Goal: Task Accomplishment & Management: Complete application form

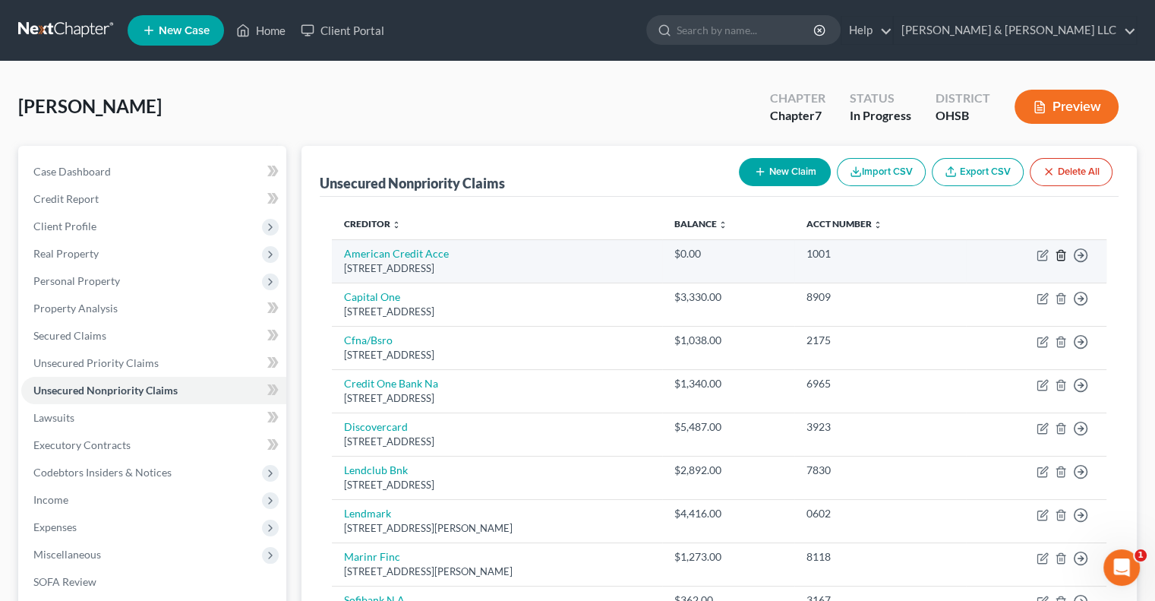
click at [1061, 260] on icon "button" at bounding box center [1060, 255] width 7 height 10
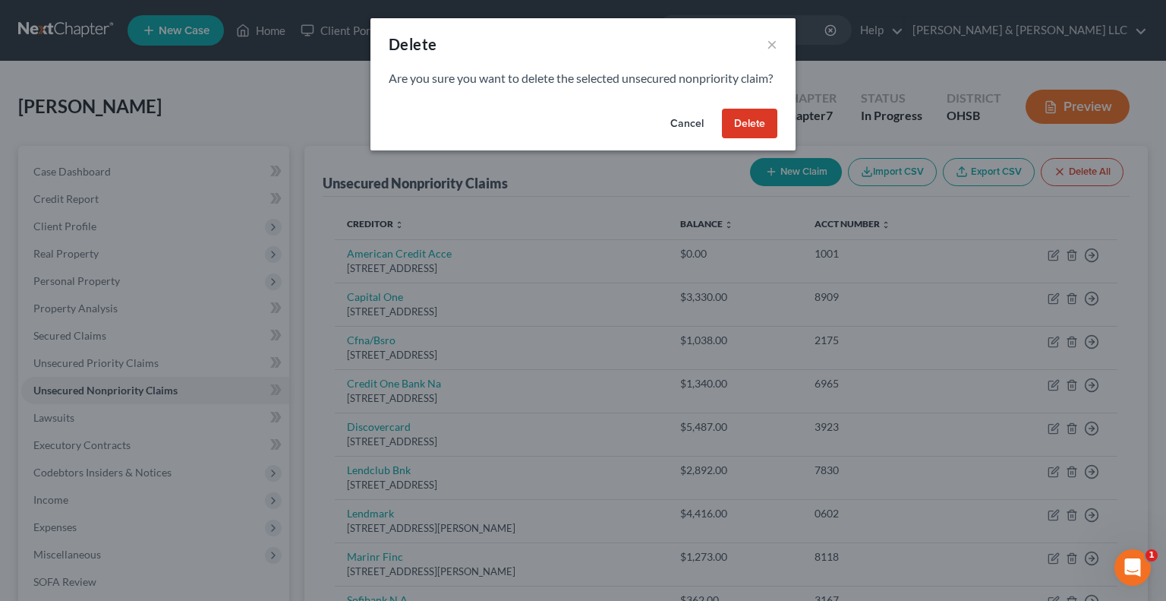
click at [756, 139] on button "Delete" at bounding box center [749, 124] width 55 height 30
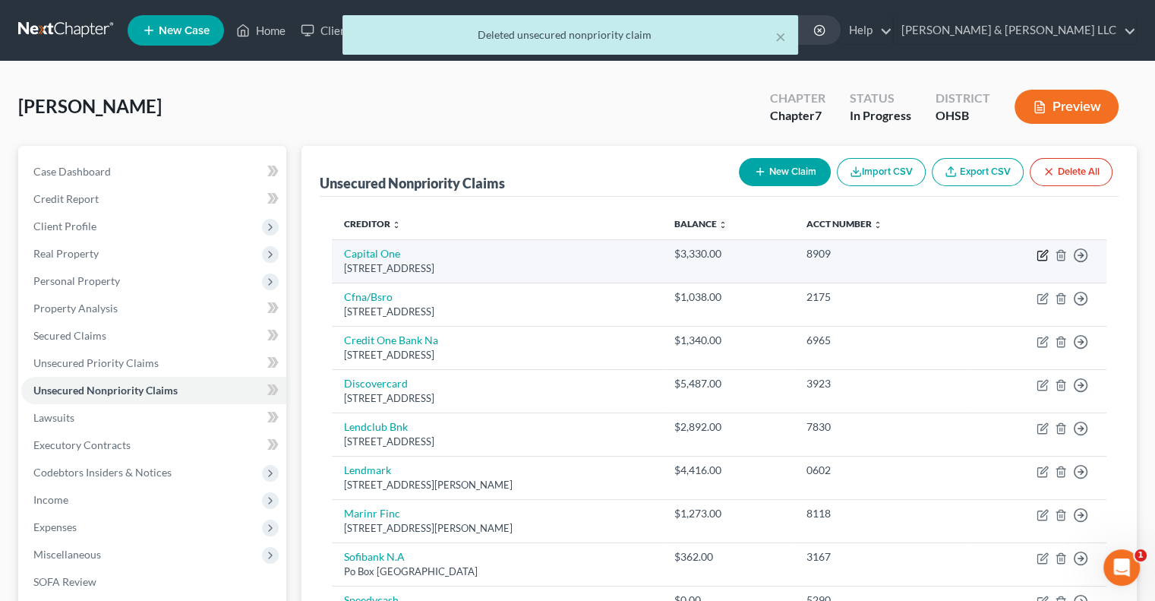
click at [1041, 254] on icon "button" at bounding box center [1043, 253] width 7 height 7
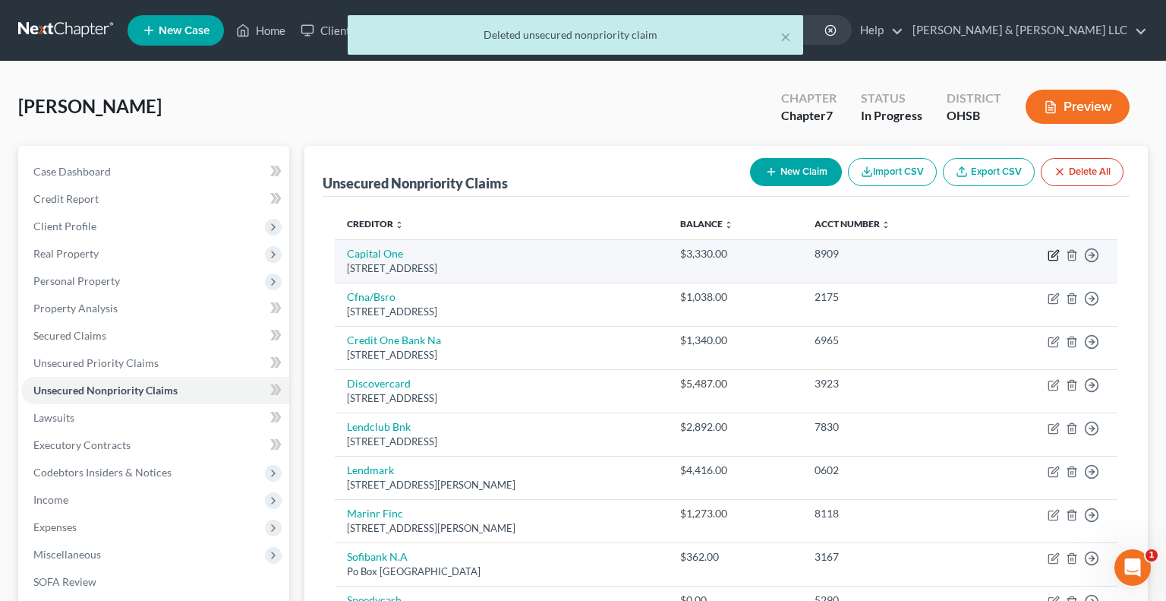
select select "46"
select select "2"
select select "0"
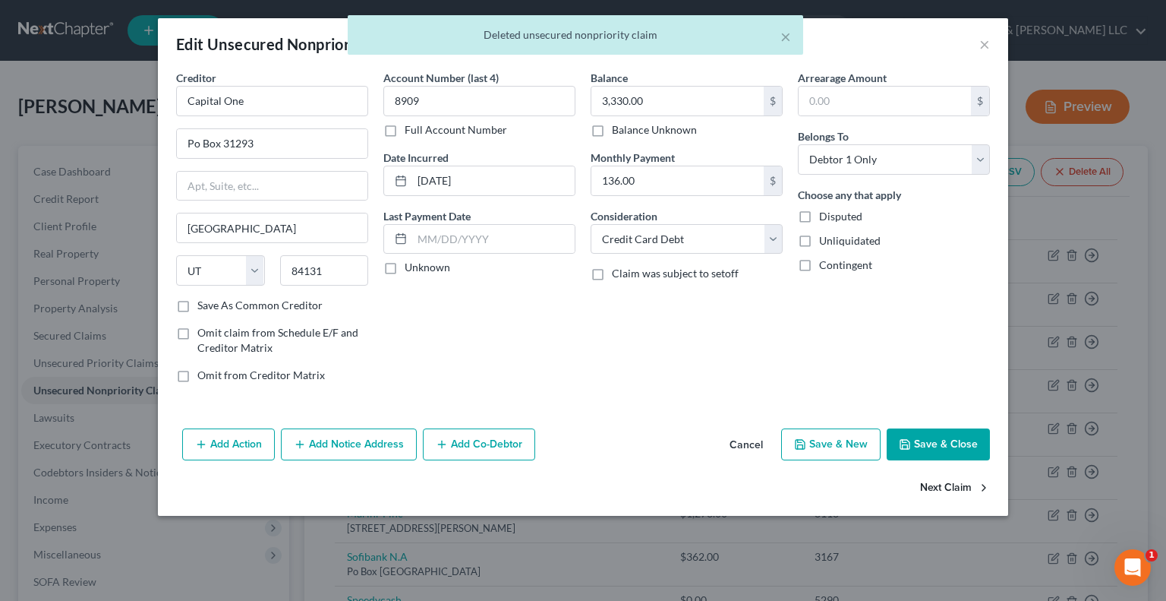
click at [930, 482] on button "Next Claim" at bounding box center [955, 488] width 70 height 32
select select "36"
select select "2"
select select "0"
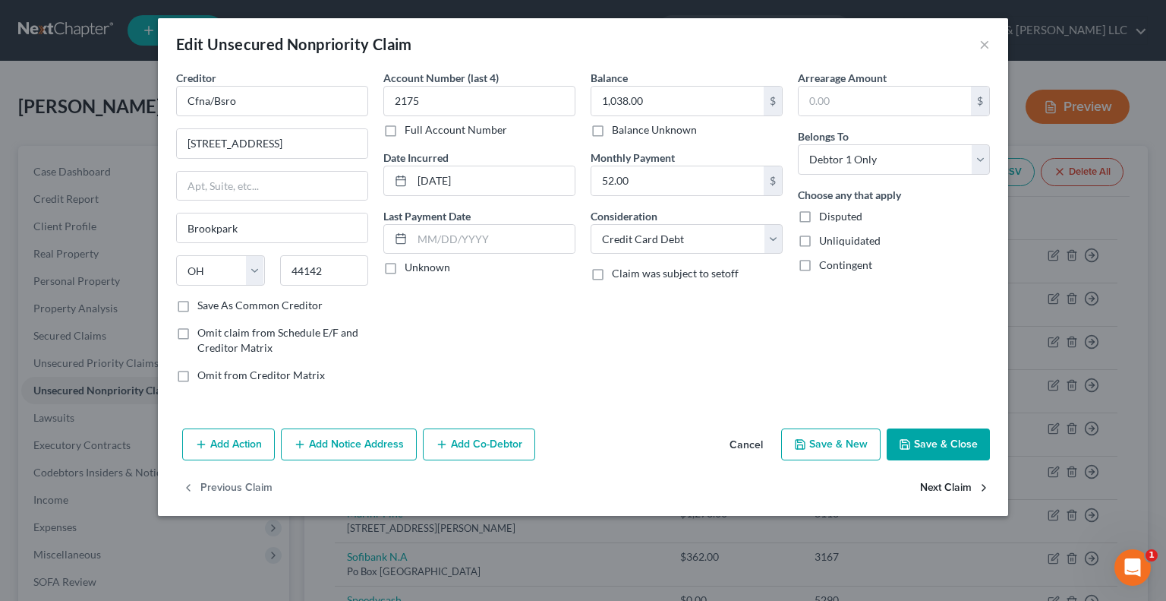
click at [930, 482] on button "Next Claim" at bounding box center [955, 488] width 70 height 32
select select "31"
select select "2"
select select "0"
click at [930, 482] on button "Next Claim" at bounding box center [955, 488] width 70 height 32
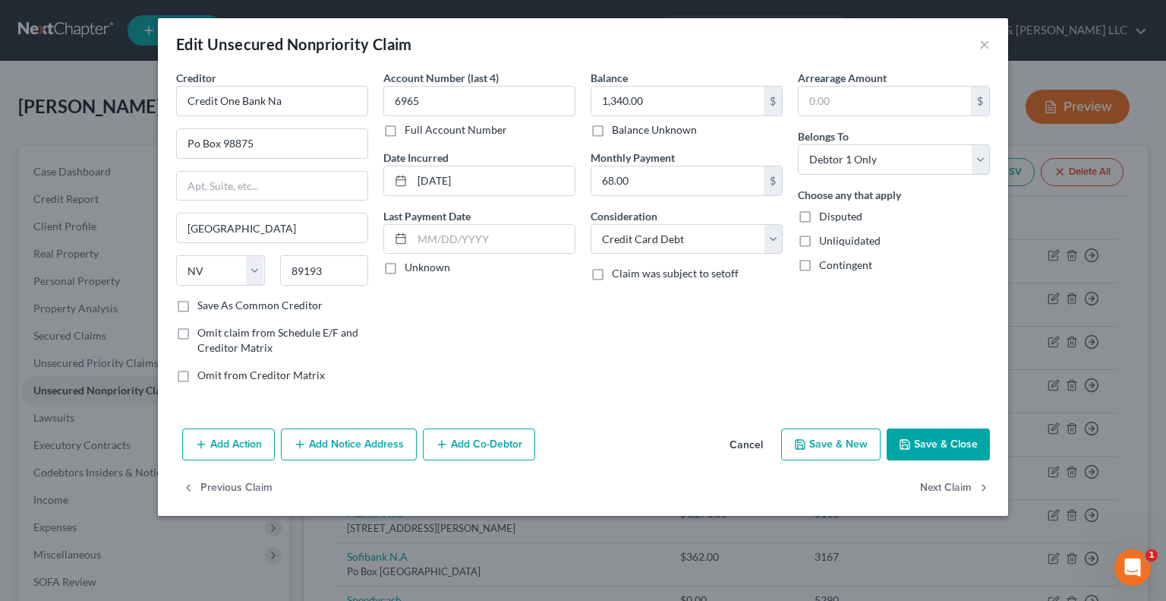
select select "46"
select select "2"
select select "0"
click at [930, 482] on button "Next Claim" at bounding box center [955, 488] width 70 height 32
select select "4"
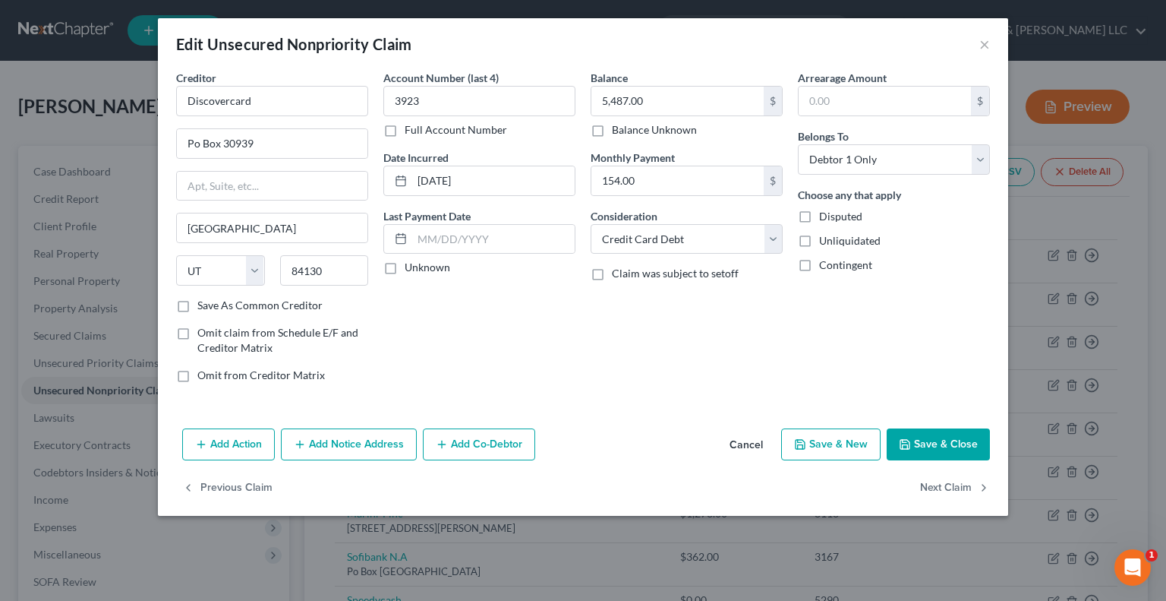
select select "0"
click at [772, 233] on select "Select Cable / Satellite Services Collection Agency Credit Card Debt Debt Couns…" at bounding box center [687, 239] width 192 height 30
select select "10"
click at [591, 224] on select "Select Cable / Satellite Services Collection Agency Credit Card Debt Debt Couns…" at bounding box center [687, 239] width 192 height 30
click at [938, 486] on button "Next Claim" at bounding box center [955, 488] width 70 height 32
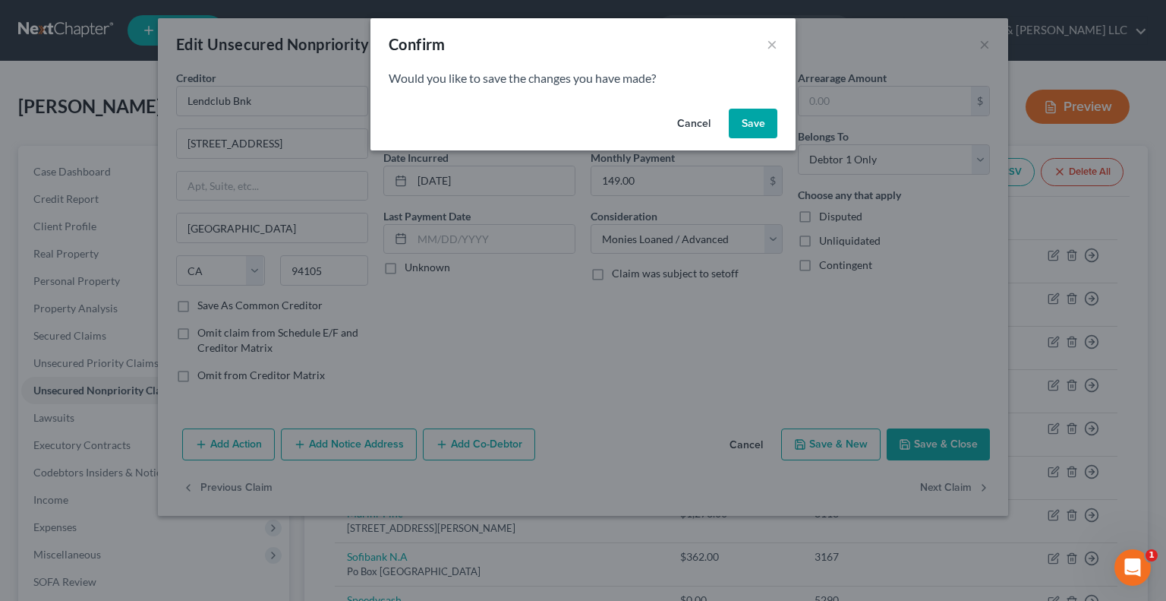
click at [739, 114] on button "Save" at bounding box center [753, 124] width 49 height 30
select select "10"
select select "0"
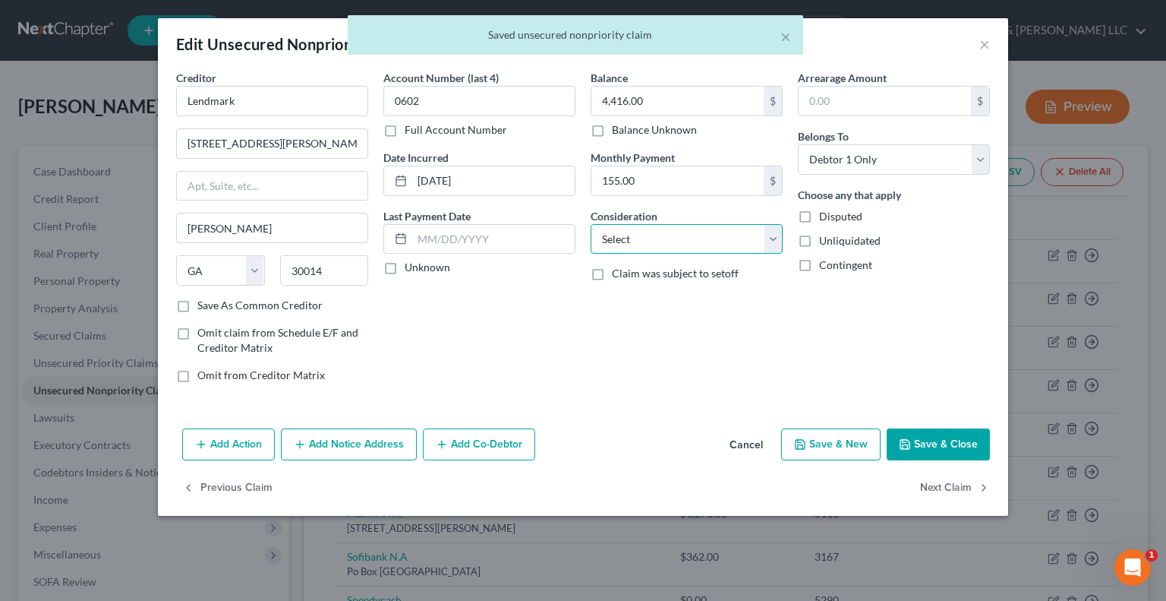
click at [665, 241] on select "Select Cable / Satellite Services Collection Agency Credit Card Debt Debt Couns…" at bounding box center [687, 239] width 192 height 30
select select "10"
click at [591, 224] on select "Select Cable / Satellite Services Collection Agency Credit Card Debt Debt Couns…" at bounding box center [687, 239] width 192 height 30
click at [947, 489] on button "Next Claim" at bounding box center [955, 488] width 70 height 32
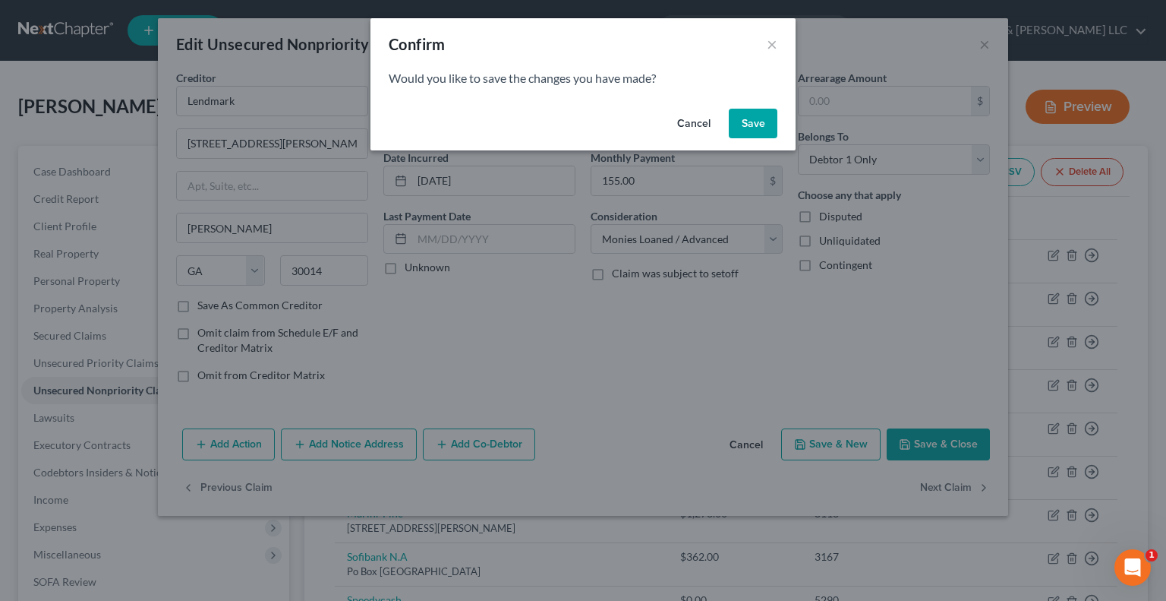
click at [743, 121] on button "Save" at bounding box center [753, 124] width 49 height 30
select select "21"
select select "0"
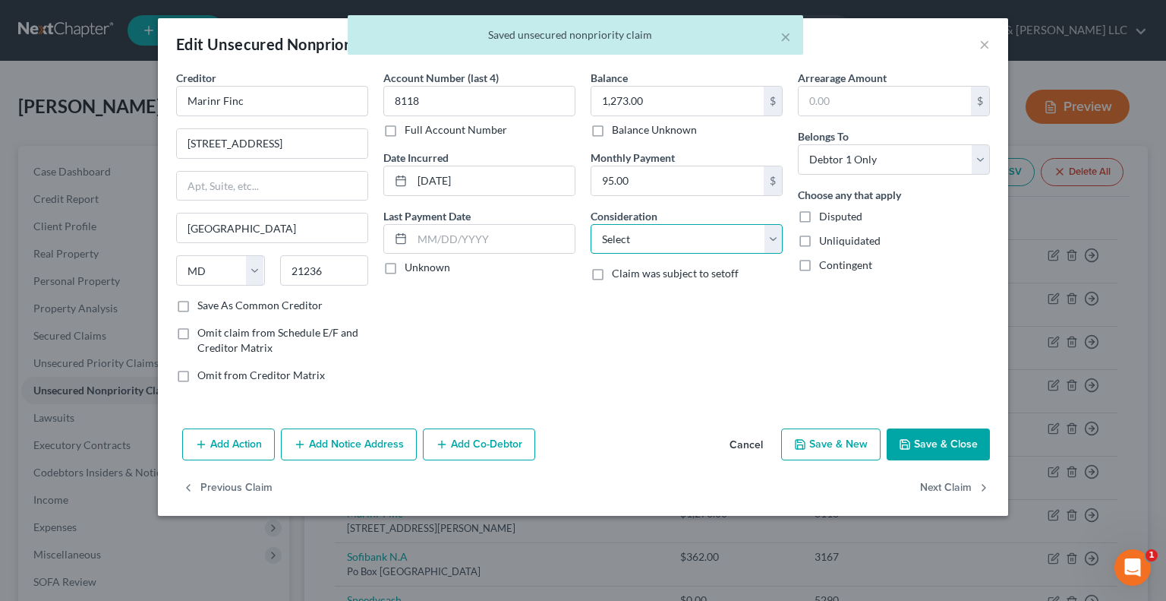
click at [637, 229] on select "Select Cable / Satellite Services Collection Agency Credit Card Debt Debt Couns…" at bounding box center [687, 239] width 192 height 30
select select "10"
click at [591, 224] on select "Select Cable / Satellite Services Collection Agency Credit Card Debt Debt Couns…" at bounding box center [687, 239] width 192 height 30
click at [933, 490] on button "Next Claim" at bounding box center [955, 488] width 70 height 32
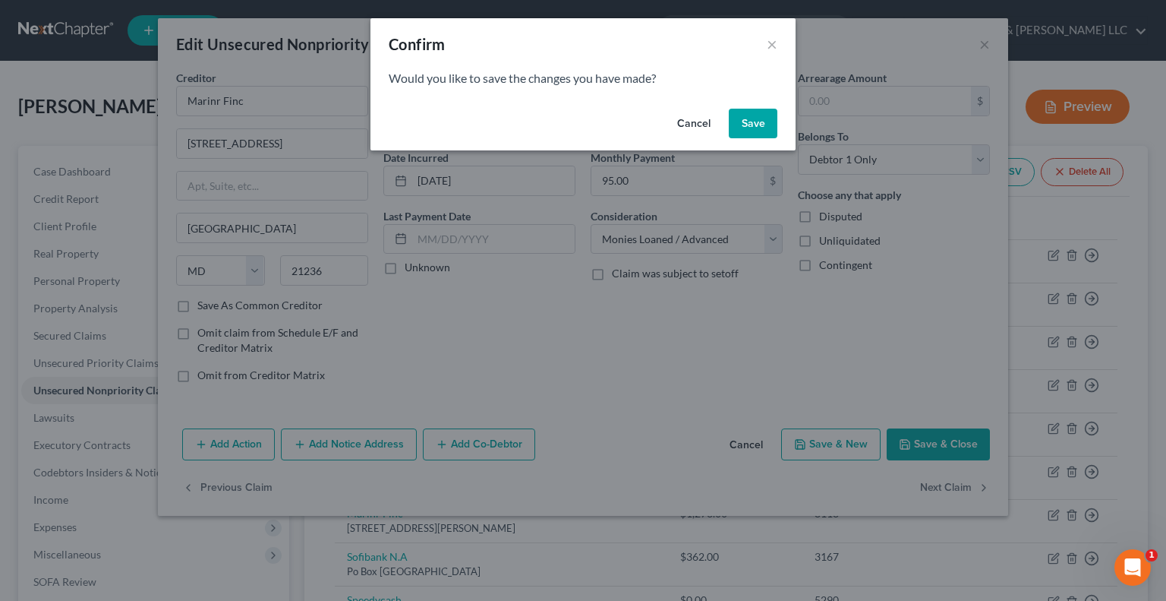
click at [753, 131] on button "Save" at bounding box center [753, 124] width 49 height 30
select select "45"
select select "2"
select select "0"
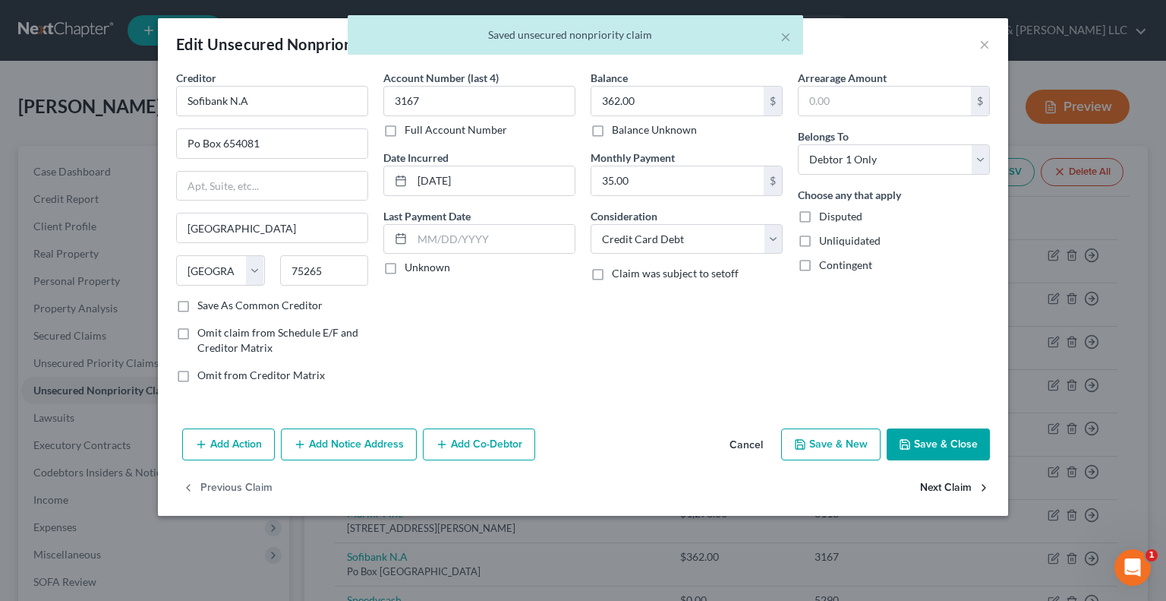
click at [931, 487] on button "Next Claim" at bounding box center [955, 488] width 70 height 32
select select "17"
select select "0"
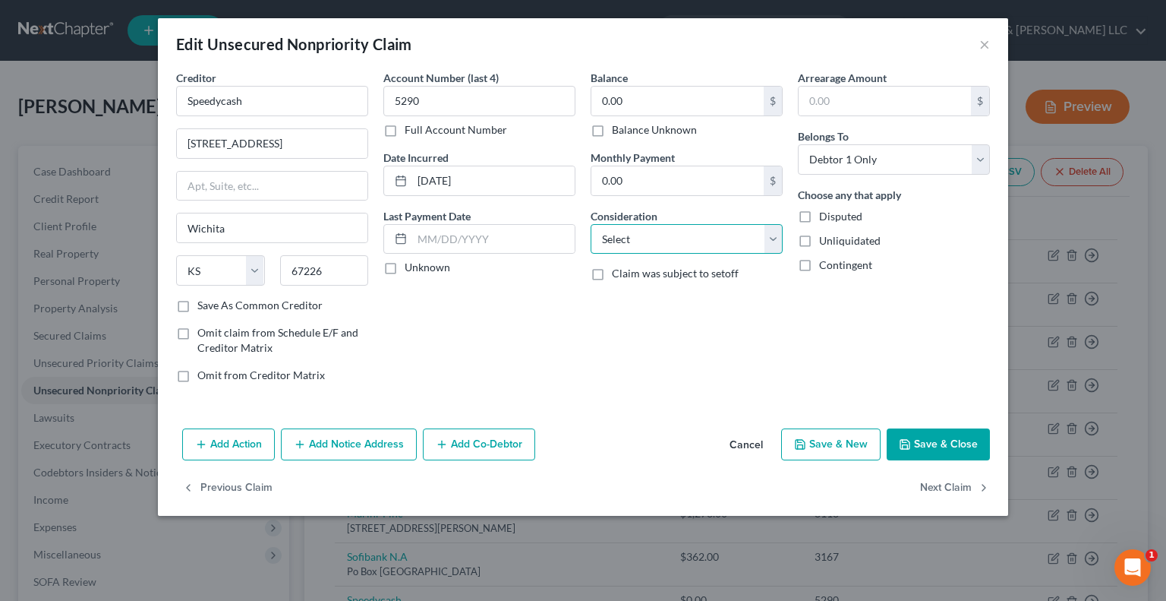
click at [772, 242] on select "Select Cable / Satellite Services Collection Agency Credit Card Debt Debt Couns…" at bounding box center [687, 239] width 192 height 30
select select "10"
click at [591, 224] on select "Select Cable / Satellite Services Collection Agency Credit Card Debt Debt Couns…" at bounding box center [687, 239] width 192 height 30
click at [929, 484] on button "Next Claim" at bounding box center [955, 488] width 70 height 32
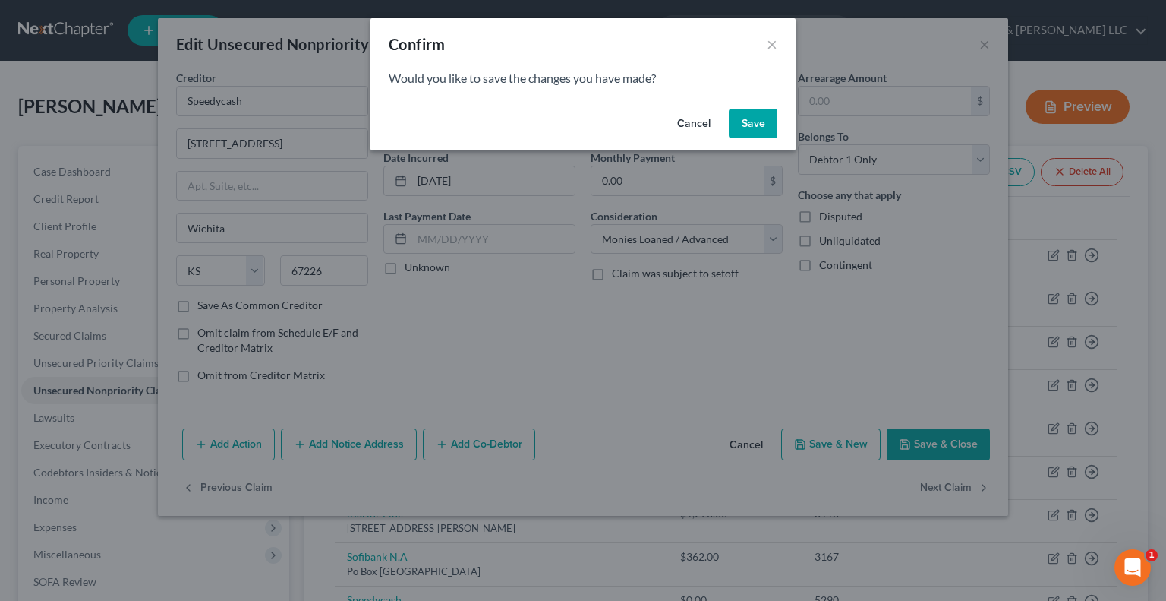
click at [742, 127] on button "Save" at bounding box center [753, 124] width 49 height 30
select select "14"
select select "0"
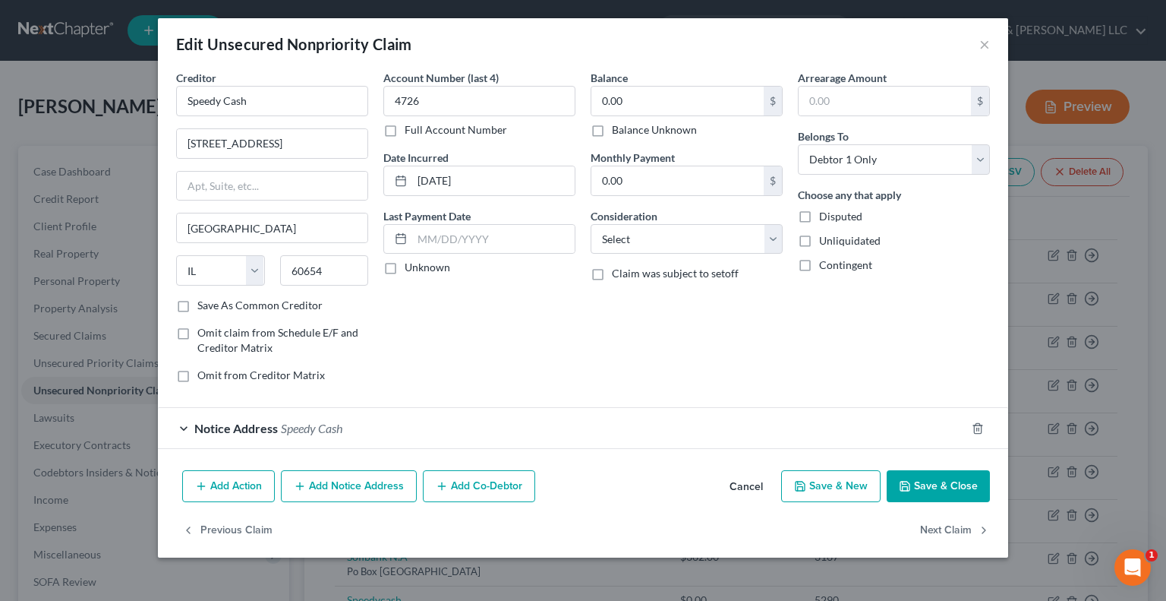
type input "0"
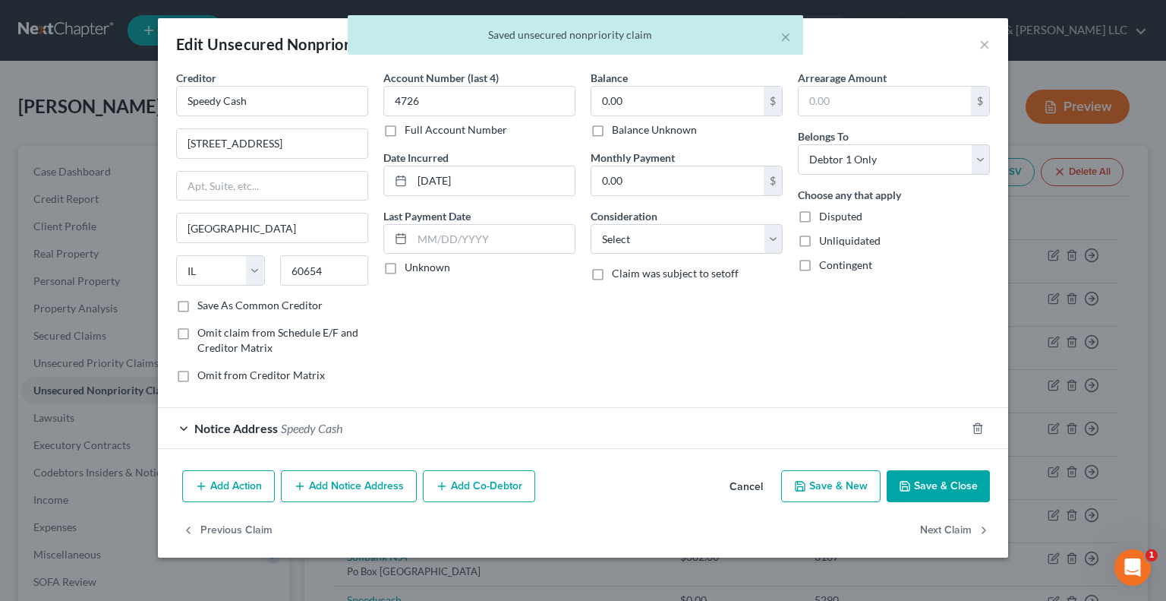
click at [188, 425] on div "Notice Address Speedy Cash" at bounding box center [562, 428] width 808 height 40
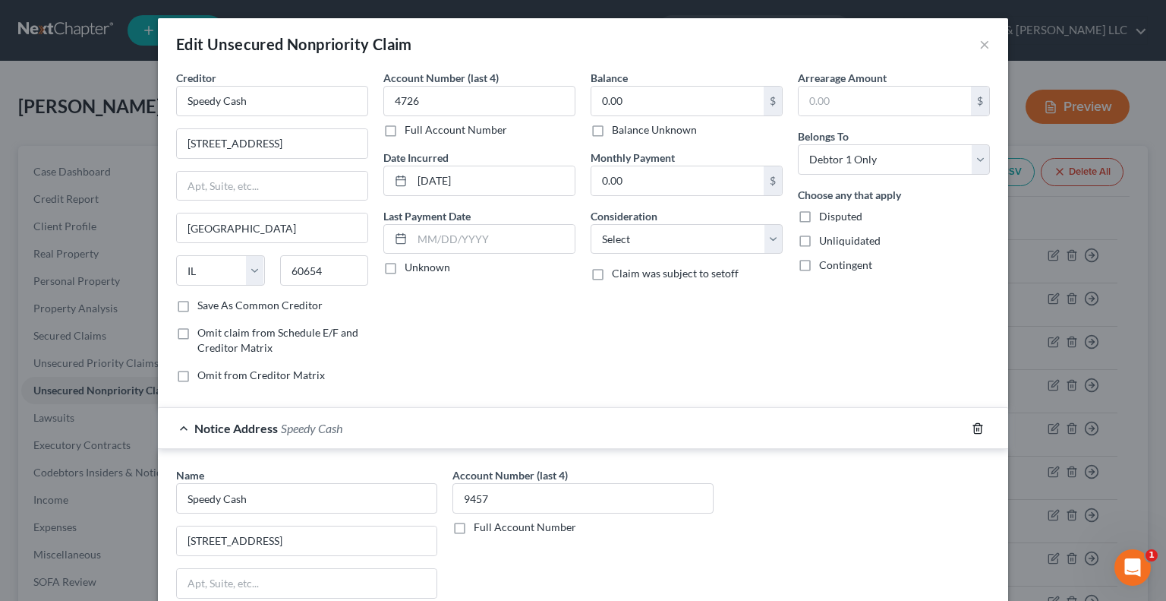
click at [976, 430] on icon "button" at bounding box center [978, 428] width 12 height 12
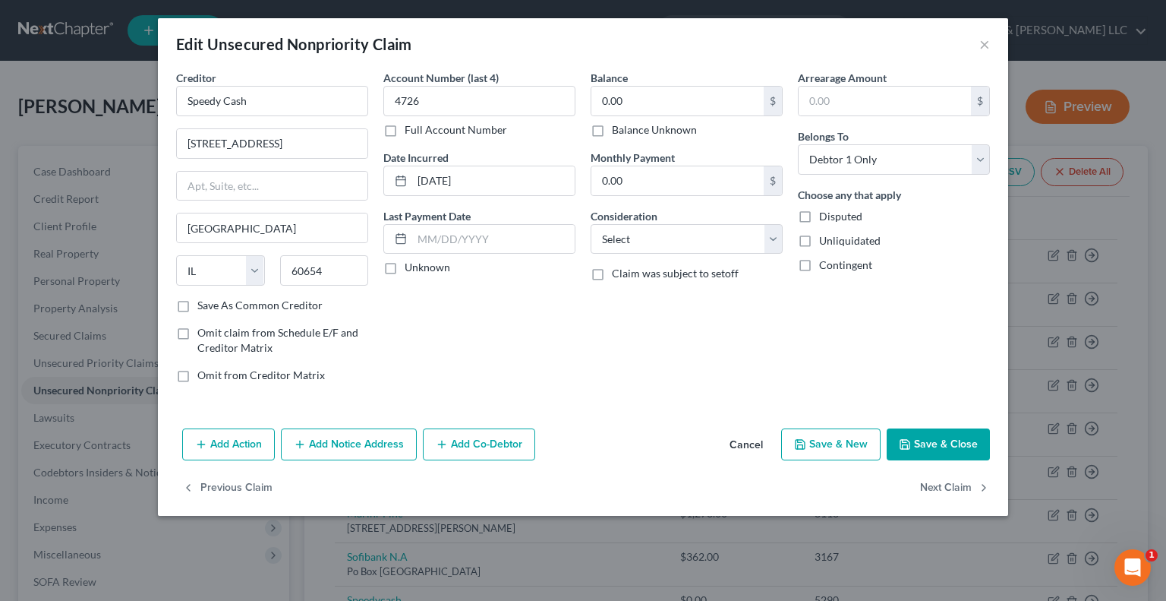
click at [942, 447] on button "Save & Close" at bounding box center [938, 444] width 103 height 32
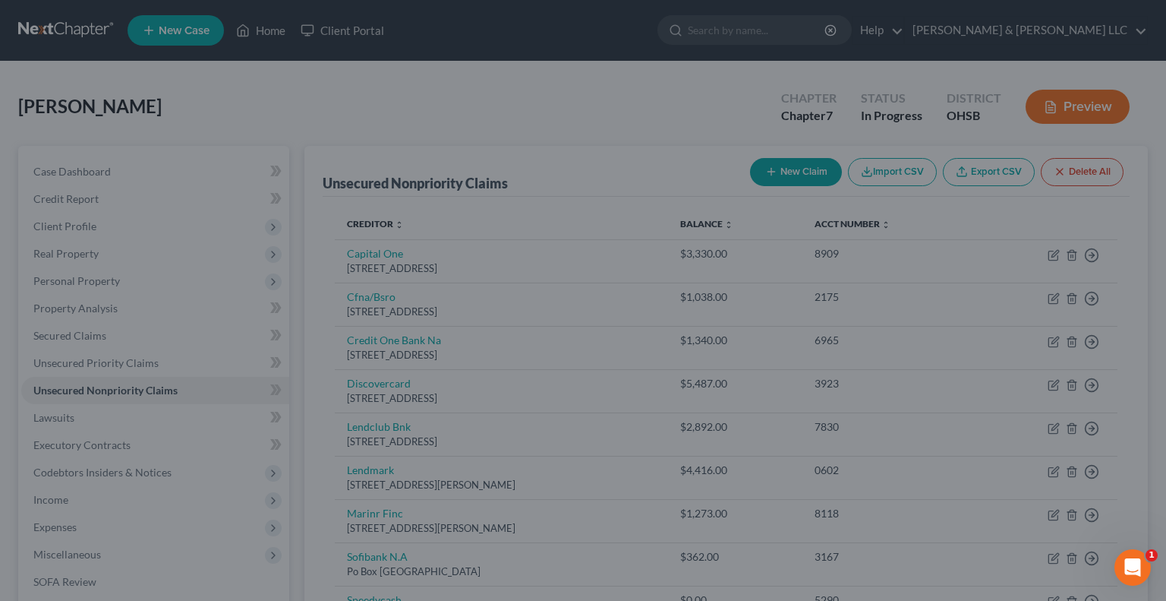
type input "0"
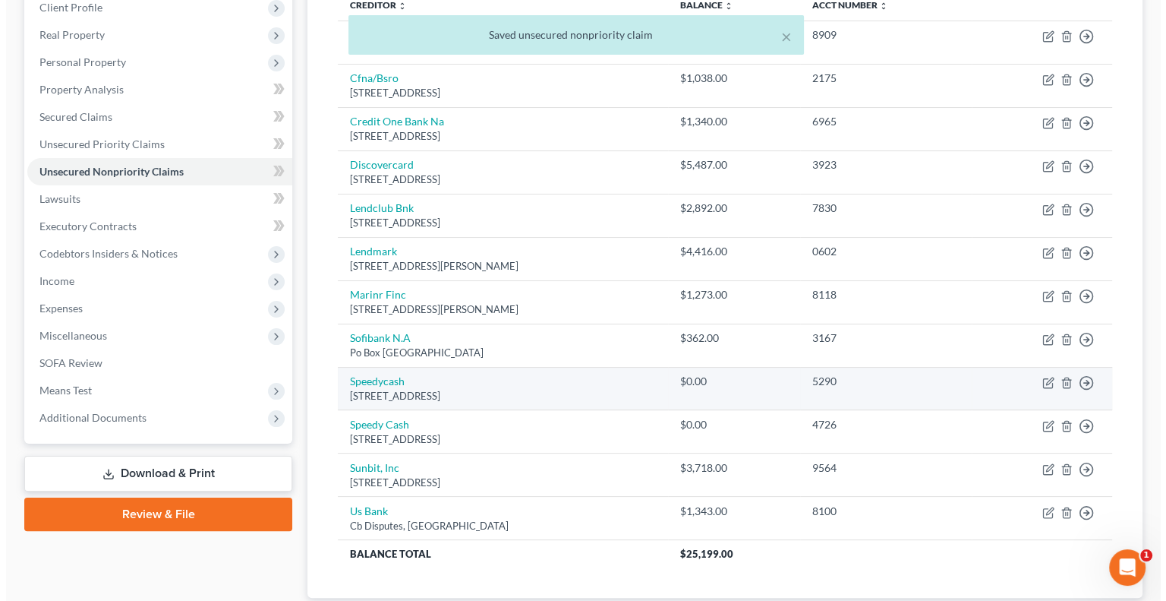
scroll to position [304, 0]
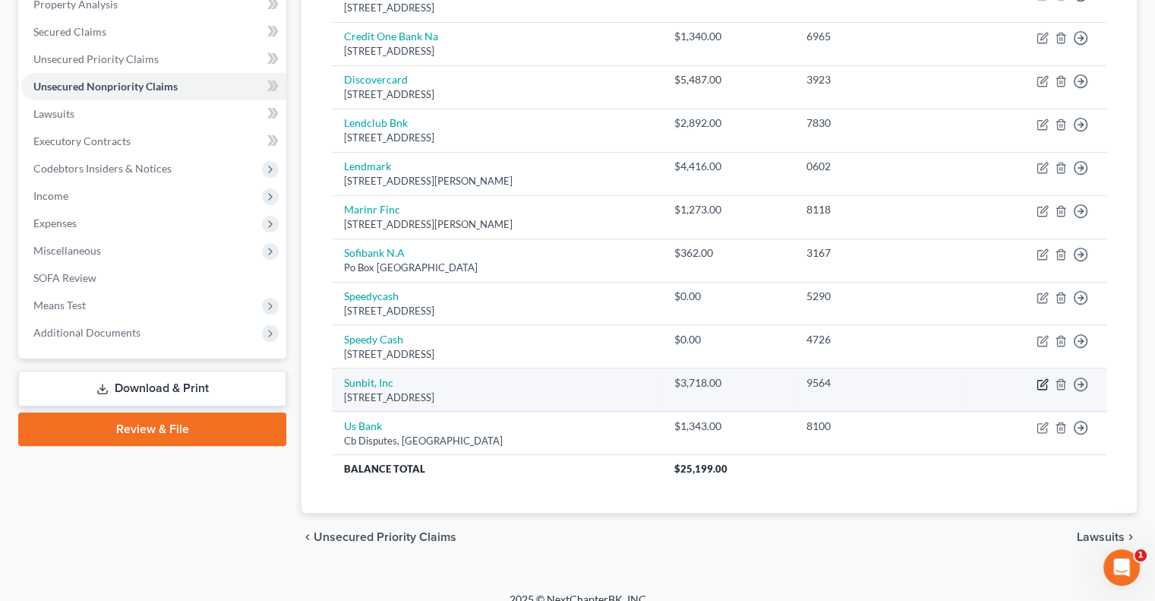
click at [1043, 385] on icon "button" at bounding box center [1042, 384] width 12 height 12
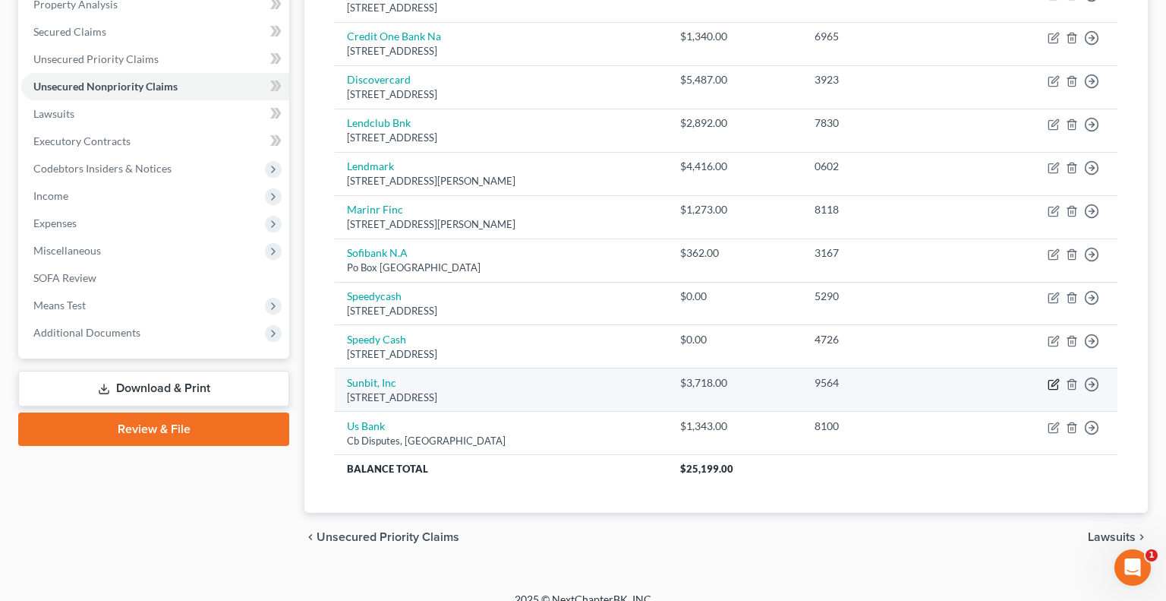
select select "4"
select select "2"
select select "0"
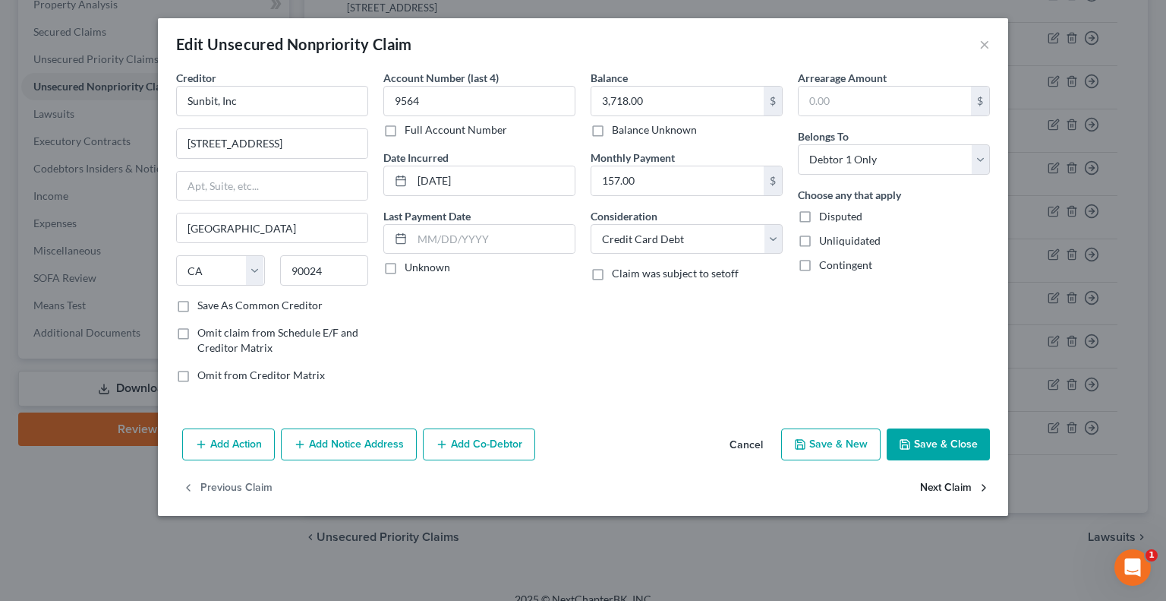
click at [930, 483] on button "Next Claim" at bounding box center [955, 488] width 70 height 32
select select "26"
select select "0"
click at [673, 246] on select "Select Cable / Satellite Services Collection Agency Credit Card Debt Debt Couns…" at bounding box center [687, 239] width 192 height 30
select select "2"
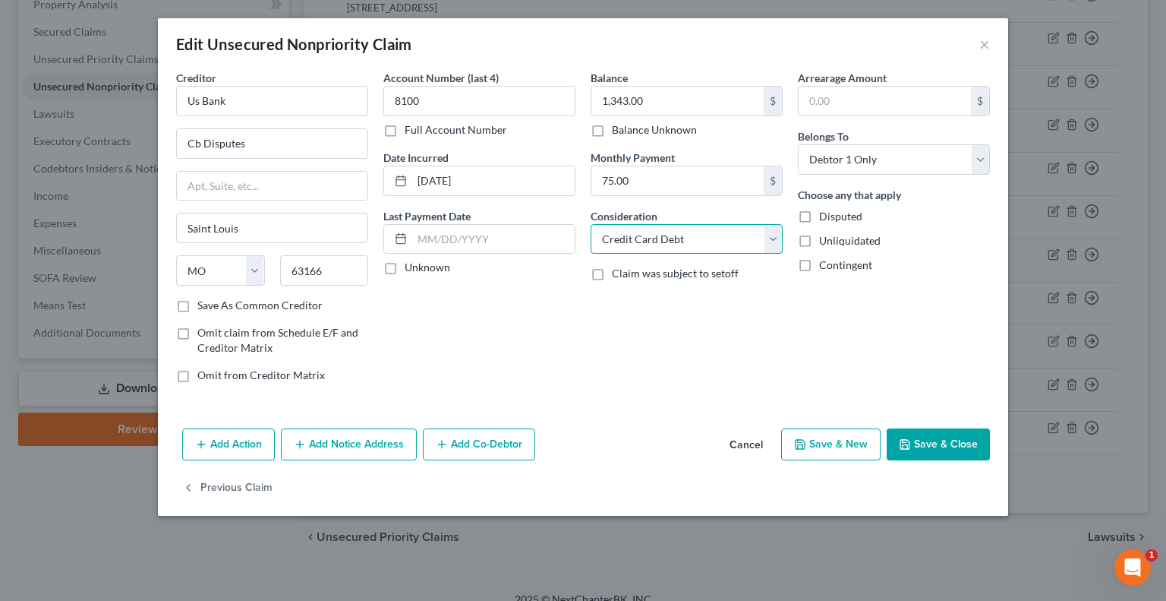
click at [591, 224] on select "Select Cable / Satellite Services Collection Agency Credit Card Debt Debt Couns…" at bounding box center [687, 239] width 192 height 30
drag, startPoint x: 242, startPoint y: 103, endPoint x: 94, endPoint y: 109, distance: 148.1
click at [94, 109] on div "Edit Unsecured Nonpriority Claim × Creditor * Us Bank Cb Disputes Saint Louis S…" at bounding box center [583, 300] width 1166 height 601
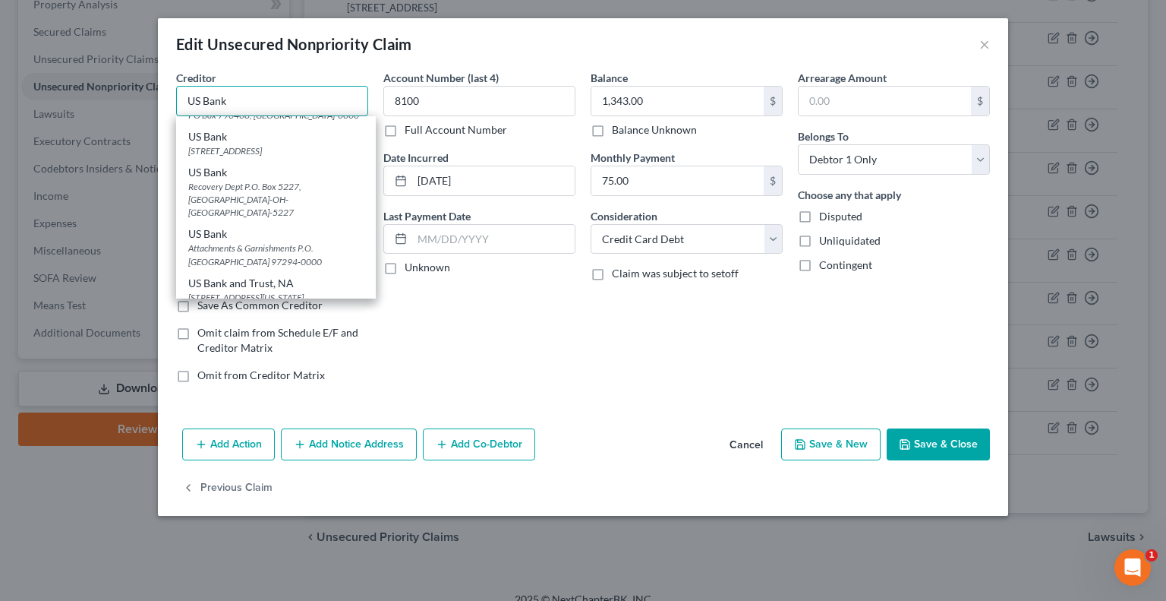
scroll to position [531, 0]
type input "US Bank"
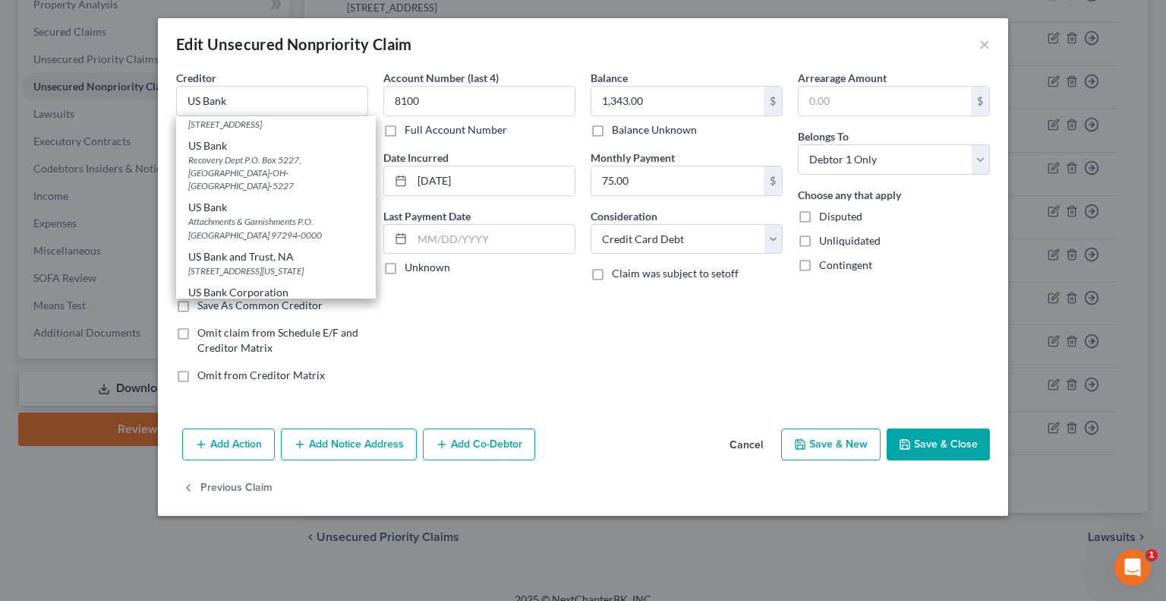
click at [261, 95] on div "PO Box 790408, Saint Louis, MO 63179-0000" at bounding box center [275, 88] width 175 height 13
type input "PO Box 790408"
type input "63179-0000"
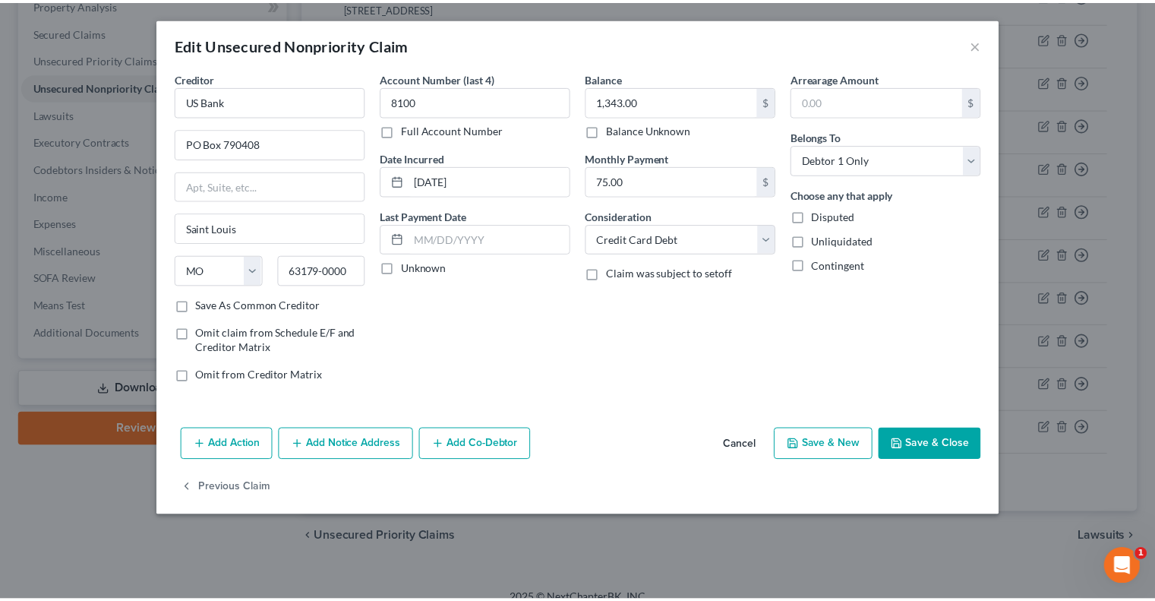
scroll to position [0, 0]
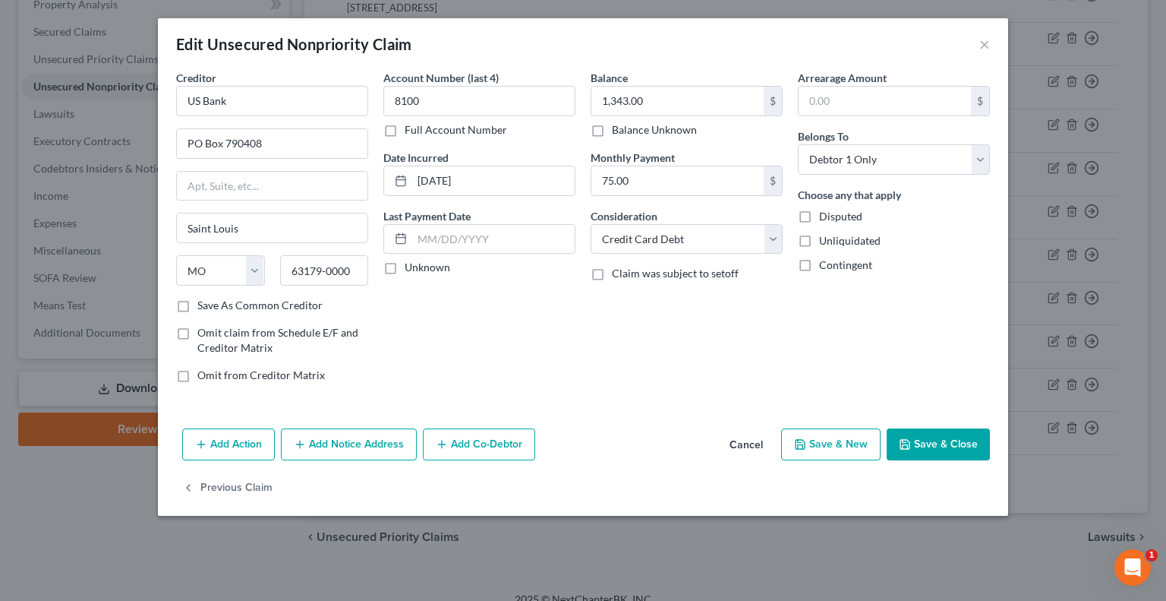
click at [930, 446] on button "Save & Close" at bounding box center [938, 444] width 103 height 32
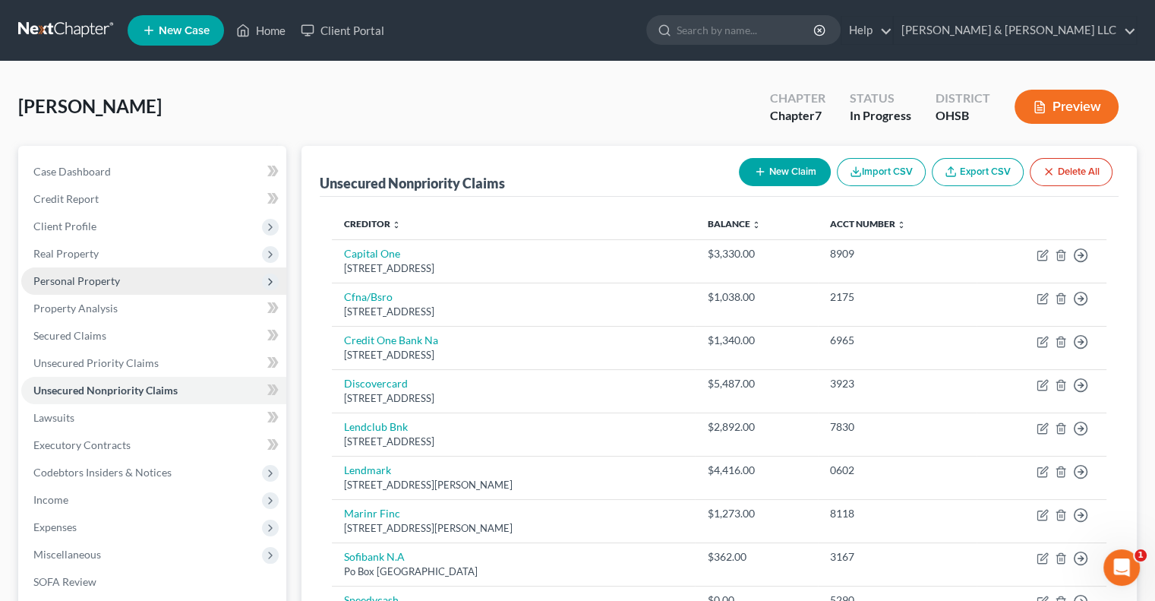
click at [97, 285] on span "Personal Property" at bounding box center [76, 280] width 87 height 13
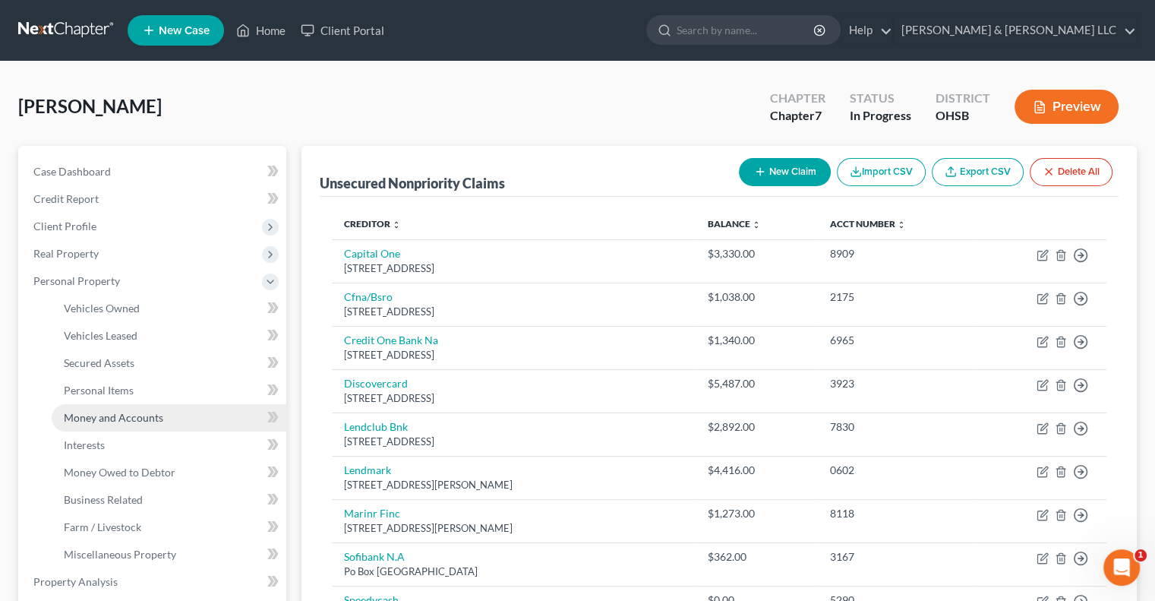
click at [137, 414] on span "Money and Accounts" at bounding box center [113, 417] width 99 height 13
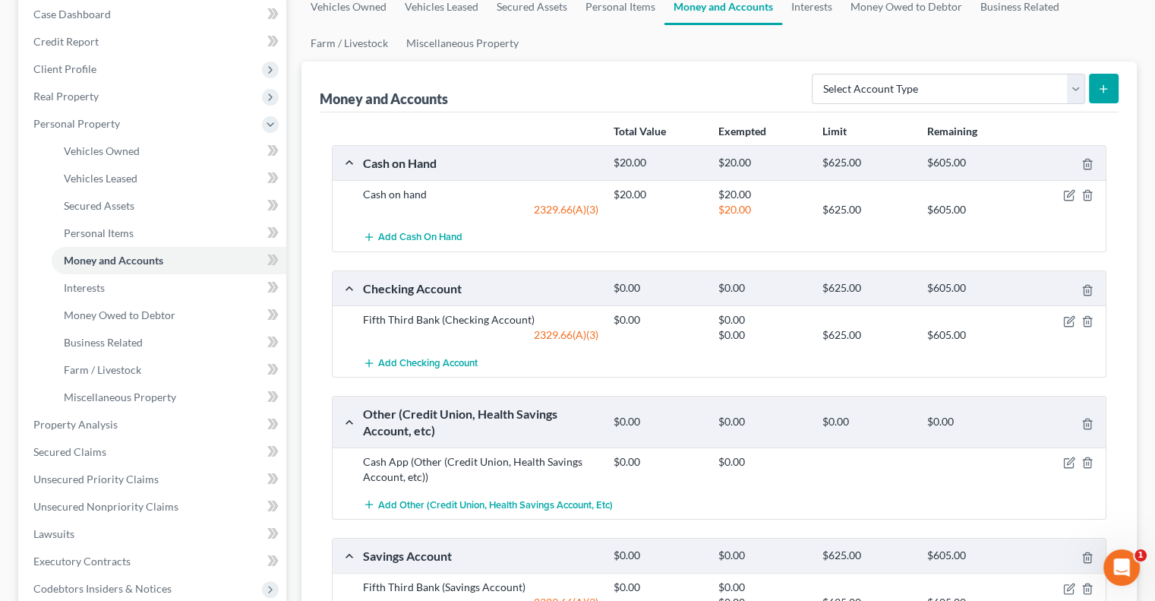
scroll to position [228, 0]
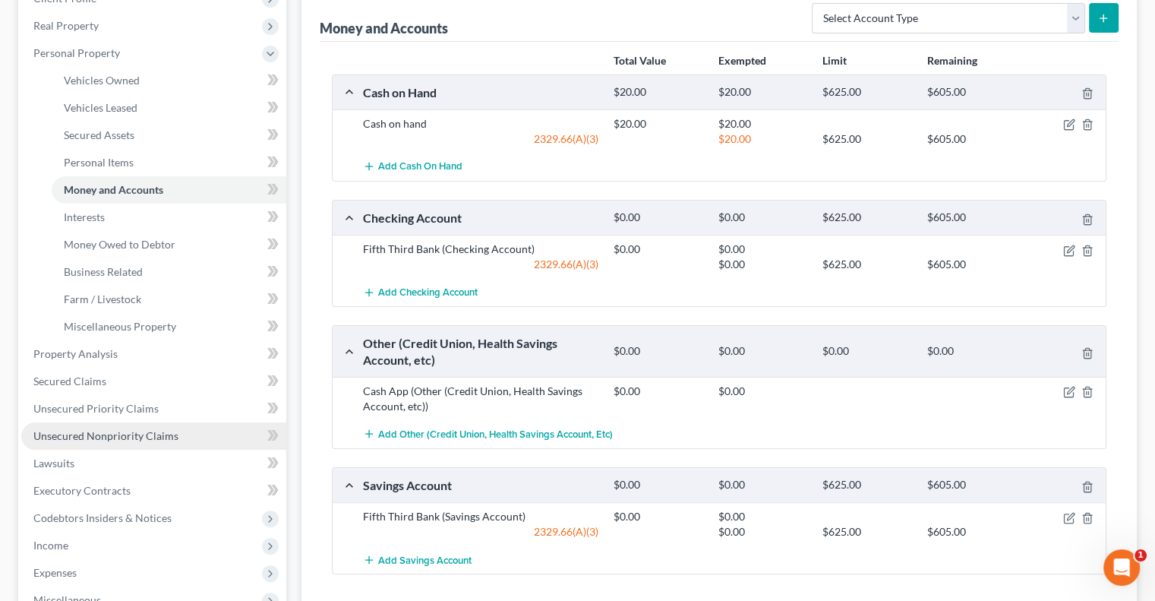
click at [89, 431] on span "Unsecured Nonpriority Claims" at bounding box center [105, 435] width 145 height 13
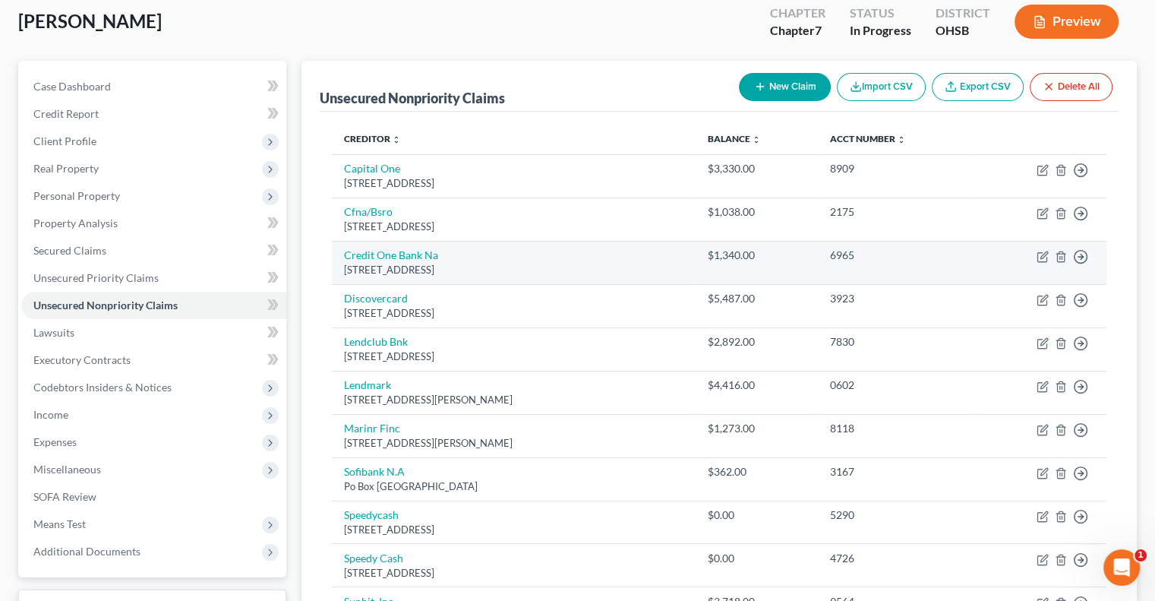
scroll to position [76, 0]
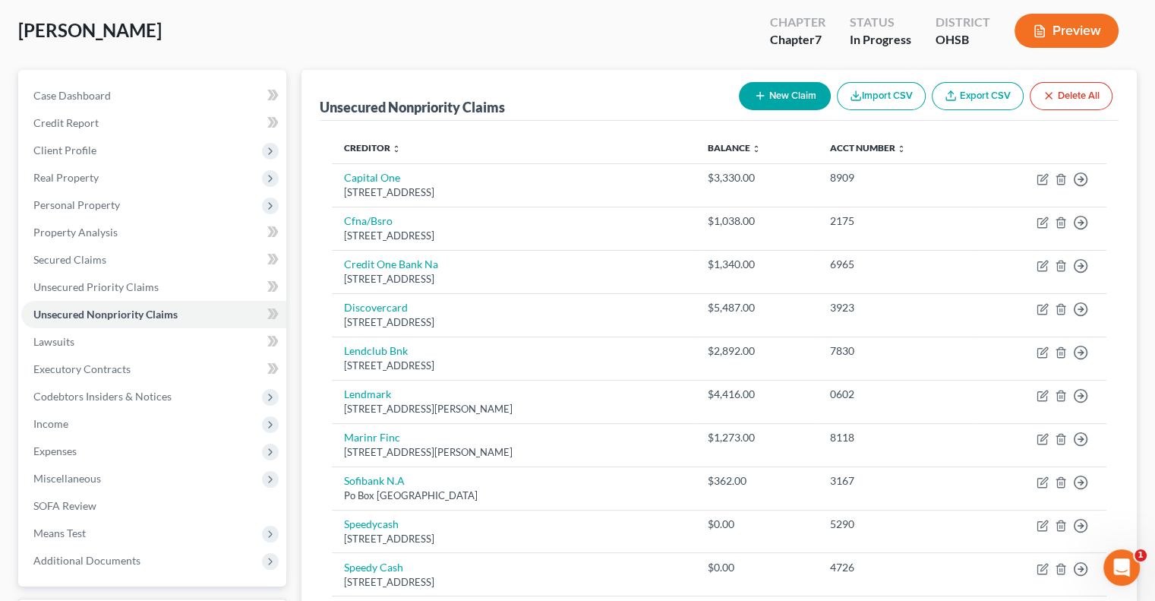
click at [786, 94] on button "New Claim" at bounding box center [785, 96] width 92 height 28
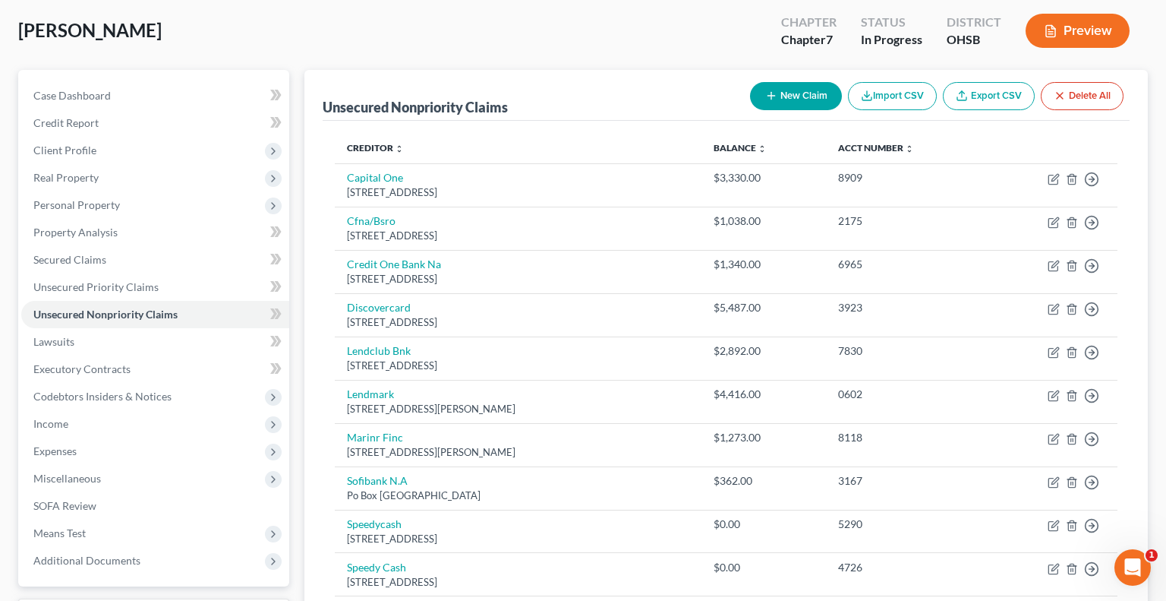
select select "0"
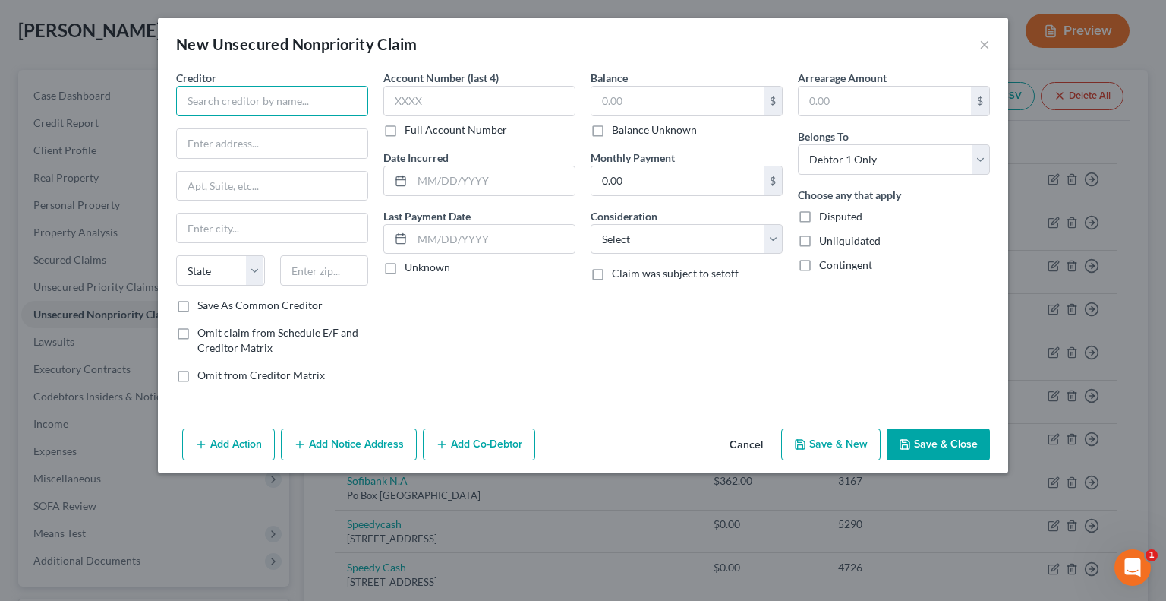
click at [343, 109] on input "text" at bounding box center [272, 101] width 192 height 30
type input "L"
type input "Jefferson Capital Systems LLC"
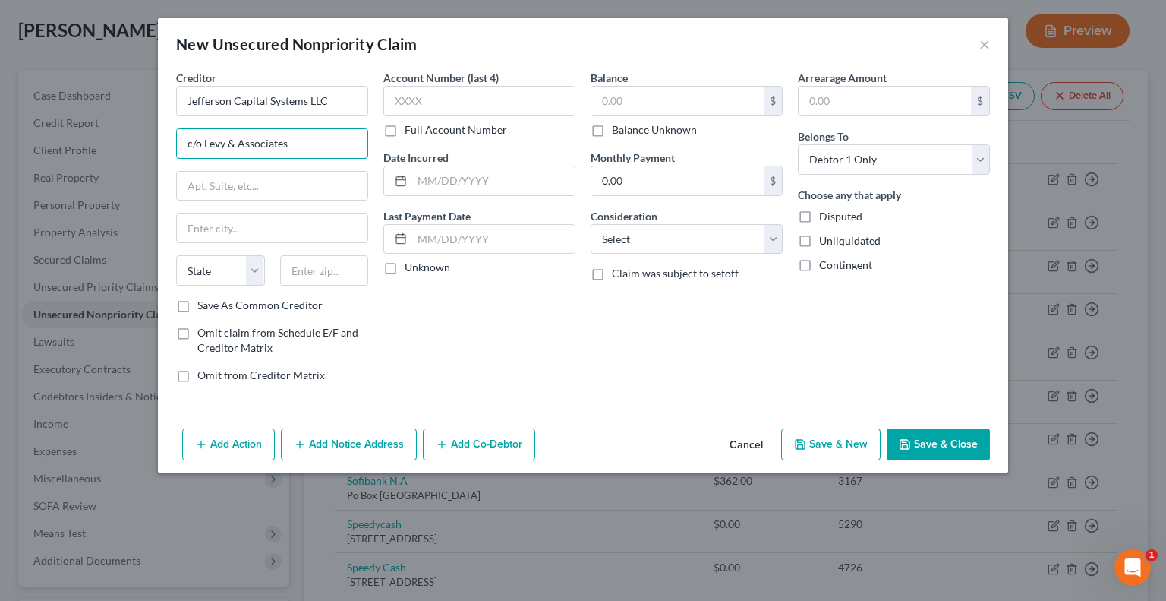
type input "c/o Levy & Associates"
type input "4645 Executive Drive"
type input "43220"
type input "Columbus"
select select "36"
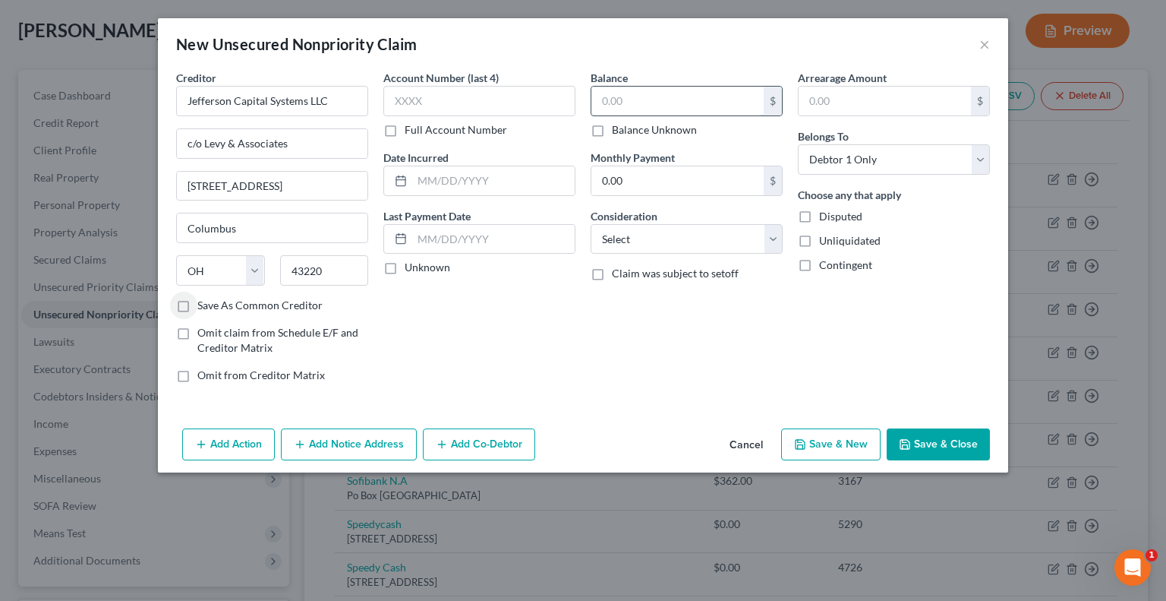
click at [626, 99] on input "text" at bounding box center [677, 101] width 172 height 29
type input "7,094.38"
click at [670, 236] on select "Select Cable / Satellite Services Collection Agency Credit Card Debt Debt Couns…" at bounding box center [687, 239] width 192 height 30
select select "4"
click at [591, 224] on select "Select Cable / Satellite Services Collection Agency Credit Card Debt Debt Couns…" at bounding box center [687, 239] width 192 height 30
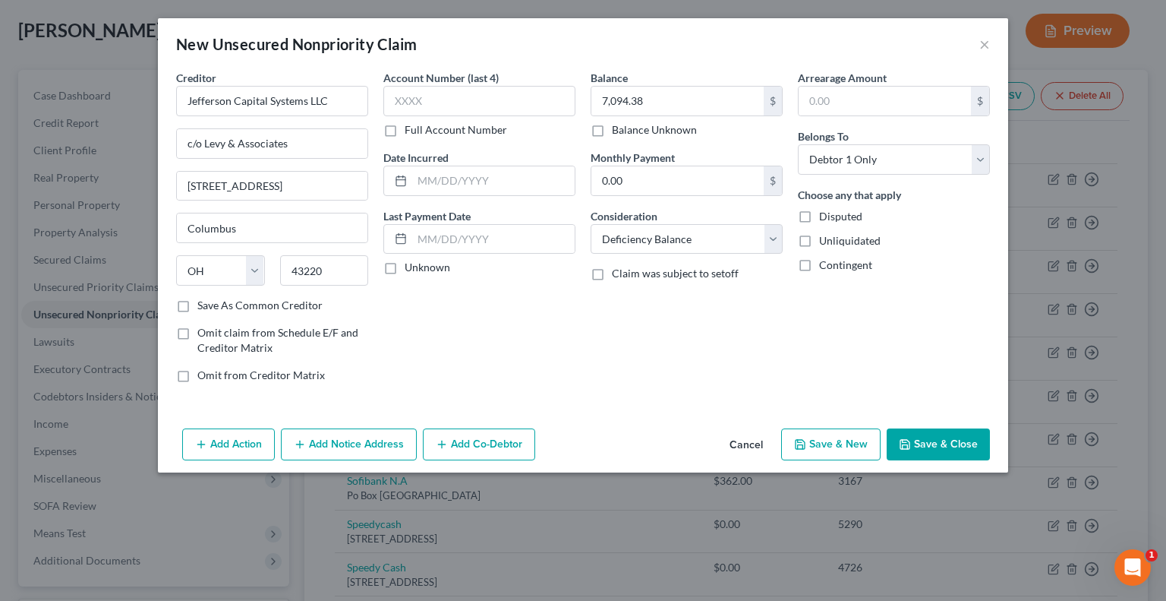
click at [907, 432] on button "Save & Close" at bounding box center [938, 444] width 103 height 32
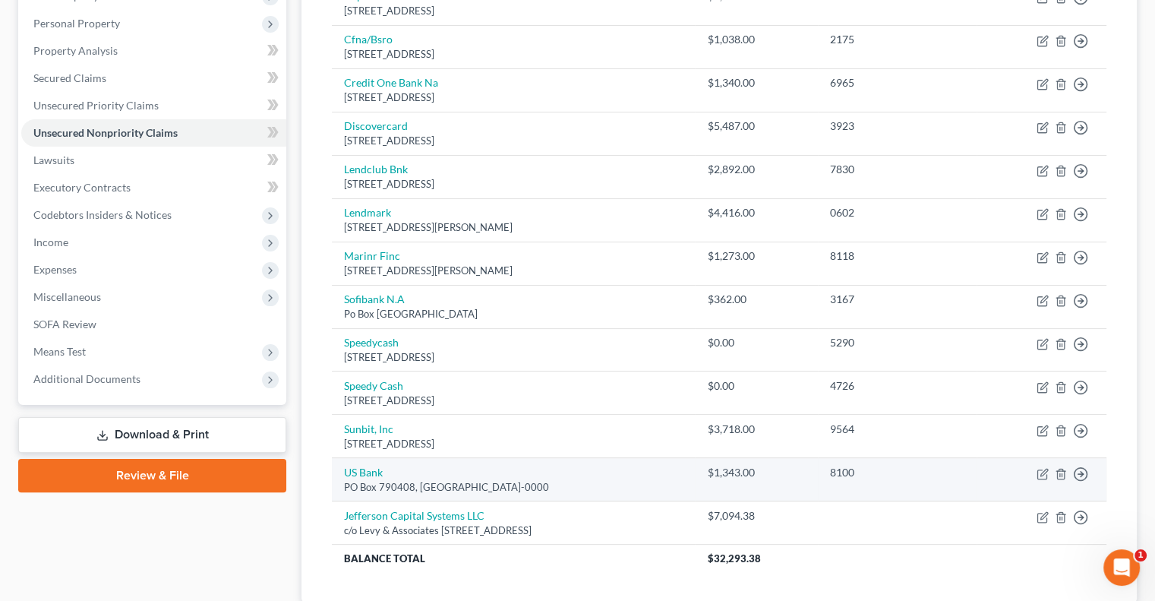
scroll to position [210, 0]
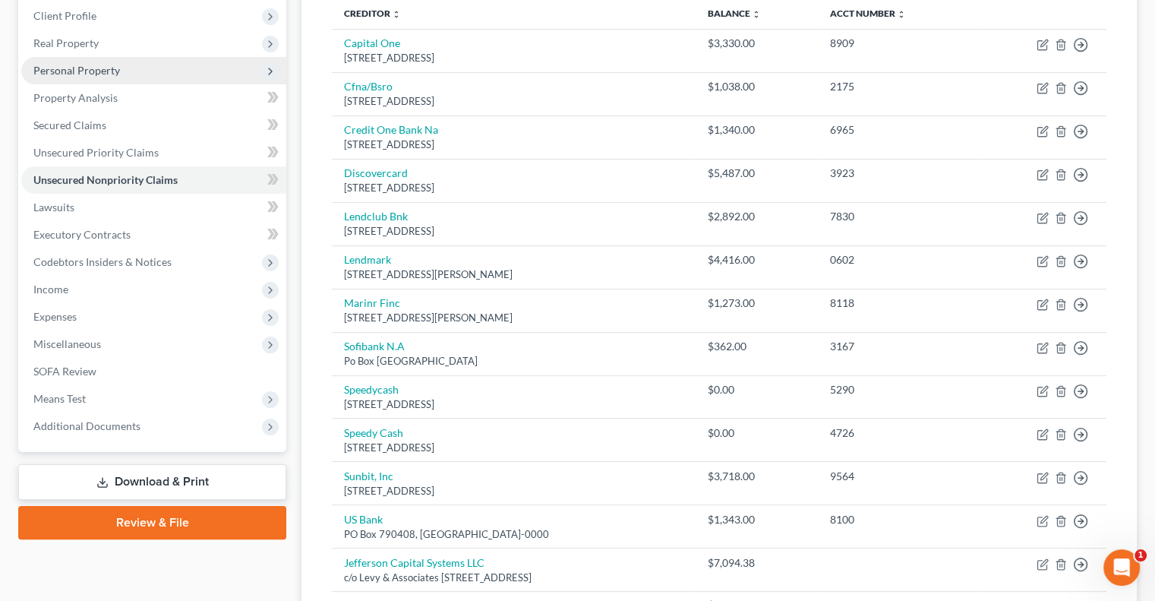
click at [107, 75] on span "Personal Property" at bounding box center [76, 70] width 87 height 13
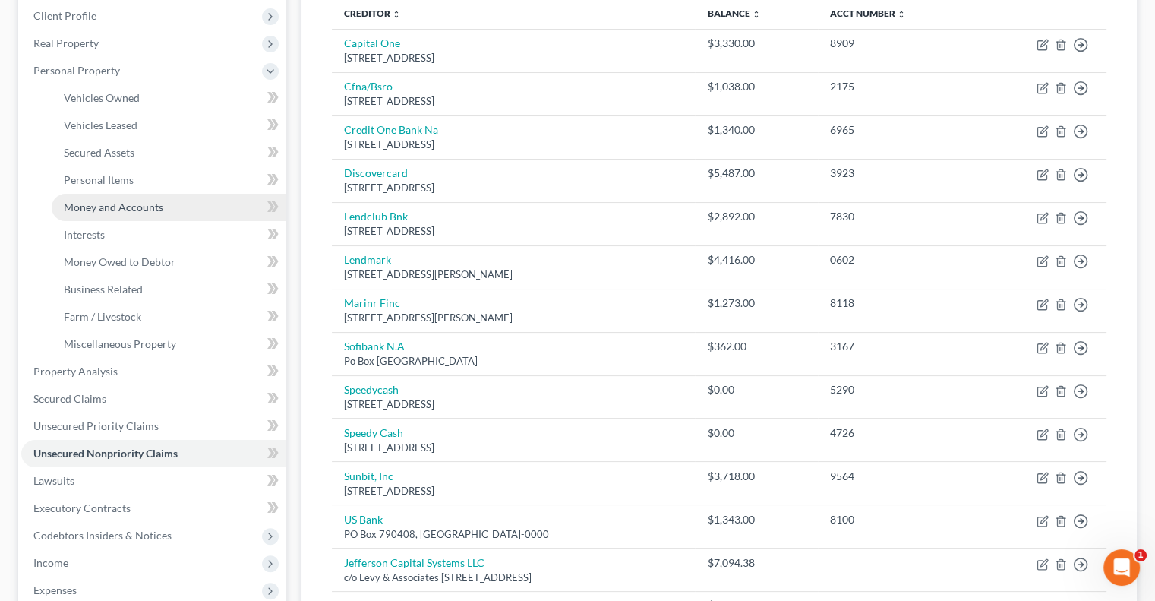
click at [106, 199] on link "Money and Accounts" at bounding box center [169, 207] width 235 height 27
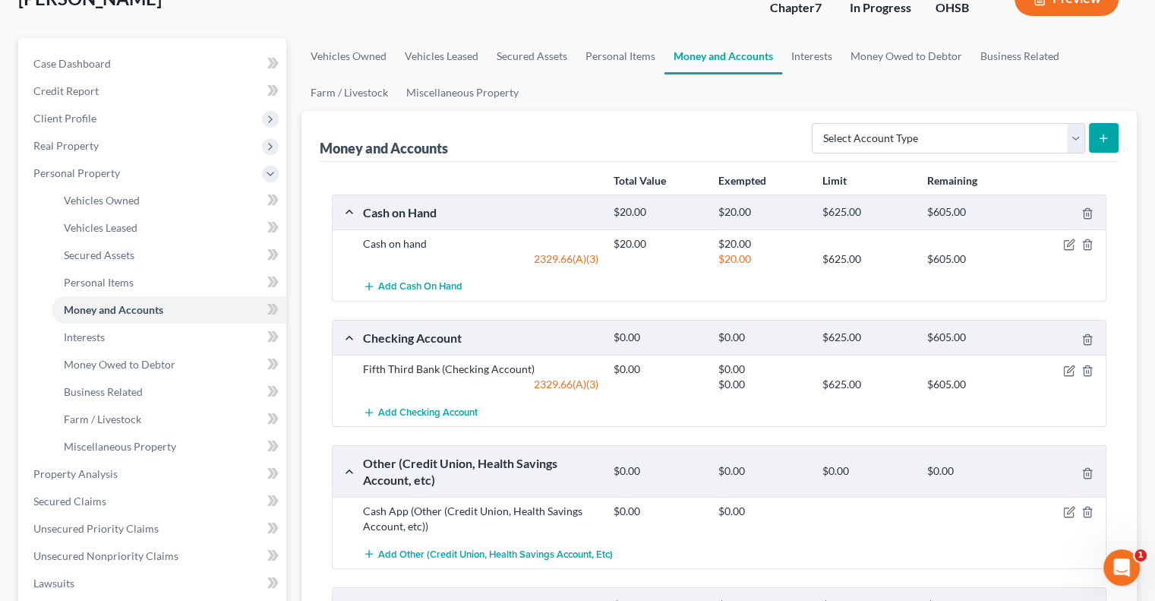
scroll to position [152, 0]
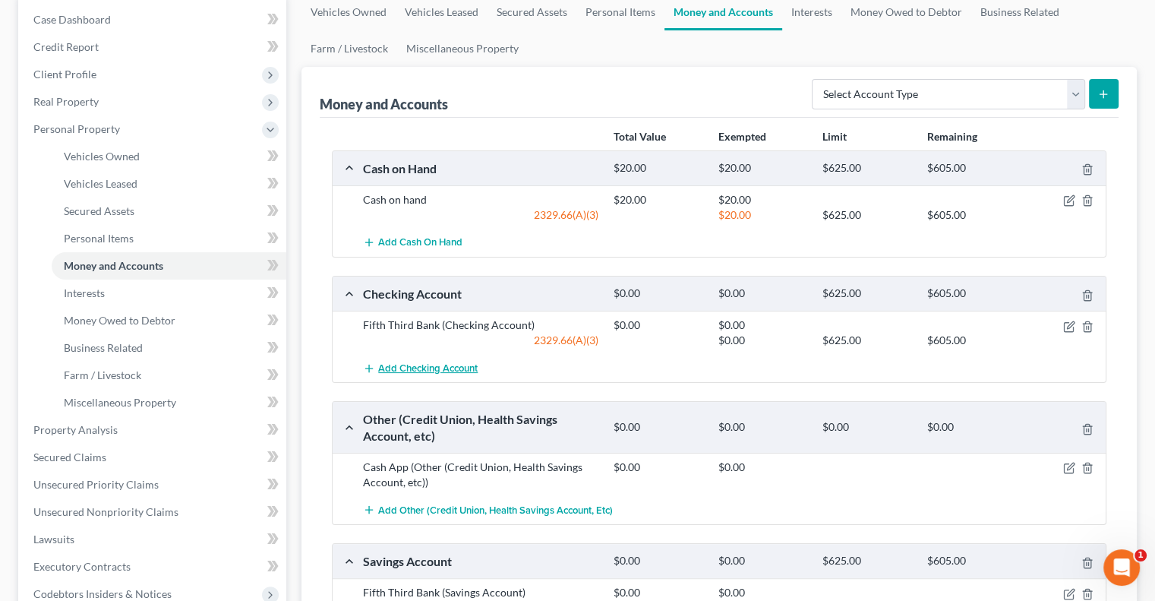
click at [452, 370] on span "Add Checking Account" at bounding box center [427, 368] width 99 height 12
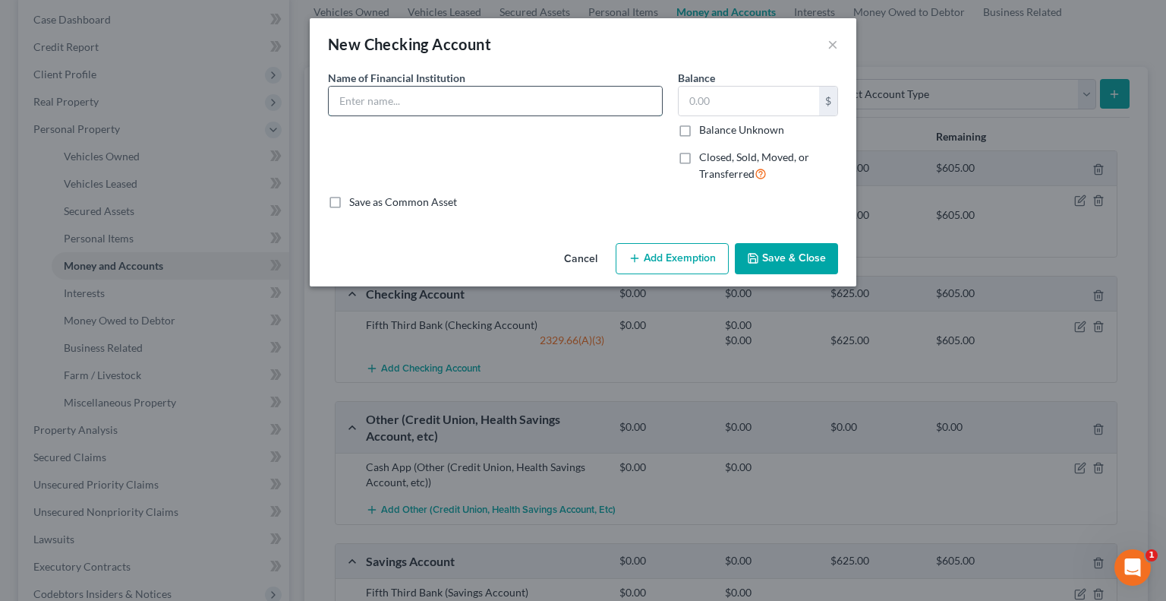
click at [383, 90] on input "text" at bounding box center [495, 101] width 333 height 29
type input "Fifth Third Bank"
click at [699, 154] on label "Closed, Sold, Moved, or Transferred" at bounding box center [768, 166] width 139 height 33
click at [705, 154] on input "Closed, Sold, Moved, or Transferred" at bounding box center [710, 155] width 10 height 10
checkbox input "true"
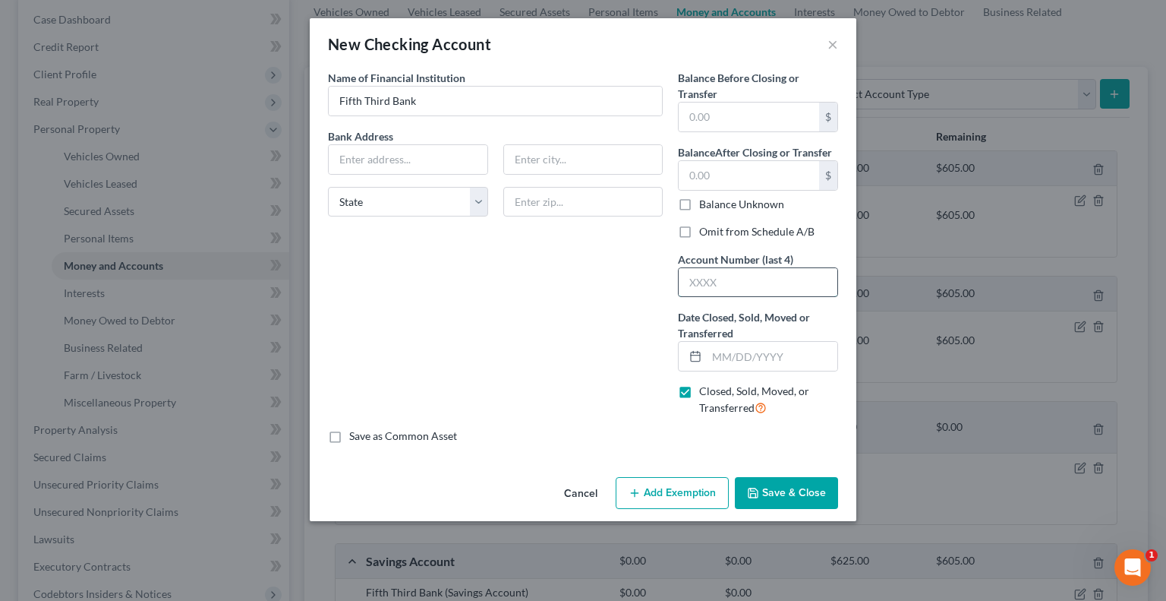
click at [714, 273] on input "text" at bounding box center [758, 282] width 159 height 29
type input "9008"
click at [699, 226] on label "Omit from Schedule A/B" at bounding box center [756, 231] width 115 height 15
click at [705, 226] on input "Omit from Schedule A/B" at bounding box center [710, 229] width 10 height 10
checkbox input "true"
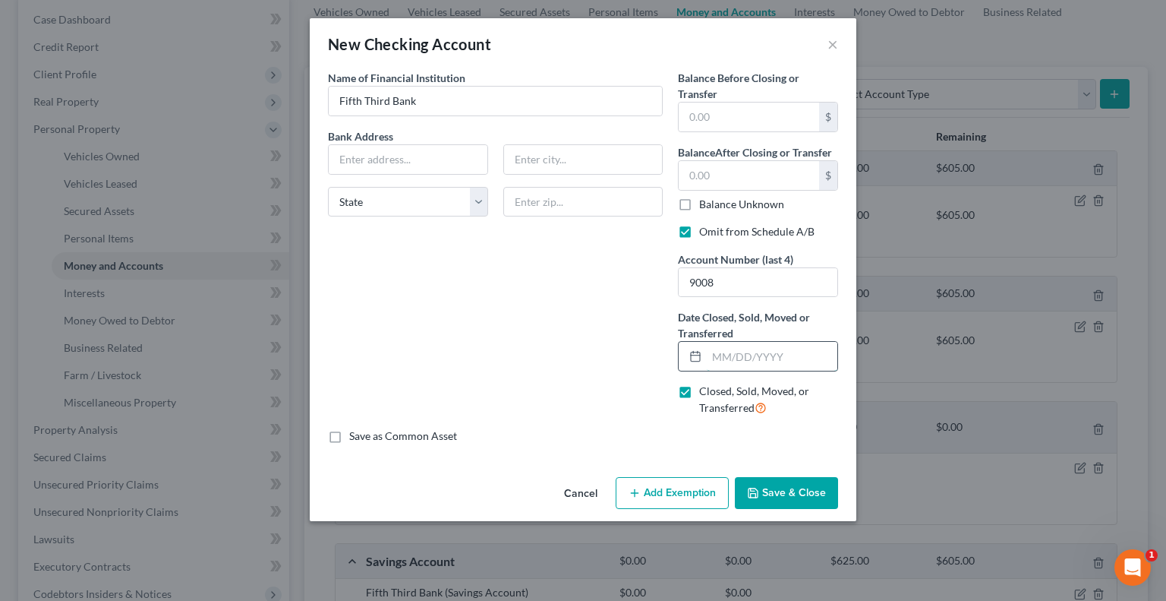
click at [735, 359] on input "text" at bounding box center [772, 356] width 131 height 29
type input "[DATE]"
click at [707, 172] on input "text" at bounding box center [749, 175] width 140 height 29
type input "0"
click at [708, 113] on input "text" at bounding box center [749, 116] width 140 height 29
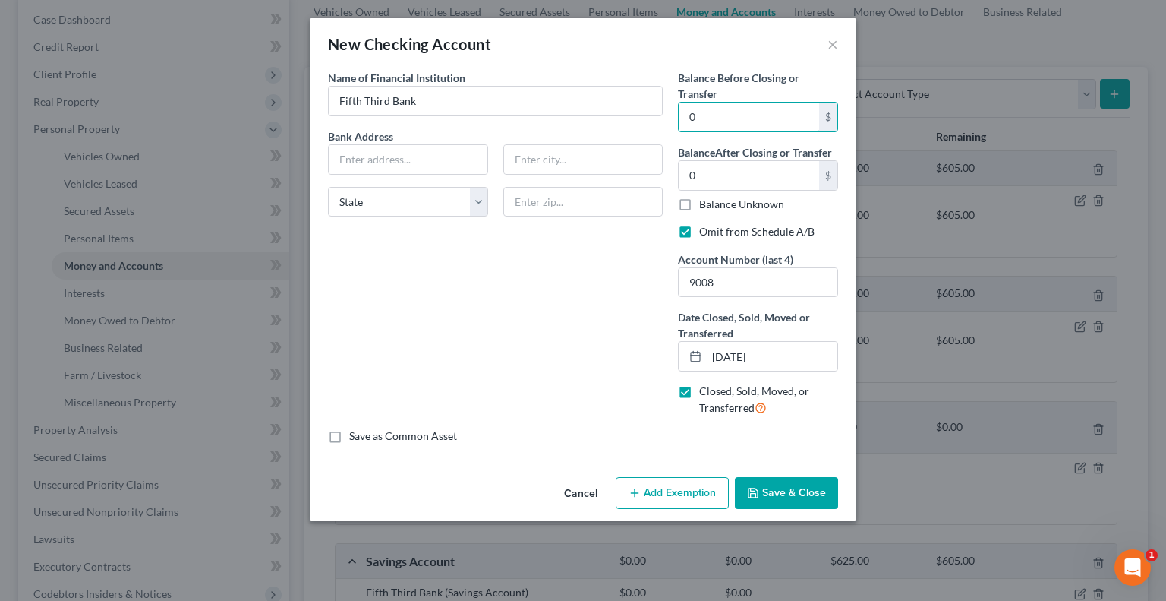
type input "0"
click at [768, 481] on button "Save & Close" at bounding box center [786, 493] width 103 height 32
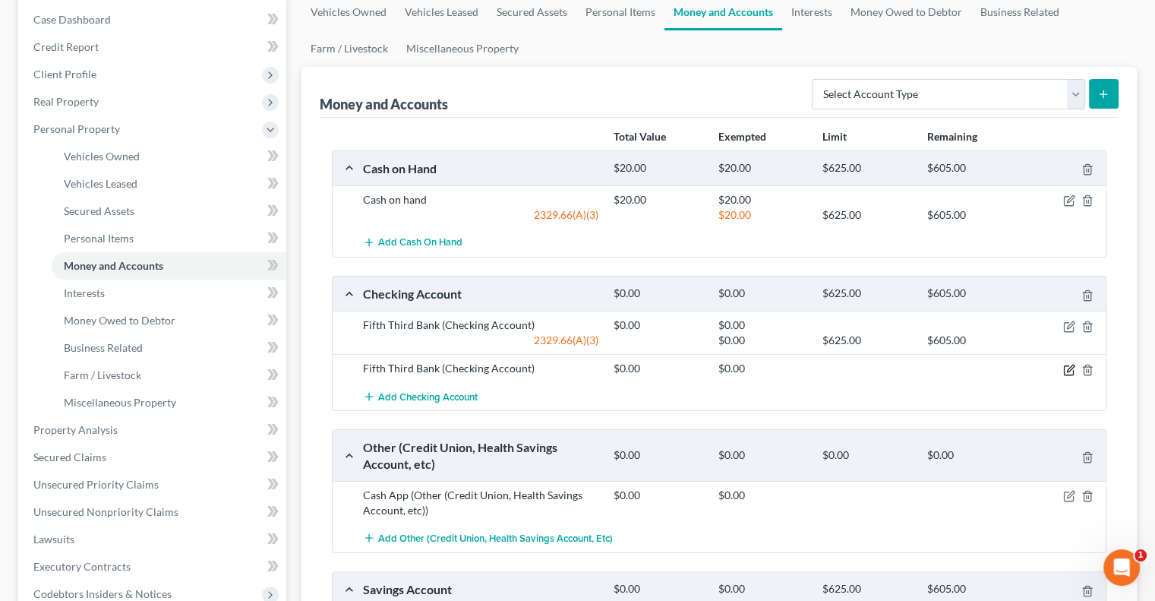
click at [1068, 368] on icon "button" at bounding box center [1069, 370] width 12 height 12
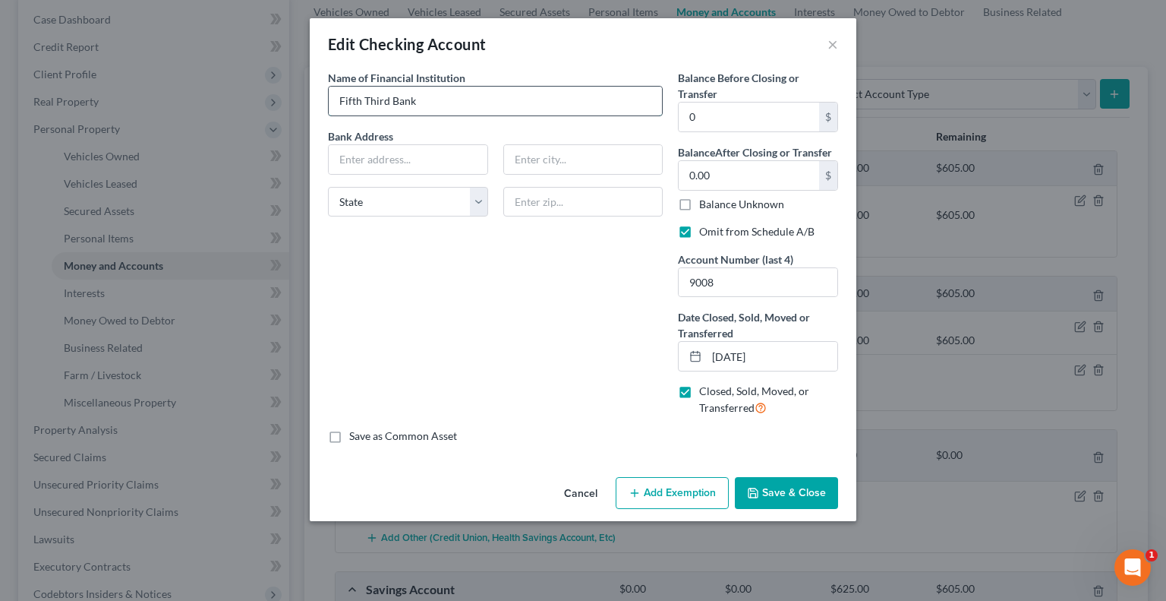
click at [333, 102] on input "Fifth Third Bank" at bounding box center [495, 101] width 333 height 29
click at [431, 93] on input "Fifth Third Bank" at bounding box center [495, 101] width 333 height 29
type input "Fifth Third Bank (Closed)"
click at [796, 490] on button "Save & Close" at bounding box center [786, 493] width 103 height 32
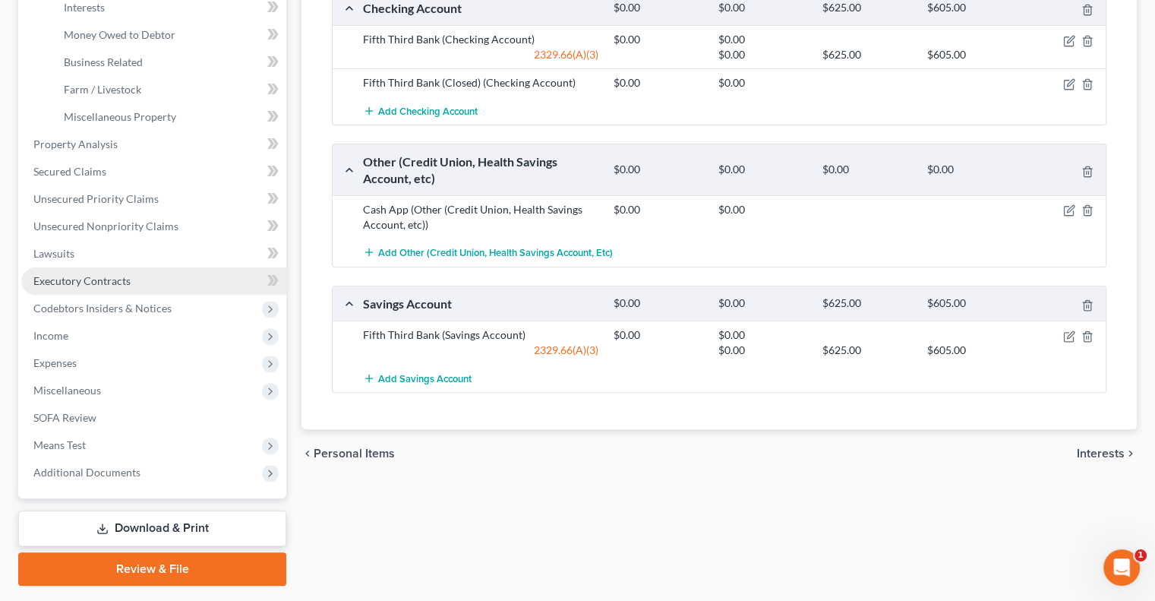
scroll to position [478, 0]
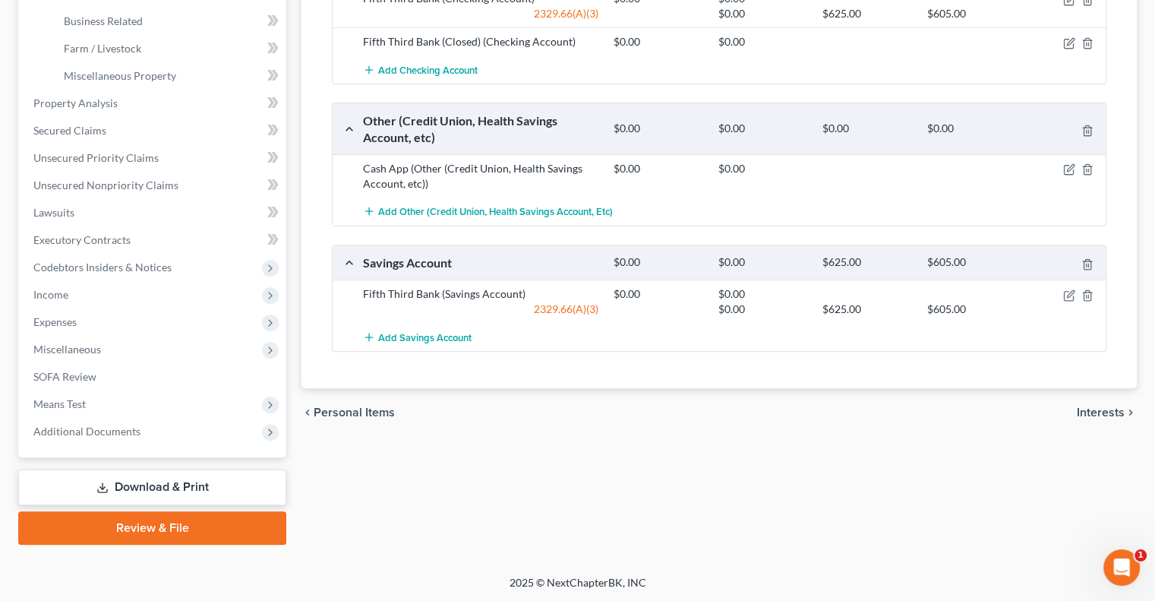
click at [153, 484] on link "Download & Print" at bounding box center [152, 487] width 268 height 36
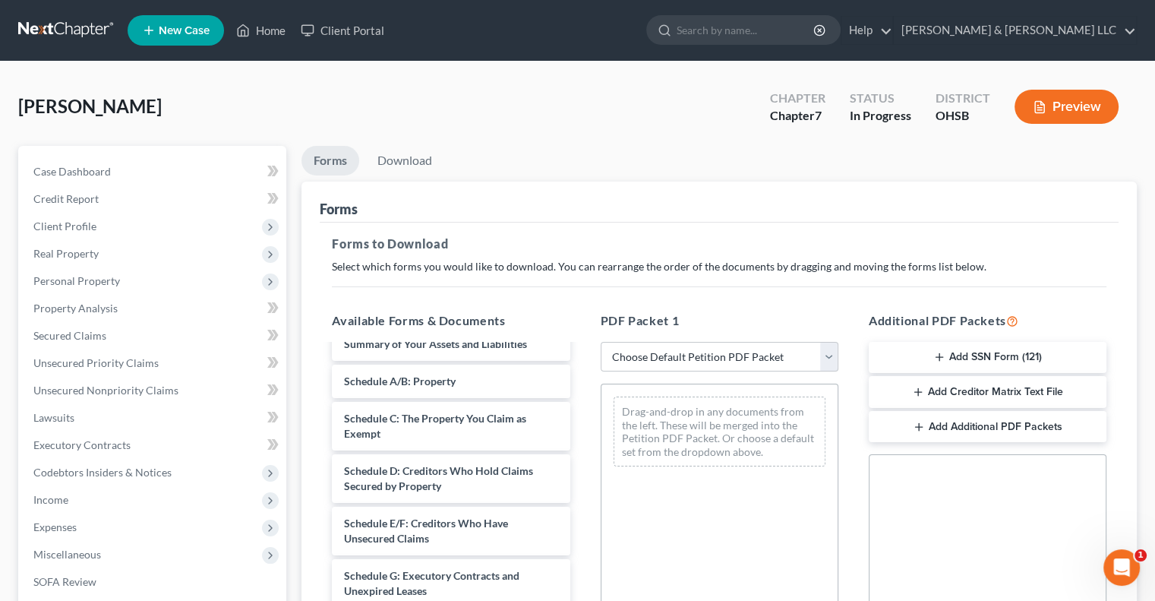
scroll to position [228, 0]
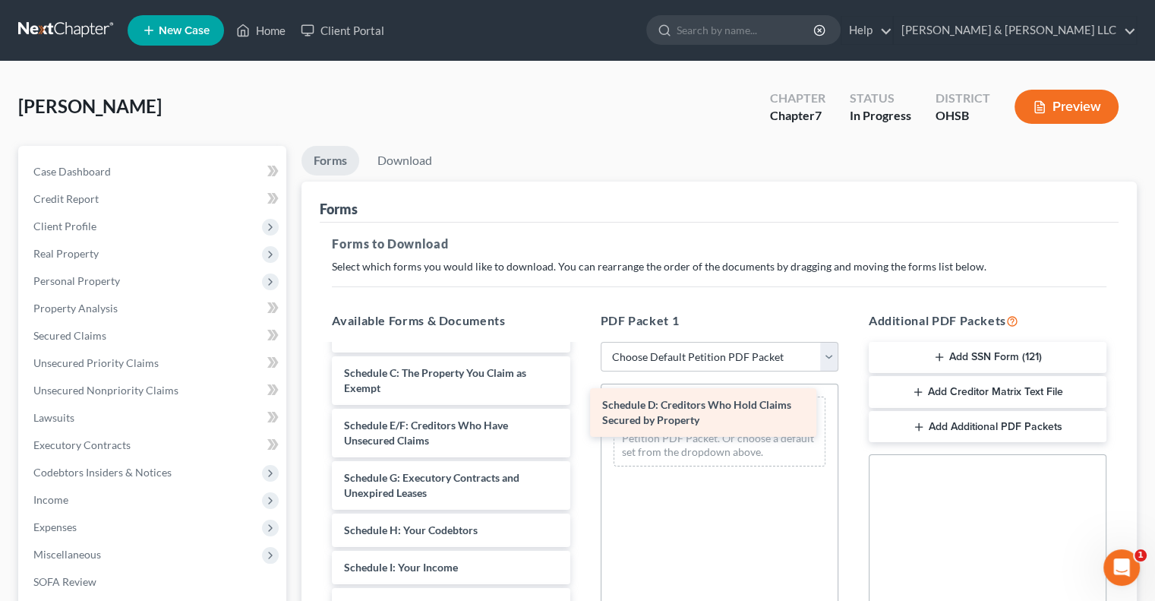
drag, startPoint x: 413, startPoint y: 446, endPoint x: 674, endPoint y: 411, distance: 263.5
click at [582, 411] on div "Schedule D: Creditors Who Hold Claims Secured by Property Daniels, Marion-pdf S…" at bounding box center [451, 556] width 262 height 877
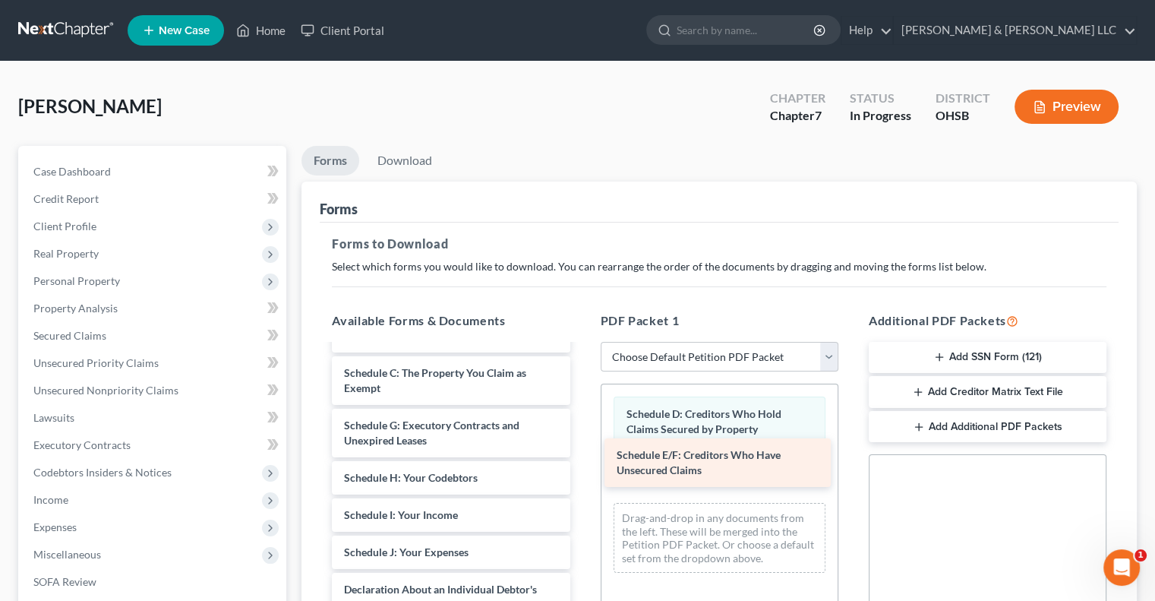
drag, startPoint x: 490, startPoint y: 449, endPoint x: 762, endPoint y: 465, distance: 273.0
click at [582, 465] on div "Schedule E/F: Creditors Who Have Unsecured Claims Daniels, Marion-pdf Statement…" at bounding box center [451, 530] width 262 height 824
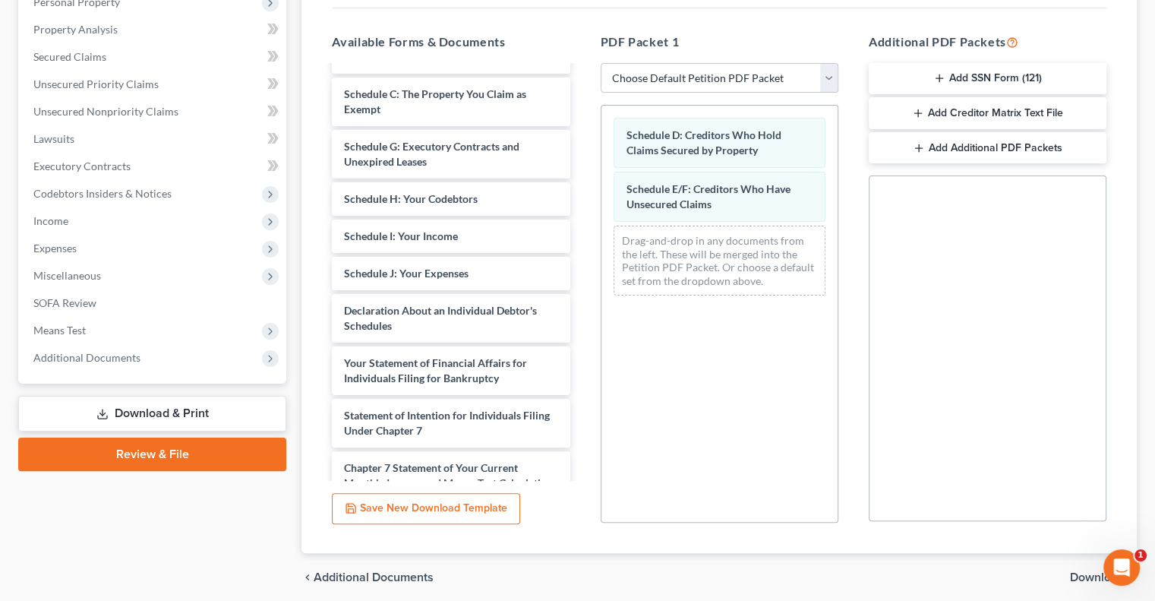
scroll to position [336, 0]
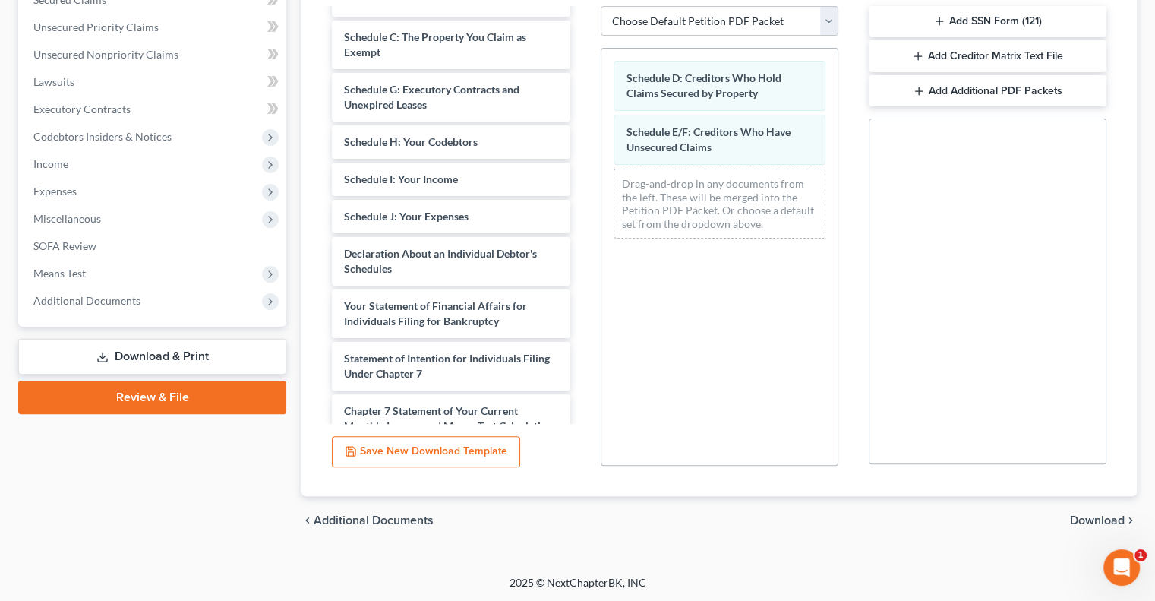
click at [1078, 519] on span "Download" at bounding box center [1097, 520] width 55 height 12
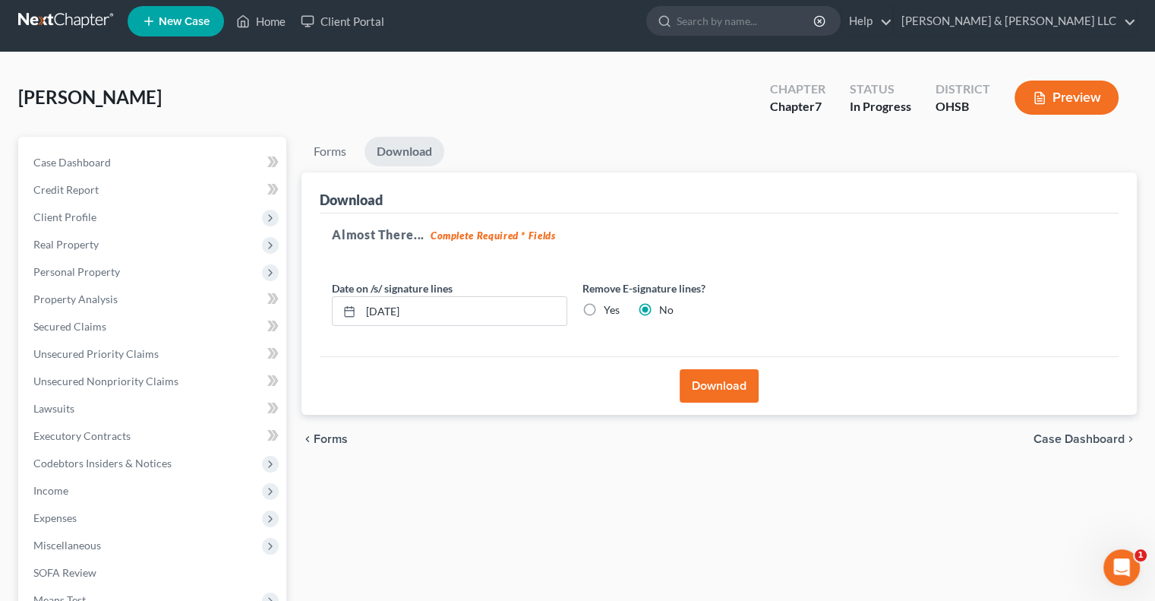
scroll to position [0, 0]
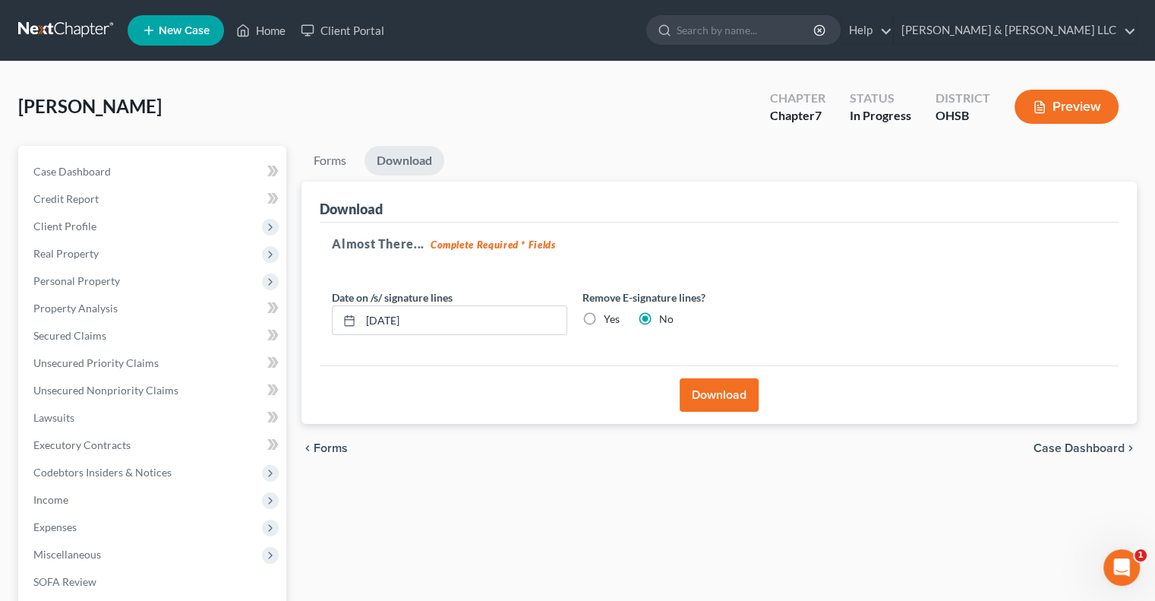
click at [714, 394] on button "Download" at bounding box center [718, 394] width 79 height 33
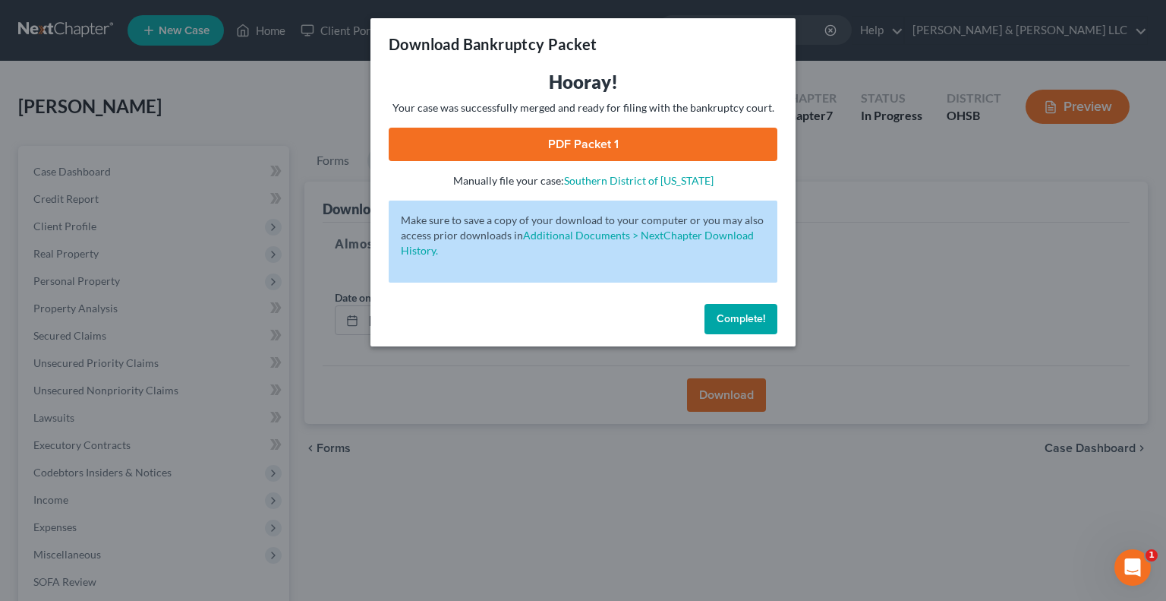
click at [609, 140] on link "PDF Packet 1" at bounding box center [583, 144] width 389 height 33
click at [735, 311] on button "Complete!" at bounding box center [741, 319] width 73 height 30
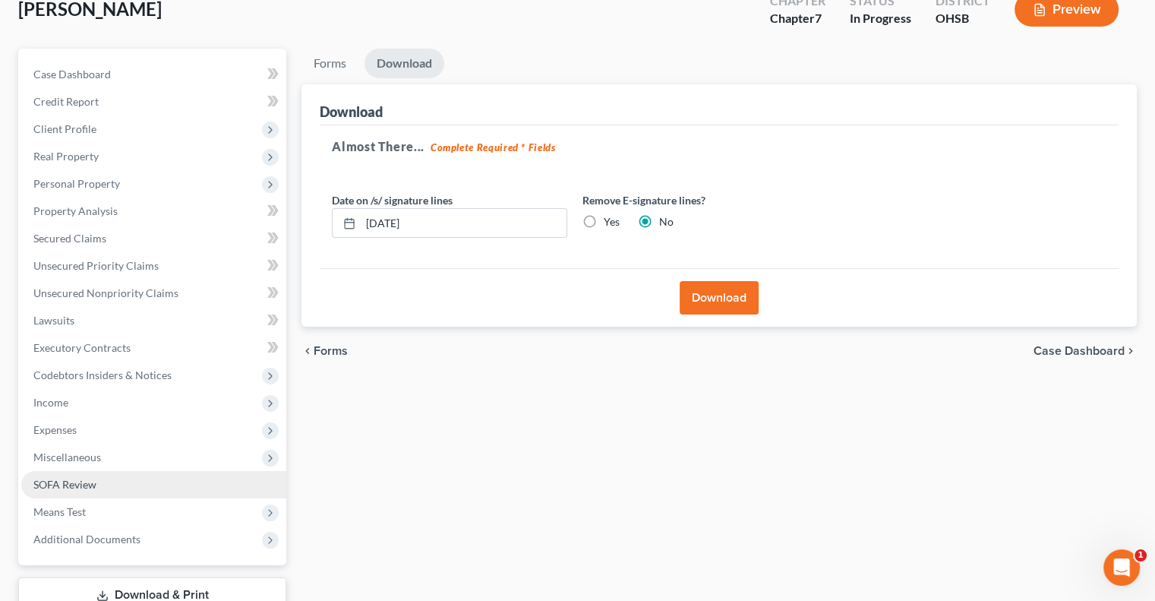
scroll to position [205, 0]
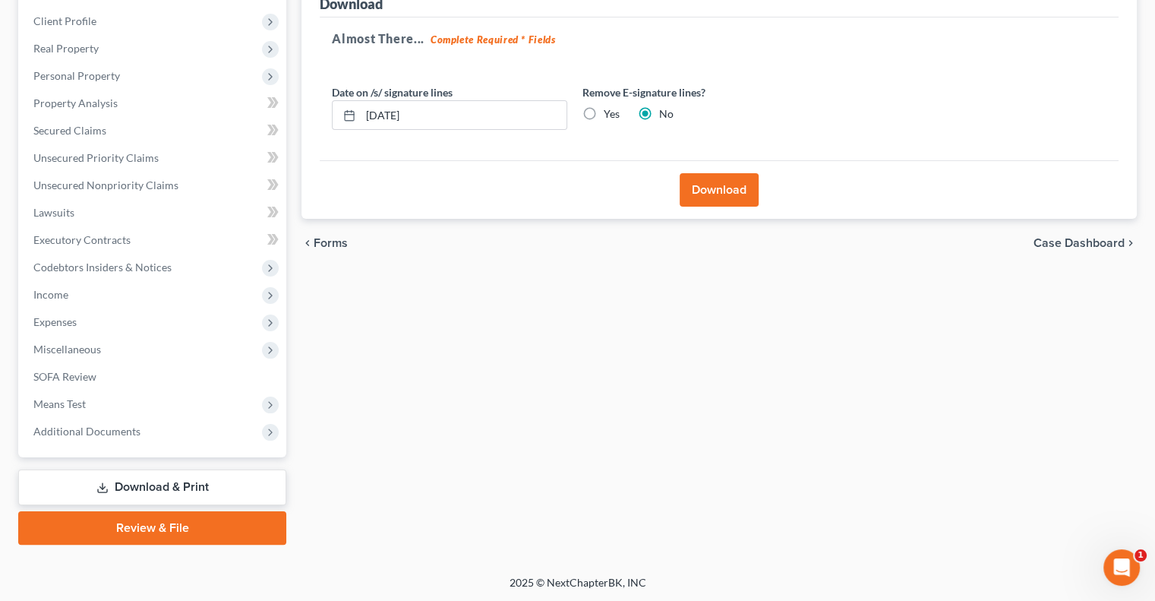
click at [113, 494] on link "Download & Print" at bounding box center [152, 487] width 268 height 36
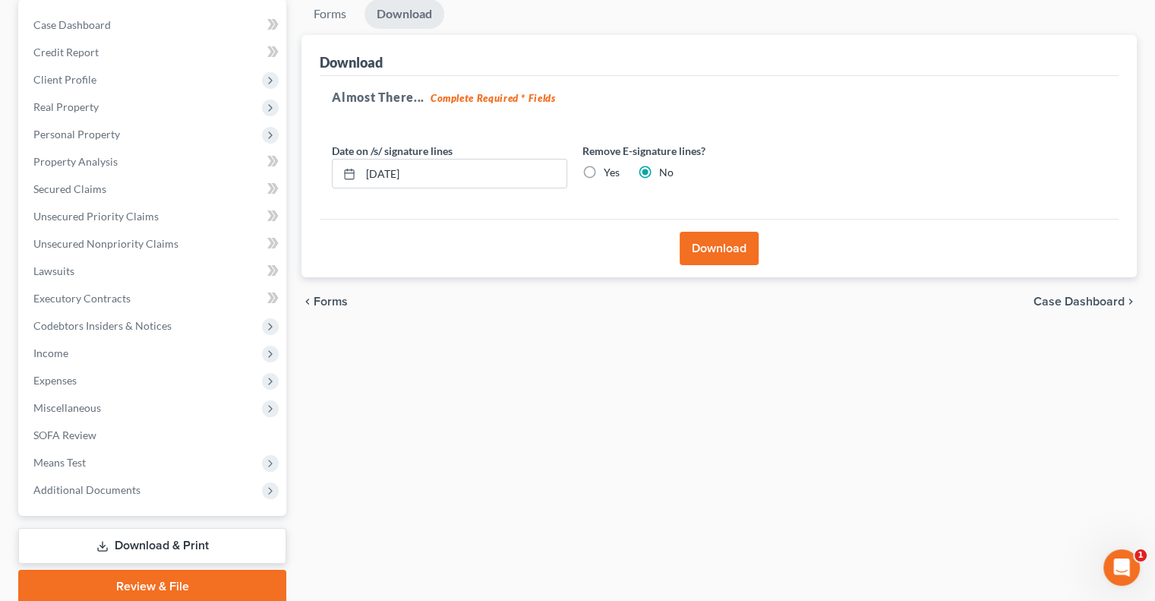
scroll to position [53, 0]
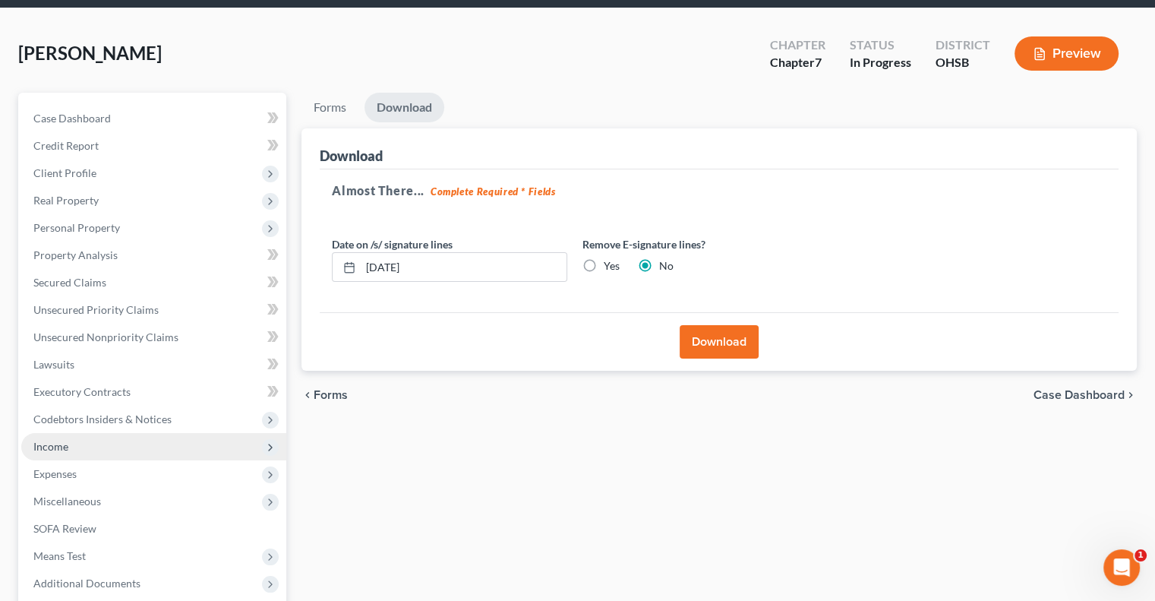
click at [82, 452] on span "Income" at bounding box center [153, 446] width 265 height 27
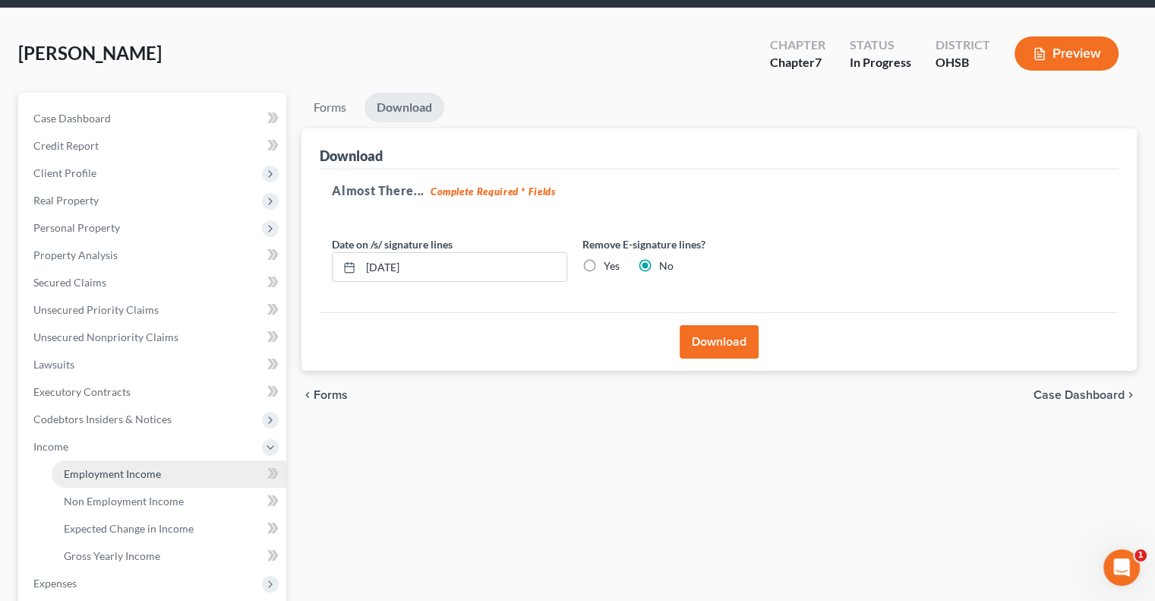
click at [88, 471] on span "Employment Income" at bounding box center [112, 473] width 97 height 13
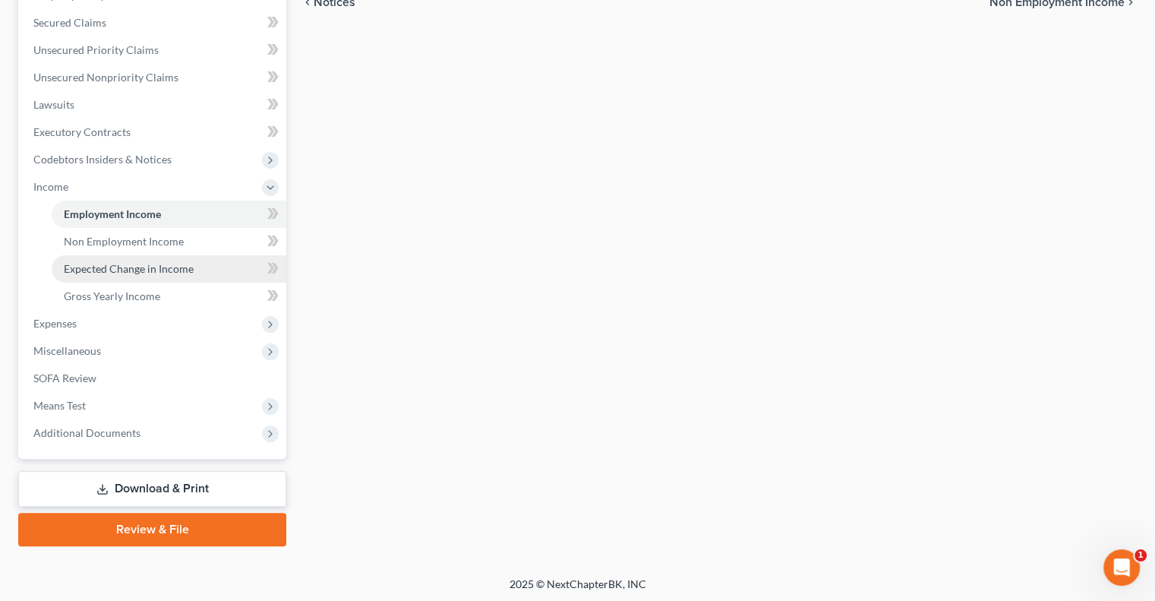
scroll to position [314, 0]
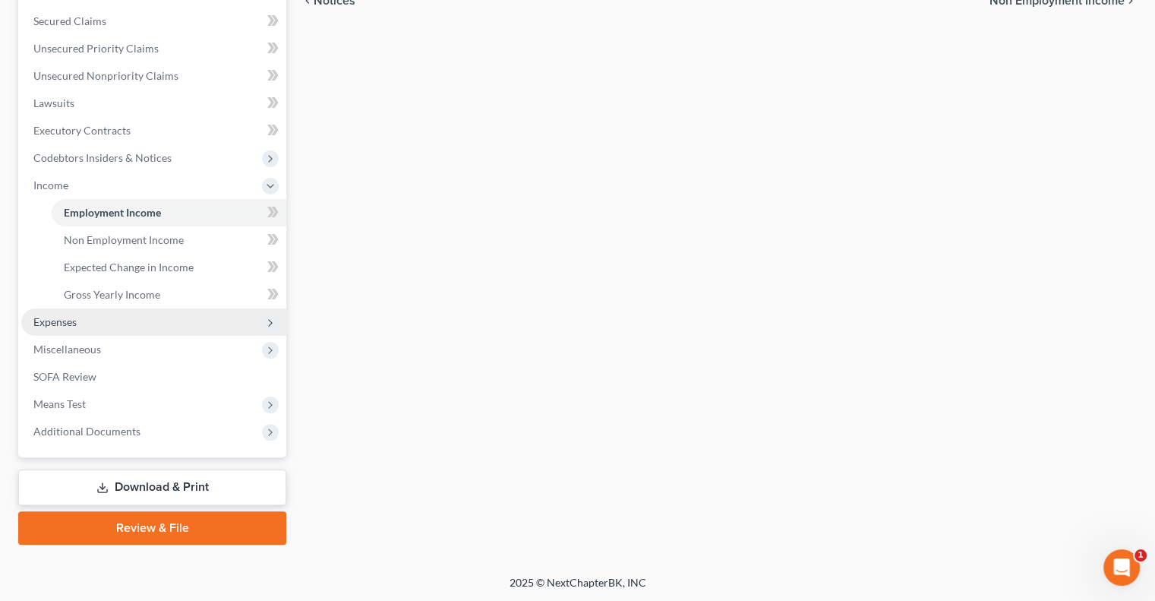
click at [97, 323] on span "Expenses" at bounding box center [153, 321] width 265 height 27
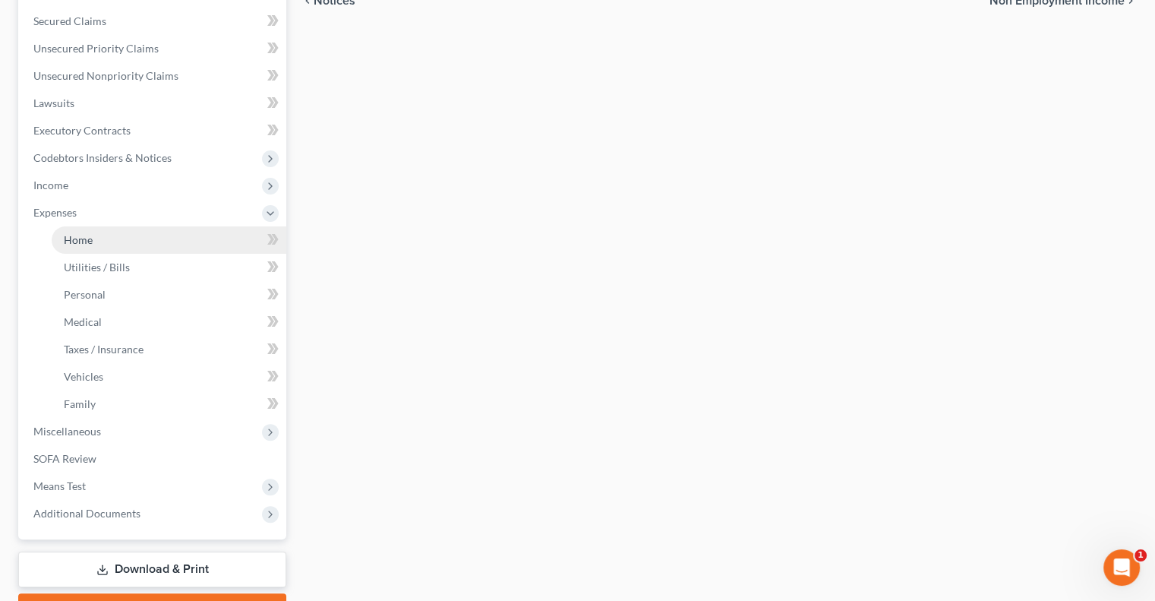
click at [109, 242] on link "Home" at bounding box center [169, 239] width 235 height 27
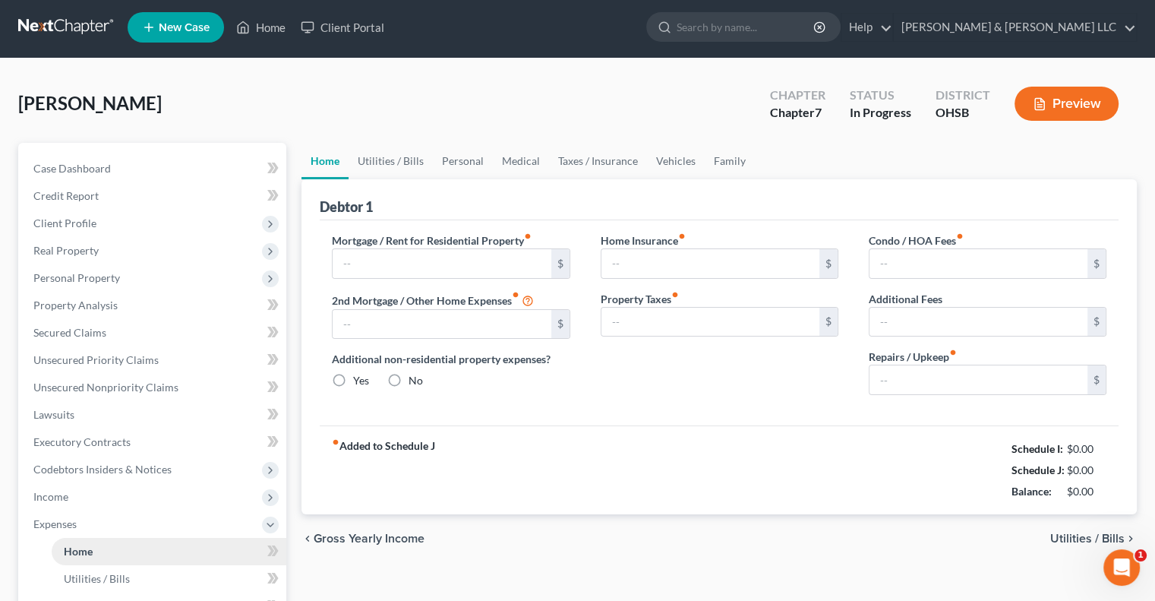
type input "800.00"
type input "0.00"
radio input "true"
type input "0.00"
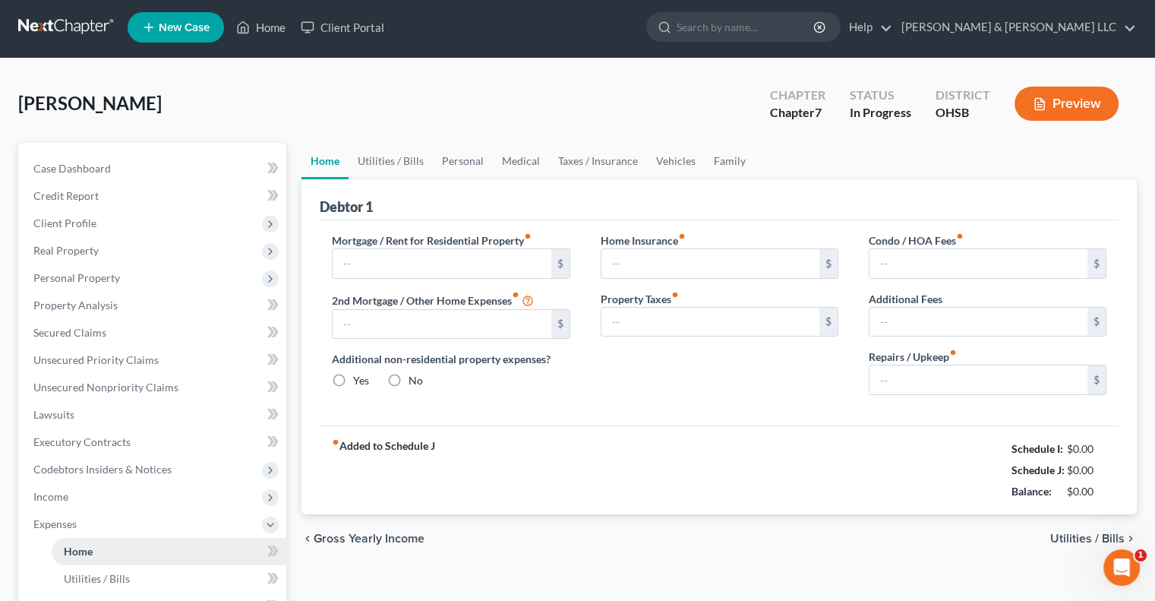
type input "0.00"
type input "10.00"
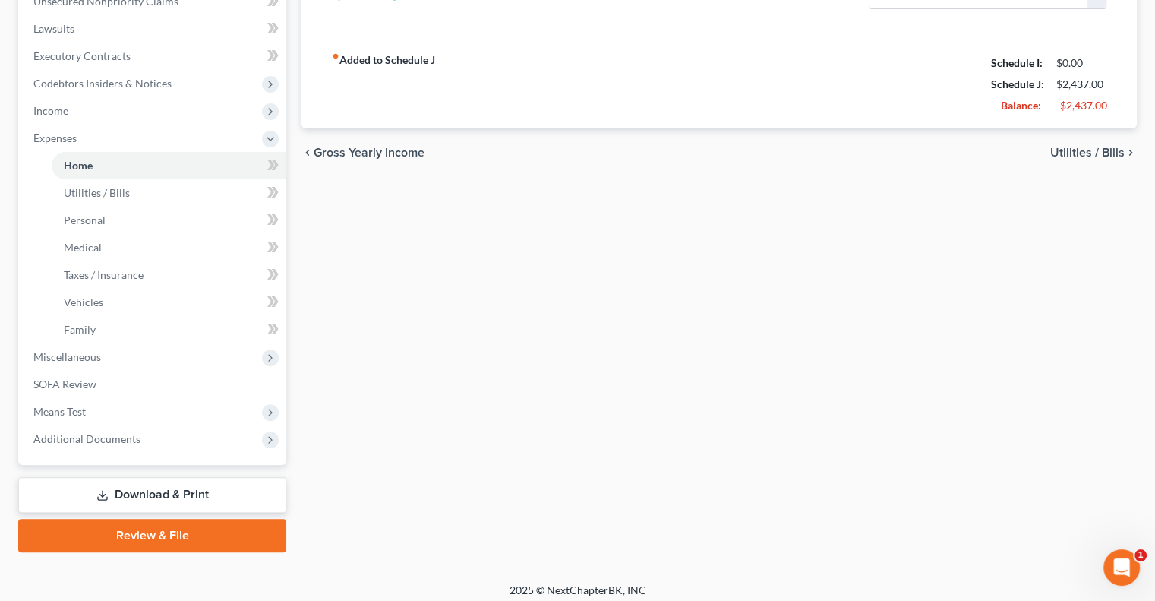
scroll to position [396, 0]
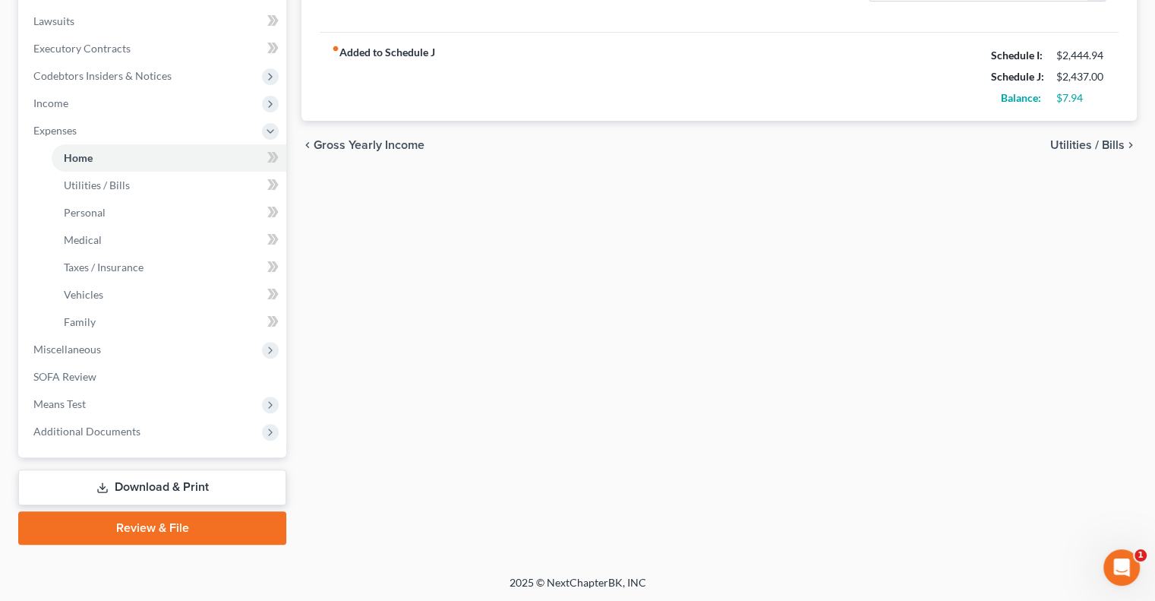
click at [159, 484] on link "Download & Print" at bounding box center [152, 487] width 268 height 36
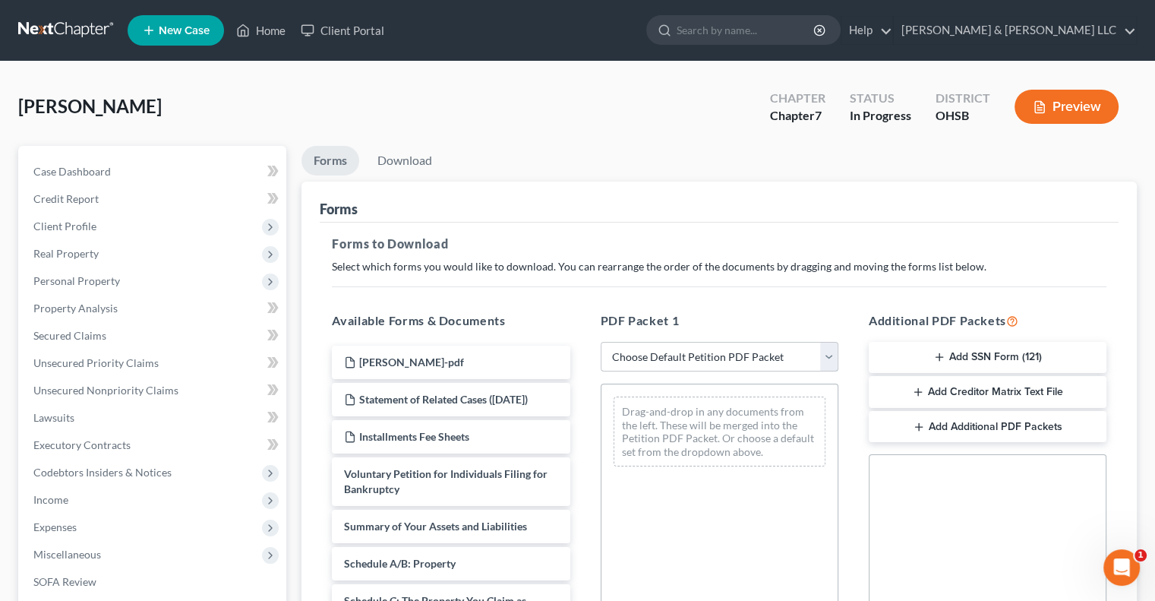
click at [685, 367] on select "Choose Default Petition PDF Packet Complete Bankruptcy Petition (all forms and …" at bounding box center [720, 357] width 238 height 30
select select "0"
click at [601, 342] on select "Choose Default Petition PDF Packet Complete Bankruptcy Petition (all forms and …" at bounding box center [720, 357] width 238 height 30
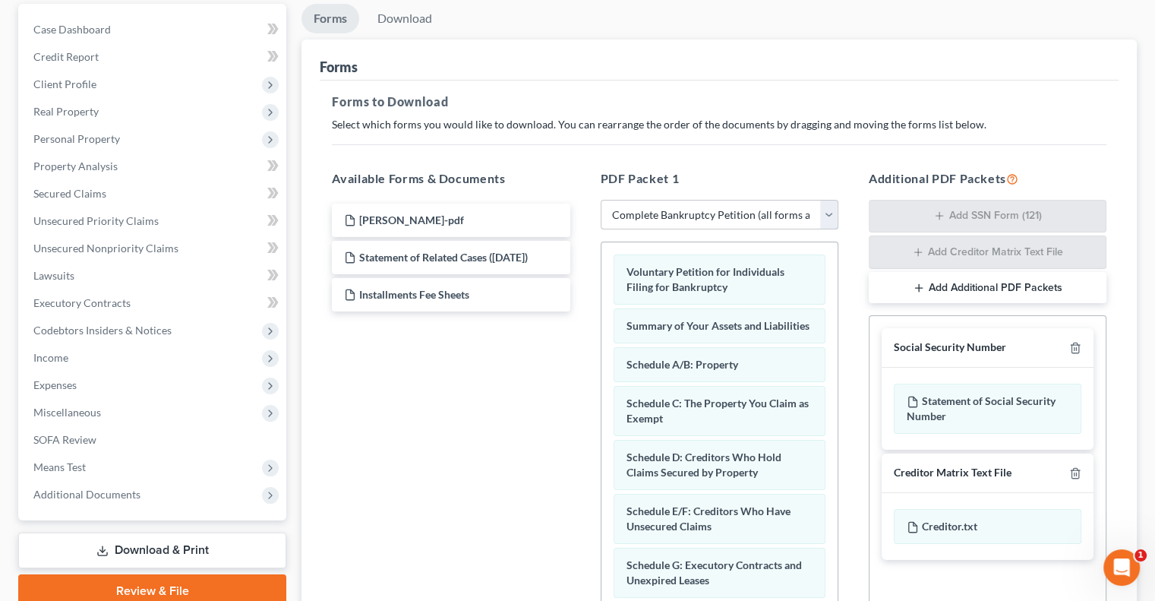
scroll to position [228, 0]
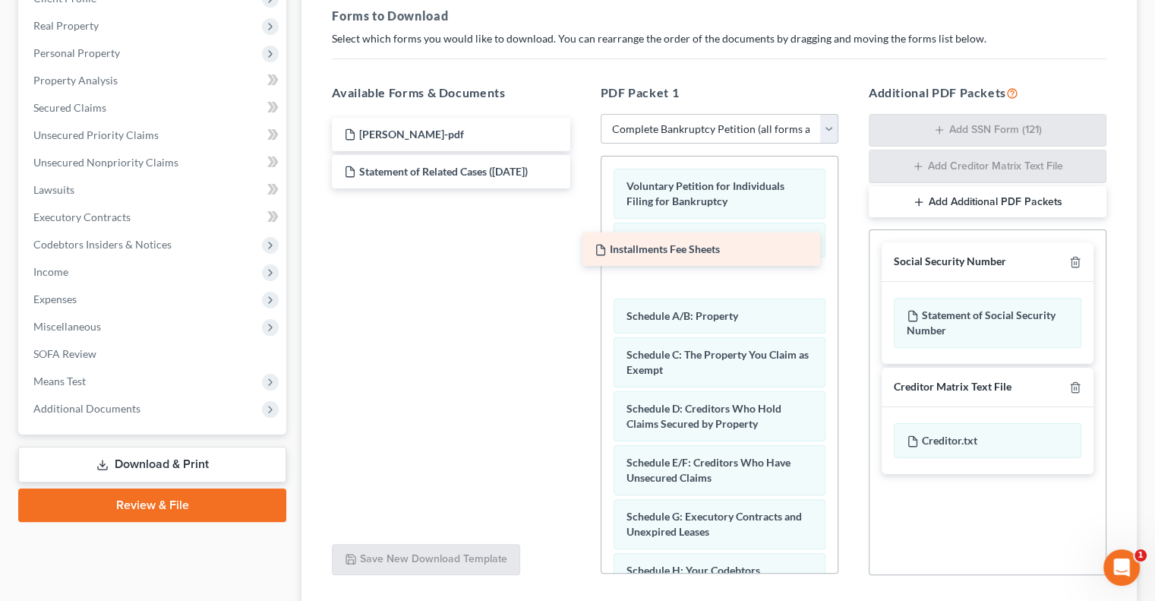
drag, startPoint x: 456, startPoint y: 216, endPoint x: 706, endPoint y: 258, distance: 254.0
click at [582, 188] on div "Installments Fee Sheets Daniels, Marion-pdf Statement of Related Cases (09/09/2…" at bounding box center [451, 153] width 262 height 71
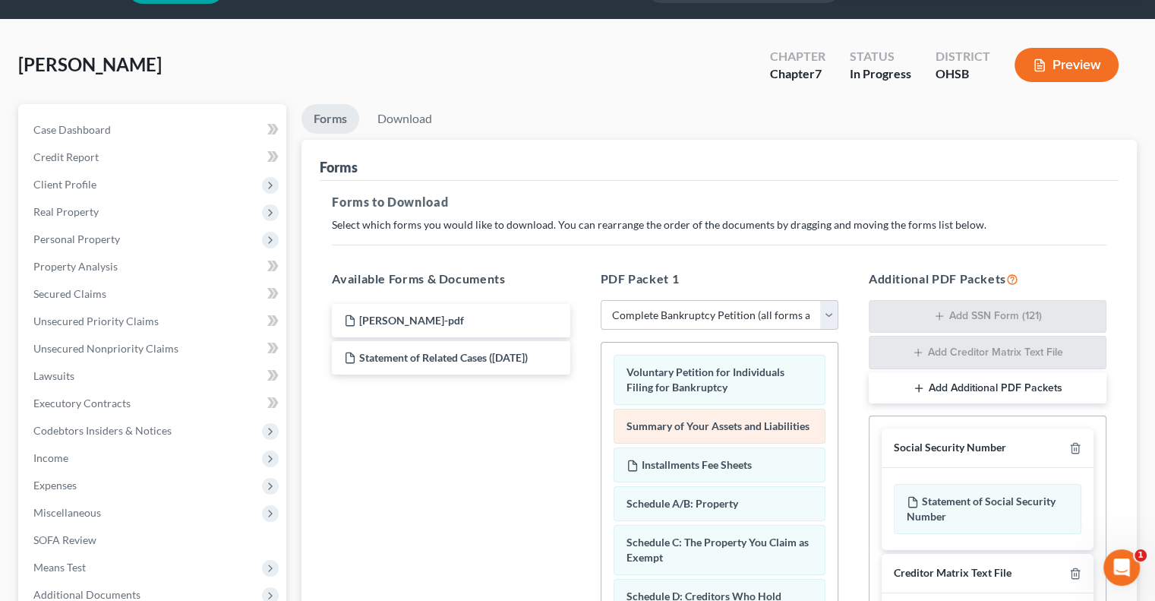
scroll to position [76, 0]
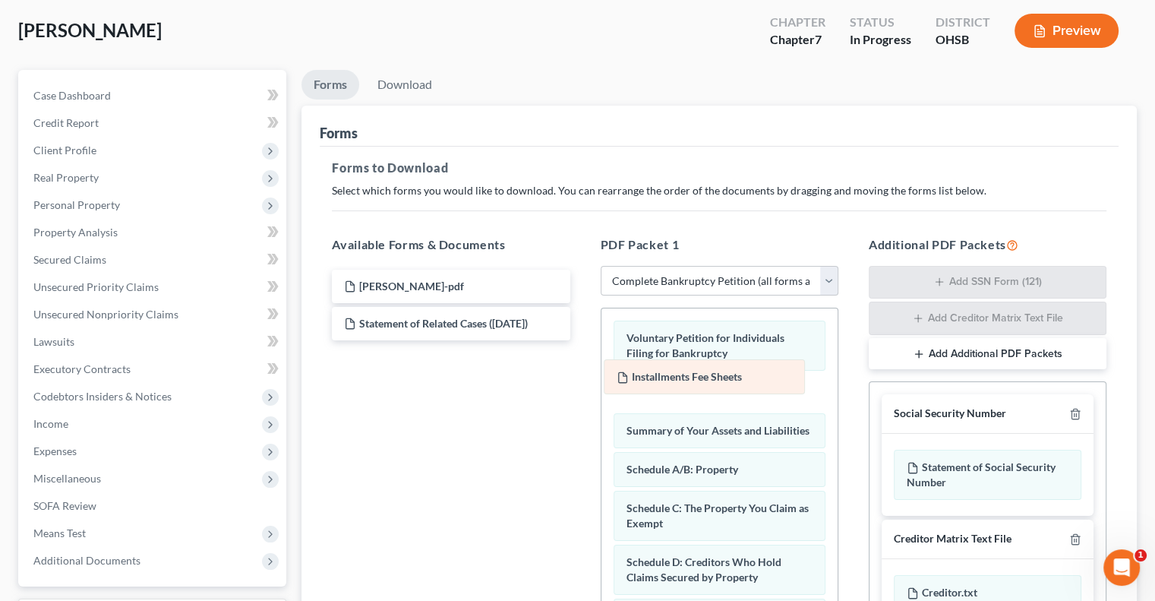
drag, startPoint x: 705, startPoint y: 444, endPoint x: 695, endPoint y: 377, distance: 68.2
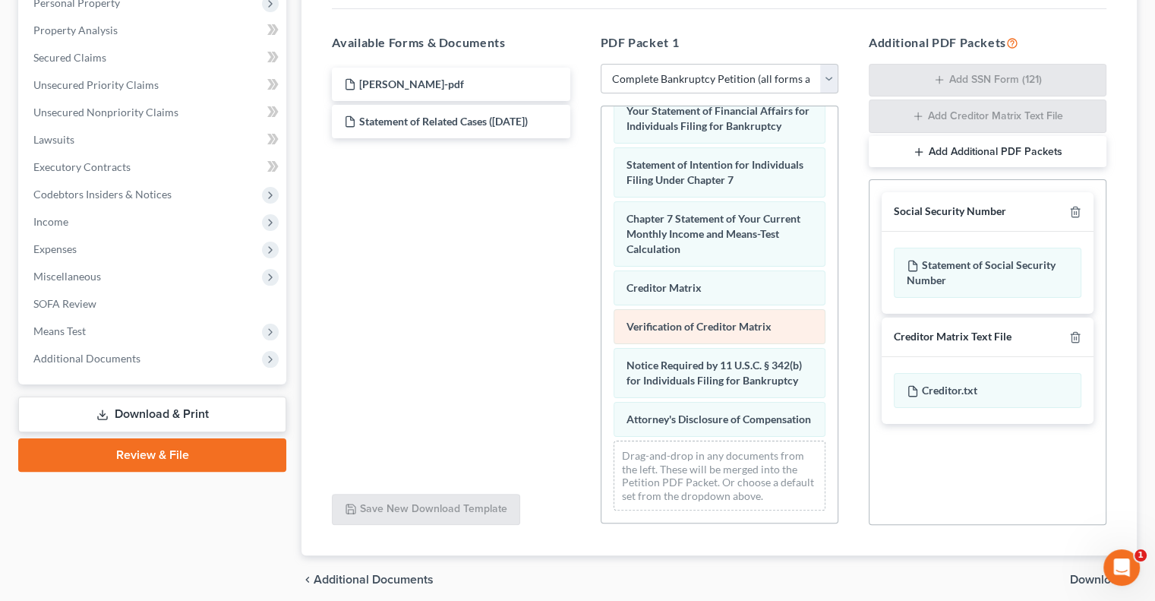
scroll to position [337, 0]
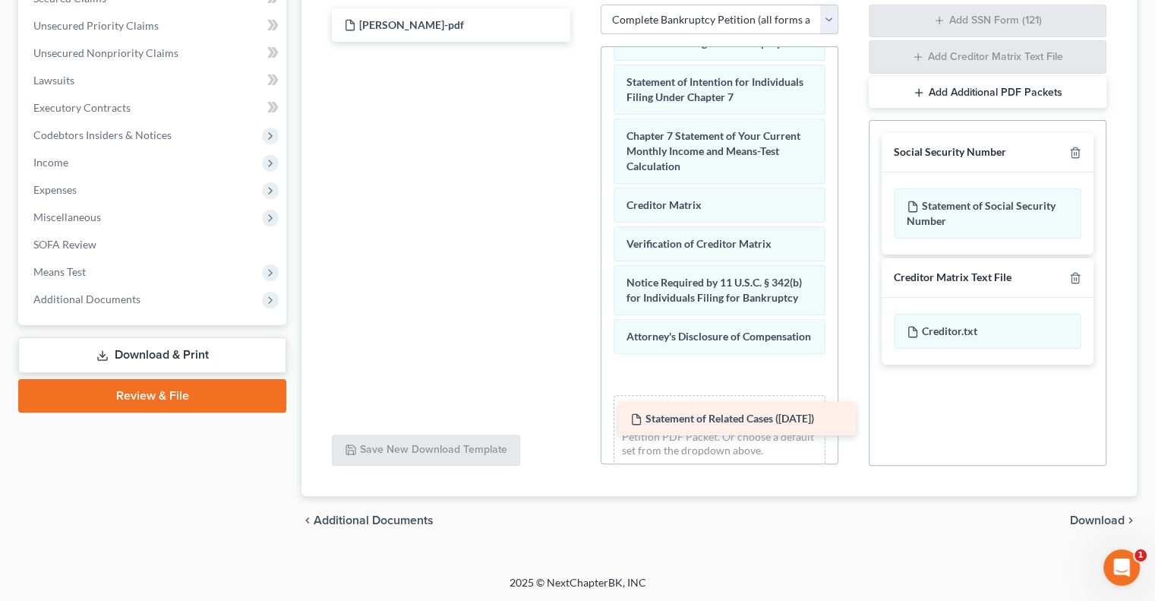
drag, startPoint x: 465, startPoint y: 66, endPoint x: 751, endPoint y: 424, distance: 458.0
click at [582, 42] on div "Statement of Related Cases (09/09/2025) Daniels, Marion-pdf Statement of Relate…" at bounding box center [451, 24] width 262 height 33
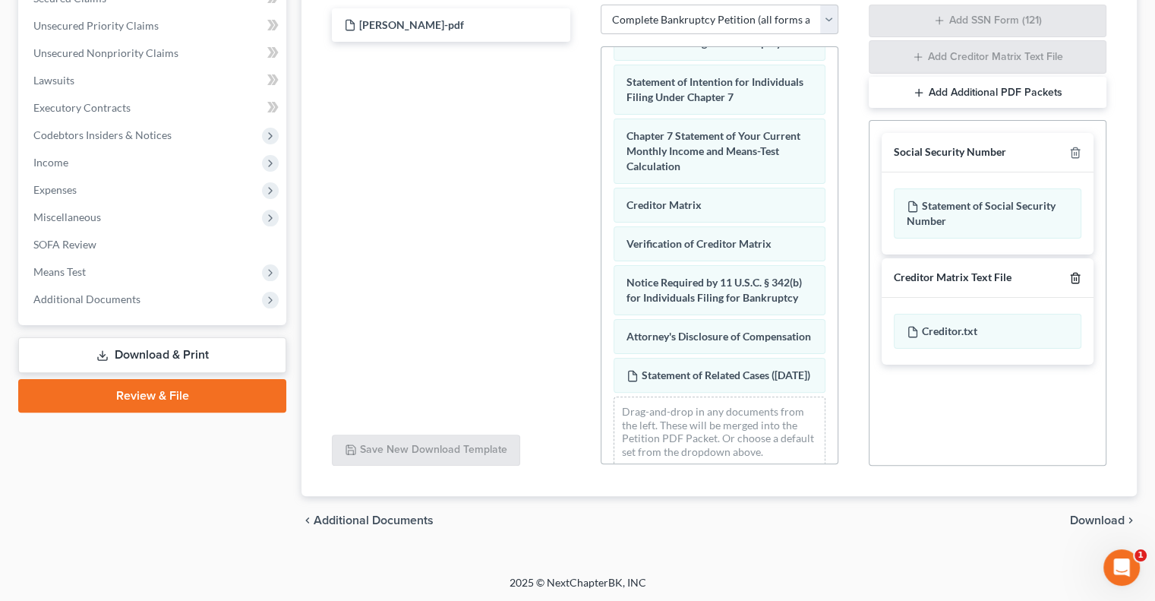
click at [1076, 277] on line "button" at bounding box center [1076, 278] width 0 height 3
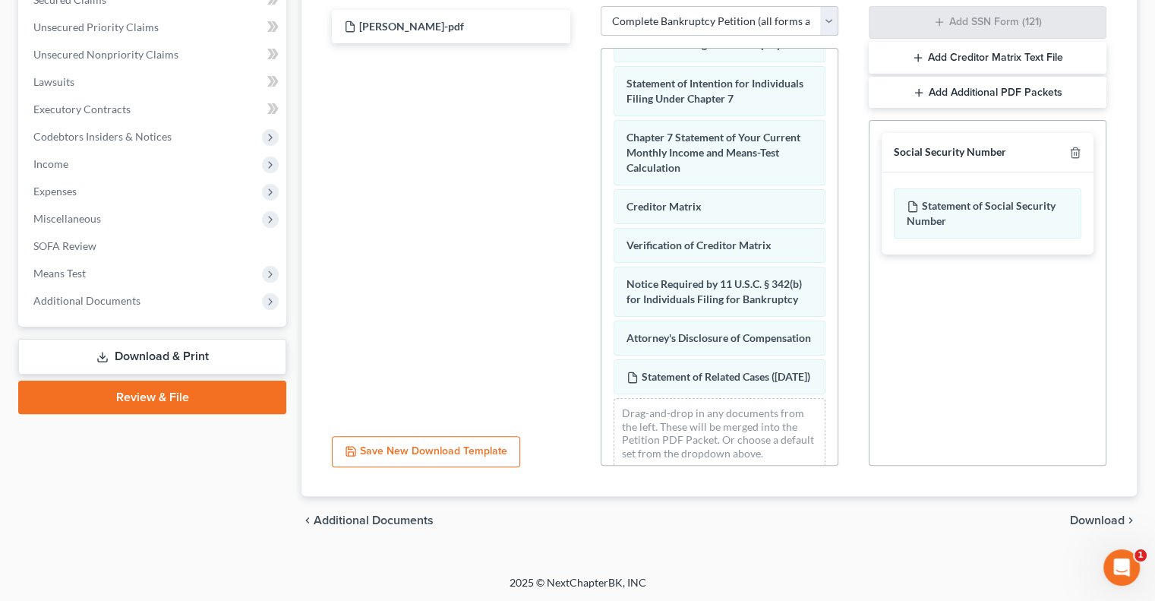
click at [1102, 515] on span "Download" at bounding box center [1097, 520] width 55 height 12
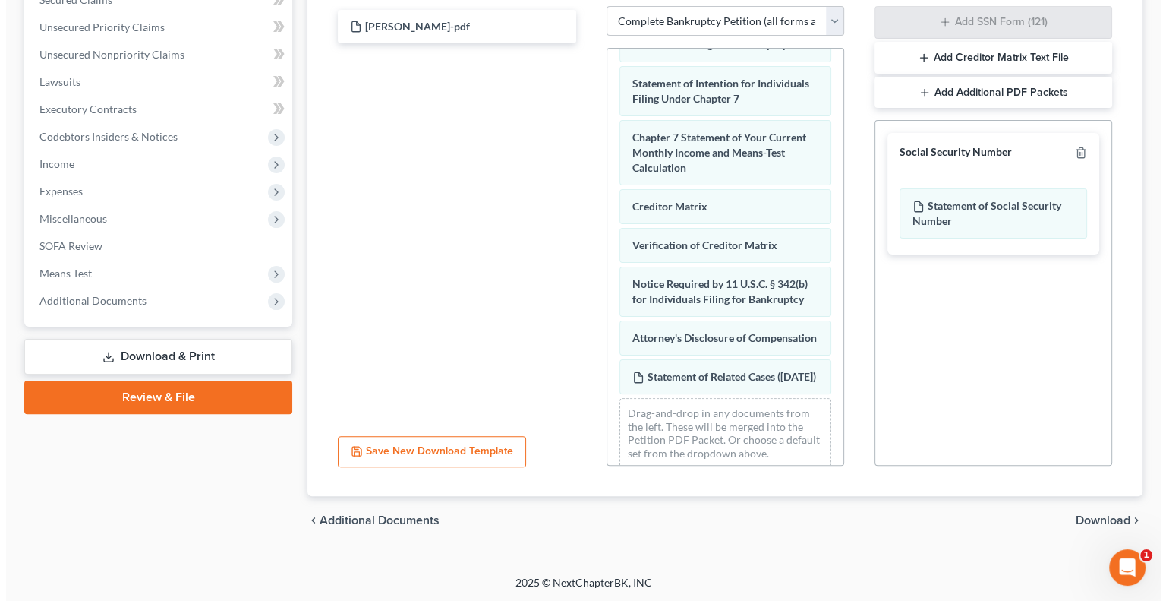
scroll to position [205, 0]
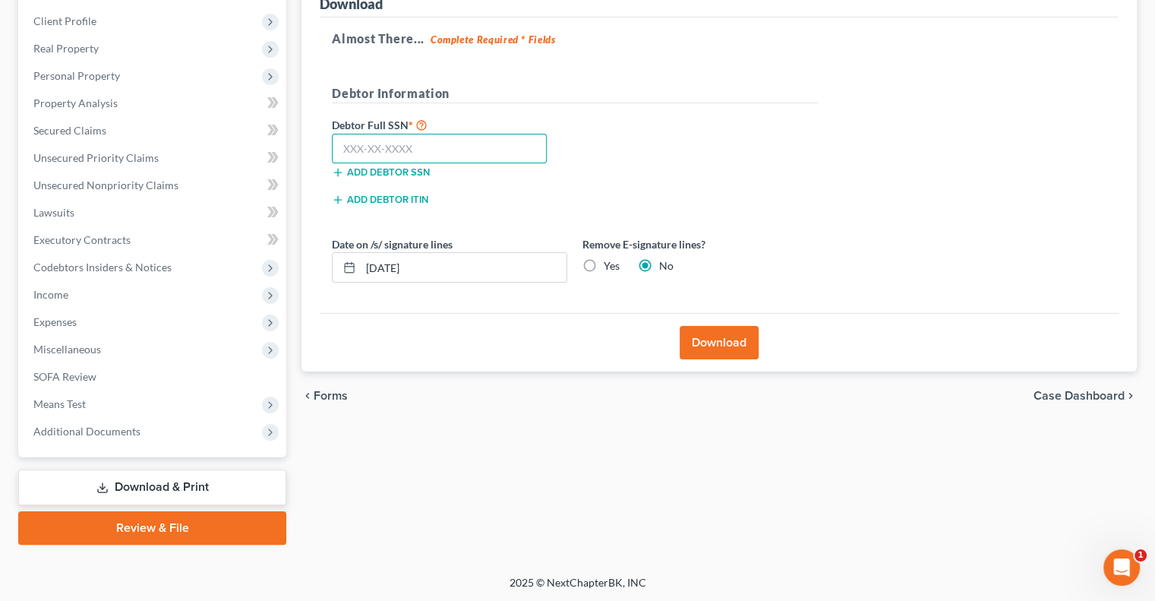
click at [411, 145] on input "text" at bounding box center [439, 149] width 215 height 30
type input "291-50-2734"
drag, startPoint x: 429, startPoint y: 266, endPoint x: 325, endPoint y: 260, distance: 104.2
click at [325, 260] on div "Date on /s/ signature lines 09/09/2025" at bounding box center [449, 259] width 251 height 46
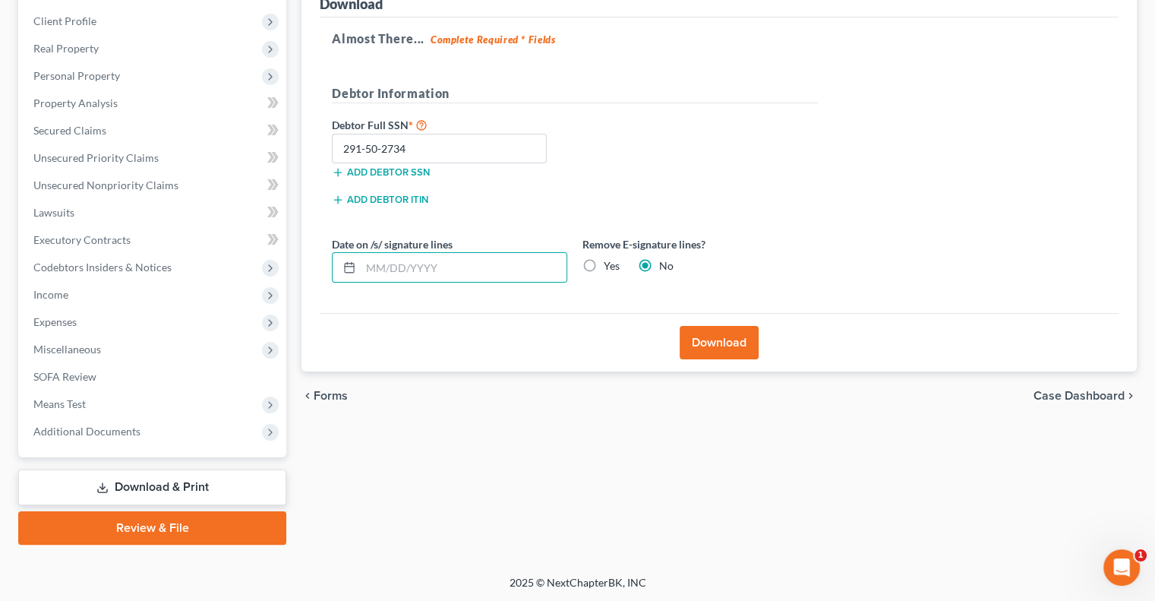
click at [604, 263] on label "Yes" at bounding box center [612, 265] width 16 height 15
click at [610, 263] on input "Yes" at bounding box center [615, 263] width 10 height 10
radio input "true"
radio input "false"
click at [720, 345] on button "Download" at bounding box center [718, 342] width 79 height 33
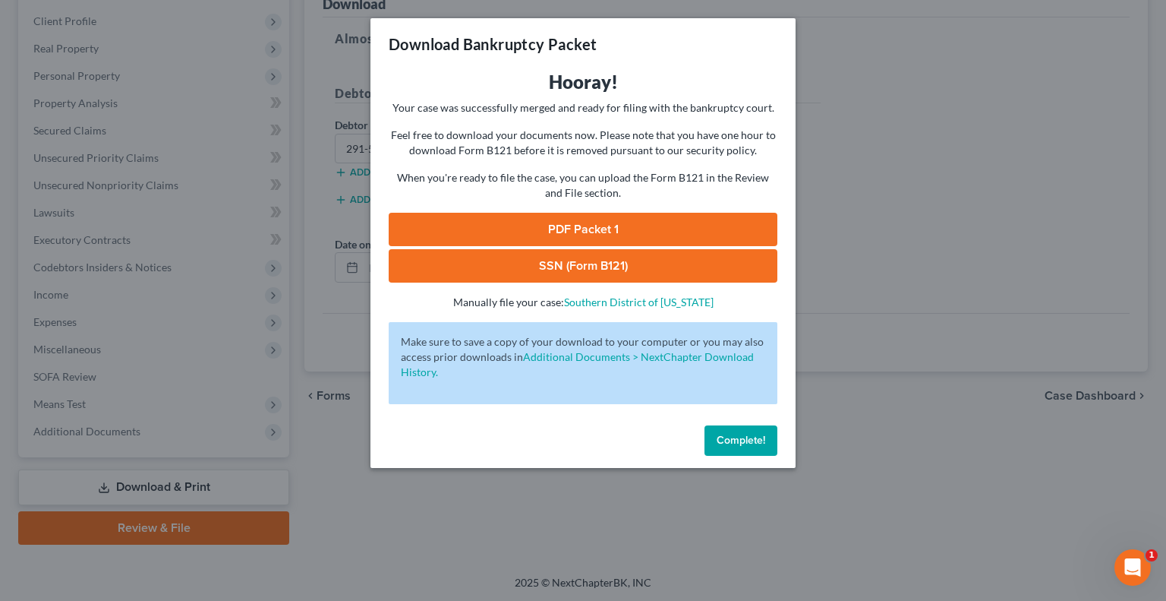
click at [613, 230] on link "PDF Packet 1" at bounding box center [583, 229] width 389 height 33
click at [586, 260] on link "SSN (Form B121)" at bounding box center [583, 265] width 389 height 33
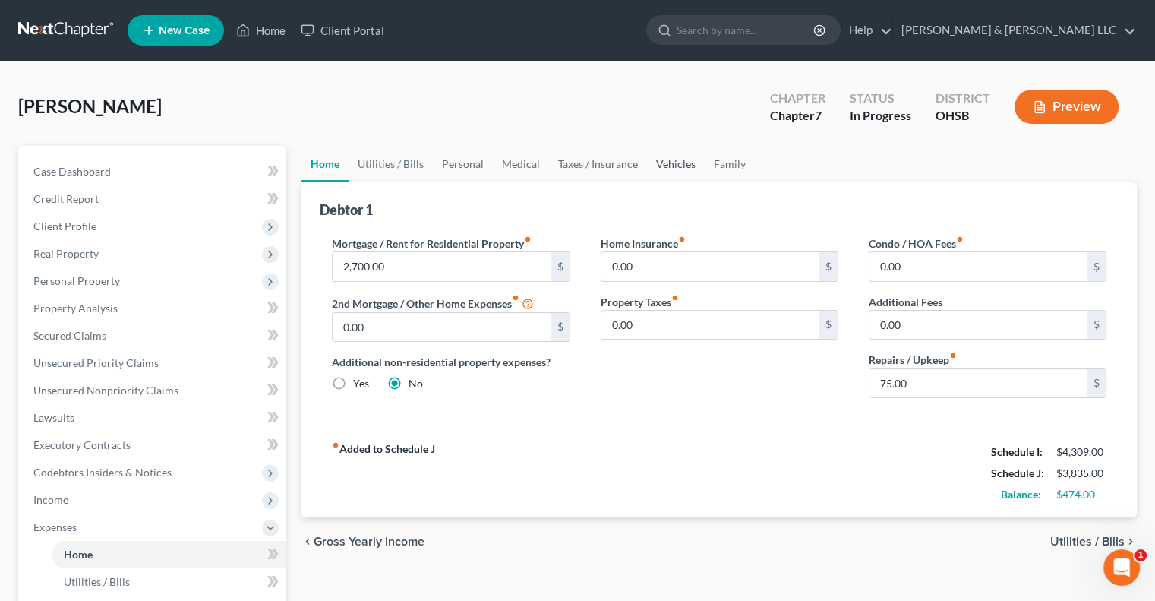
click at [659, 157] on link "Vehicles" at bounding box center [676, 164] width 58 height 36
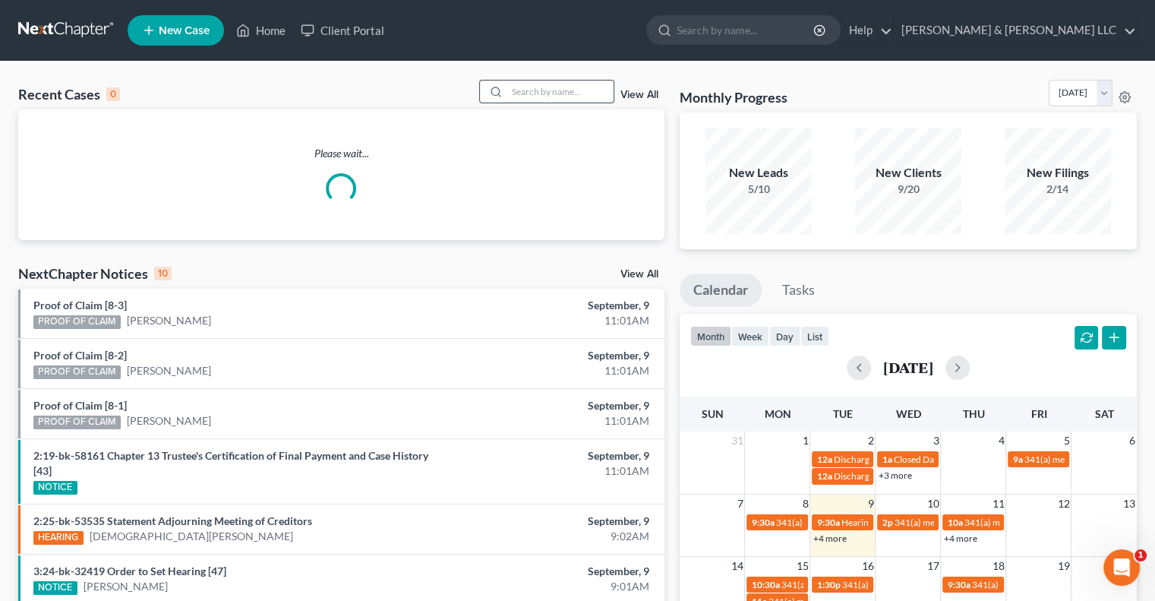
click at [560, 93] on input "search" at bounding box center [560, 91] width 106 height 22
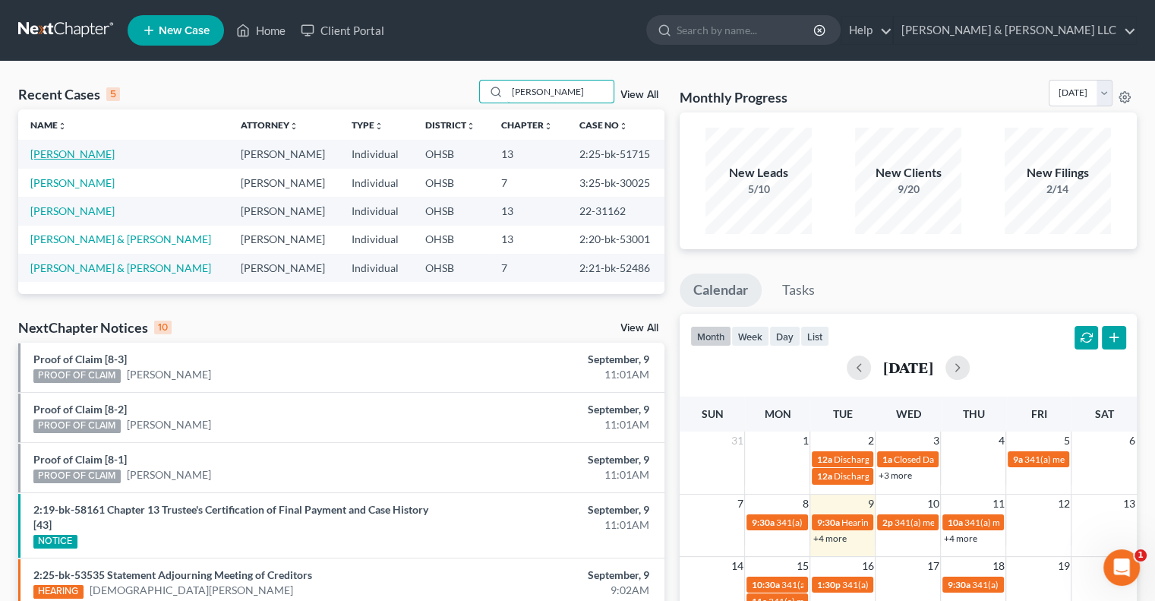
type input "[PERSON_NAME]"
click at [81, 152] on link "[PERSON_NAME]" at bounding box center [72, 153] width 84 height 13
select select "3"
select select "4"
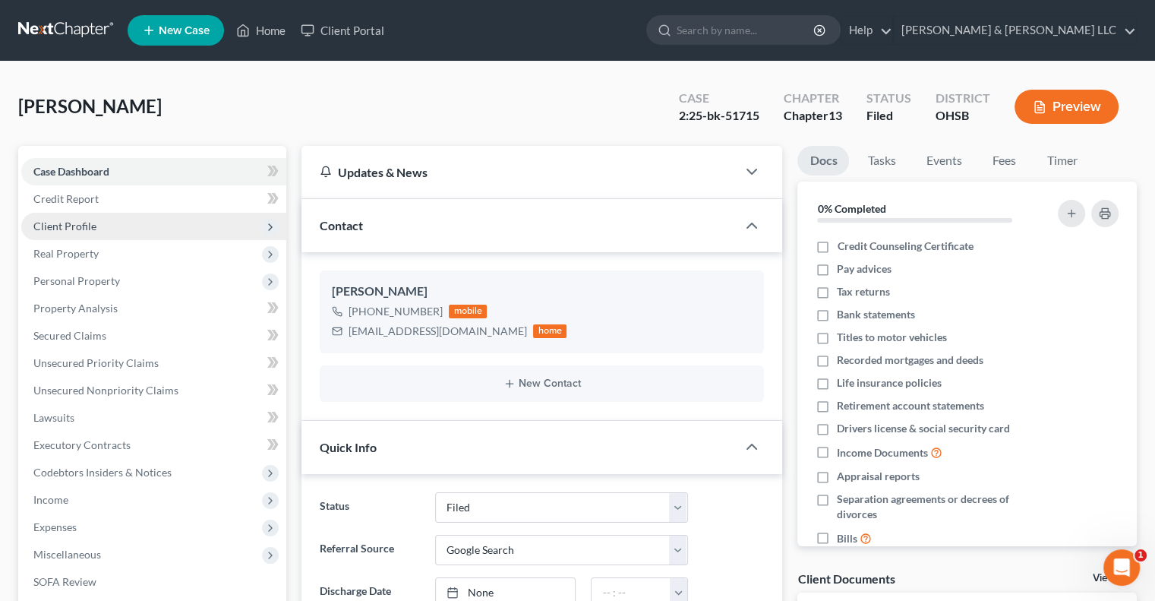
click at [85, 224] on span "Client Profile" at bounding box center [64, 225] width 63 height 13
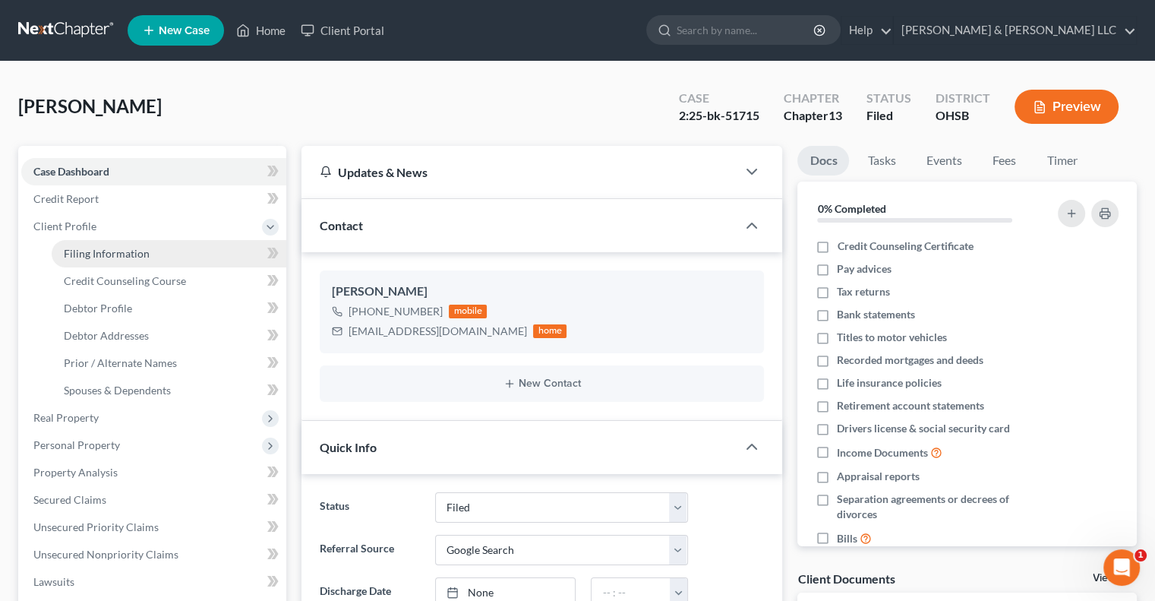
click at [90, 252] on span "Filing Information" at bounding box center [107, 253] width 86 height 13
select select "1"
select select "0"
select select "3"
select select "36"
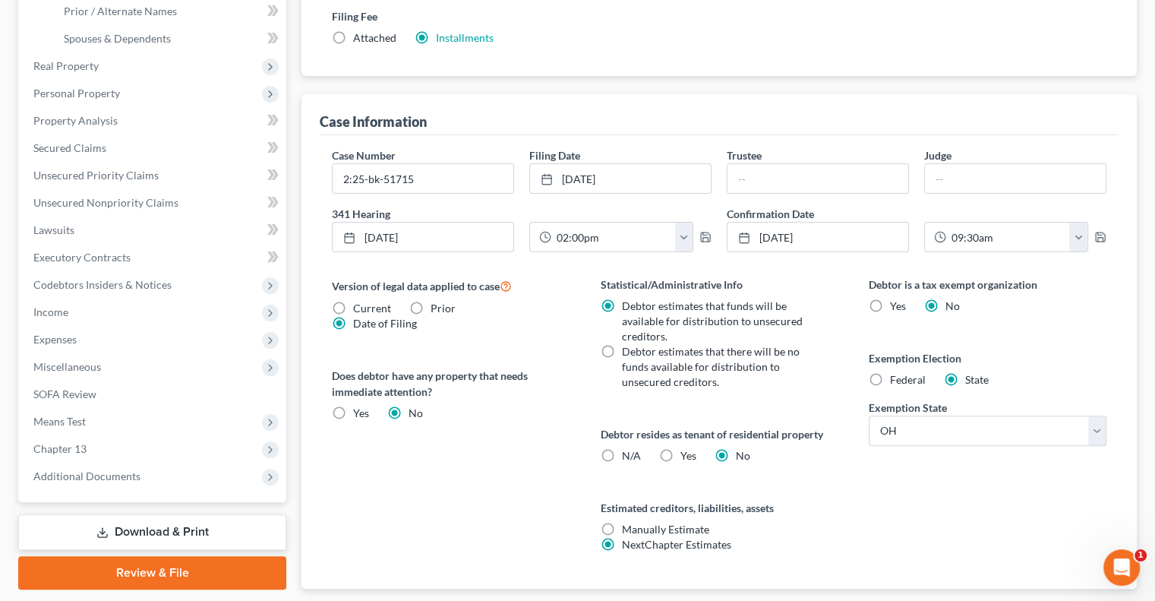
scroll to position [380, 0]
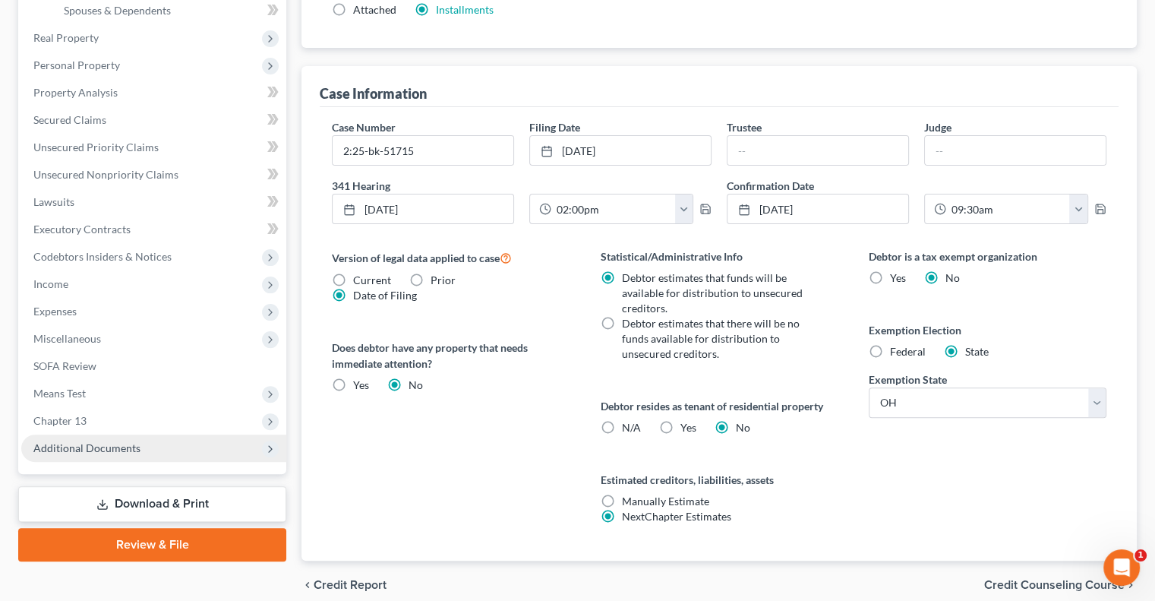
click at [128, 449] on span "Additional Documents" at bounding box center [86, 447] width 107 height 13
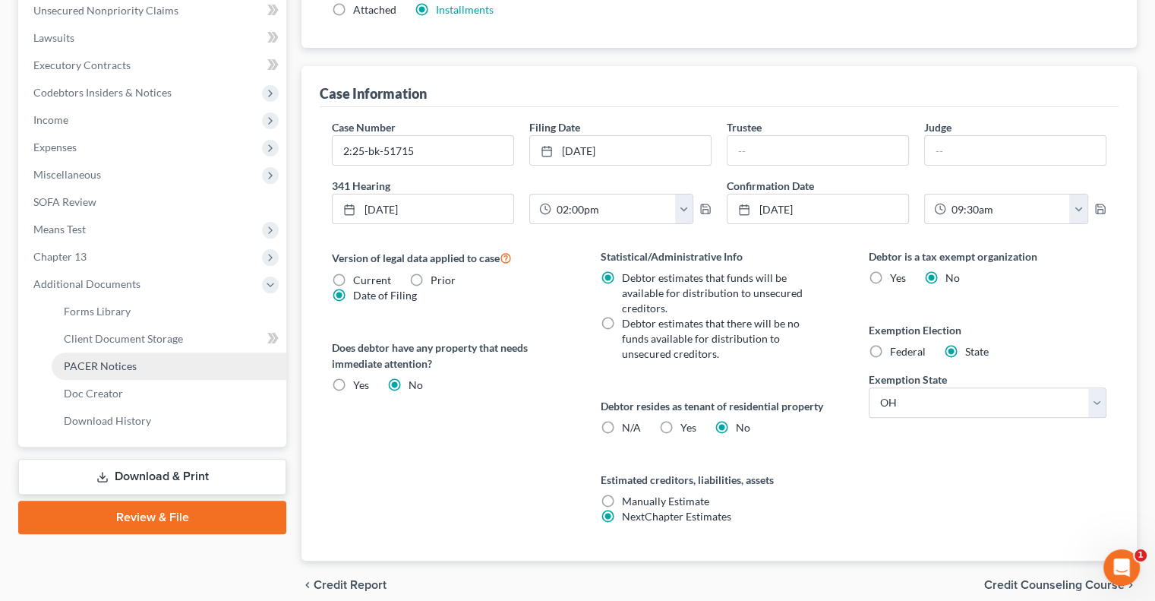
click at [124, 367] on span "PACER Notices" at bounding box center [100, 365] width 73 height 13
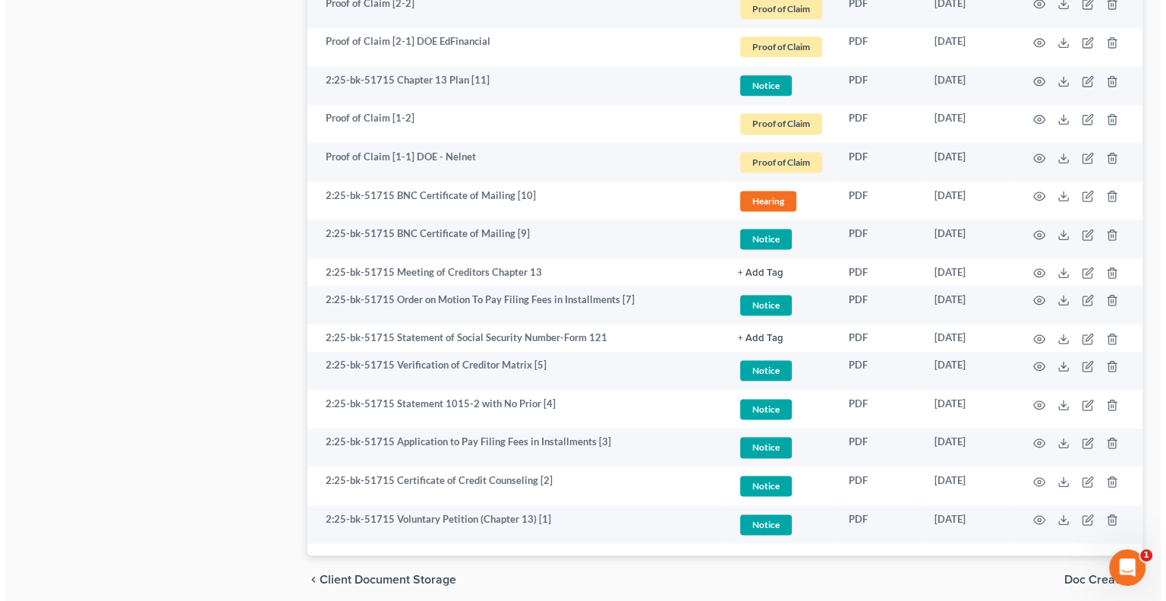
scroll to position [2050, 0]
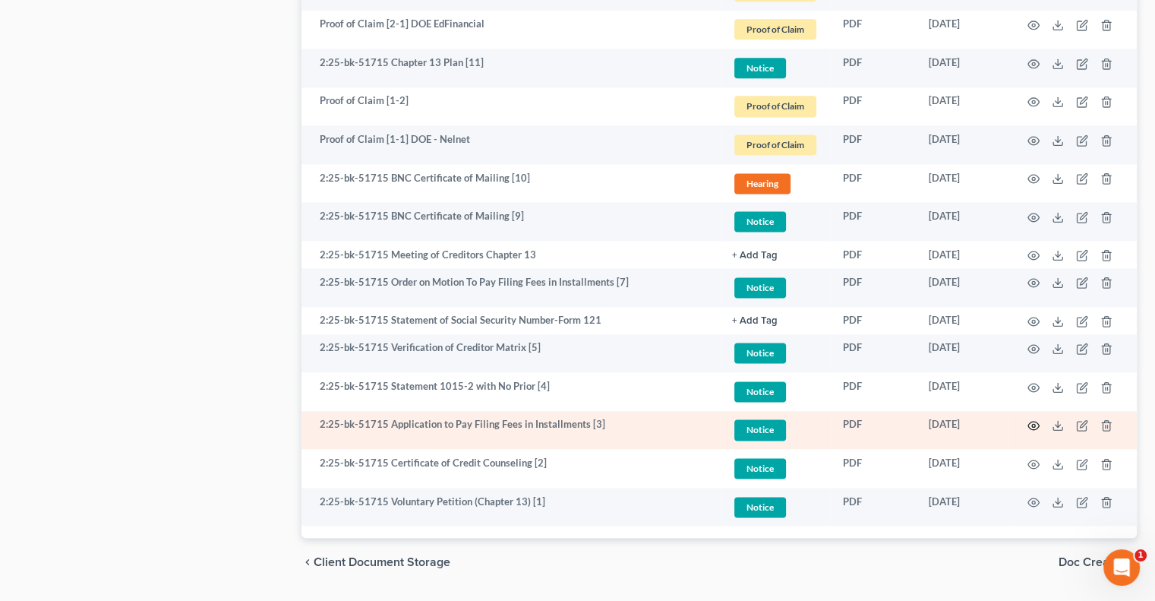
click at [1032, 427] on icon "button" at bounding box center [1033, 425] width 12 height 12
